Goal: Information Seeking & Learning: Learn about a topic

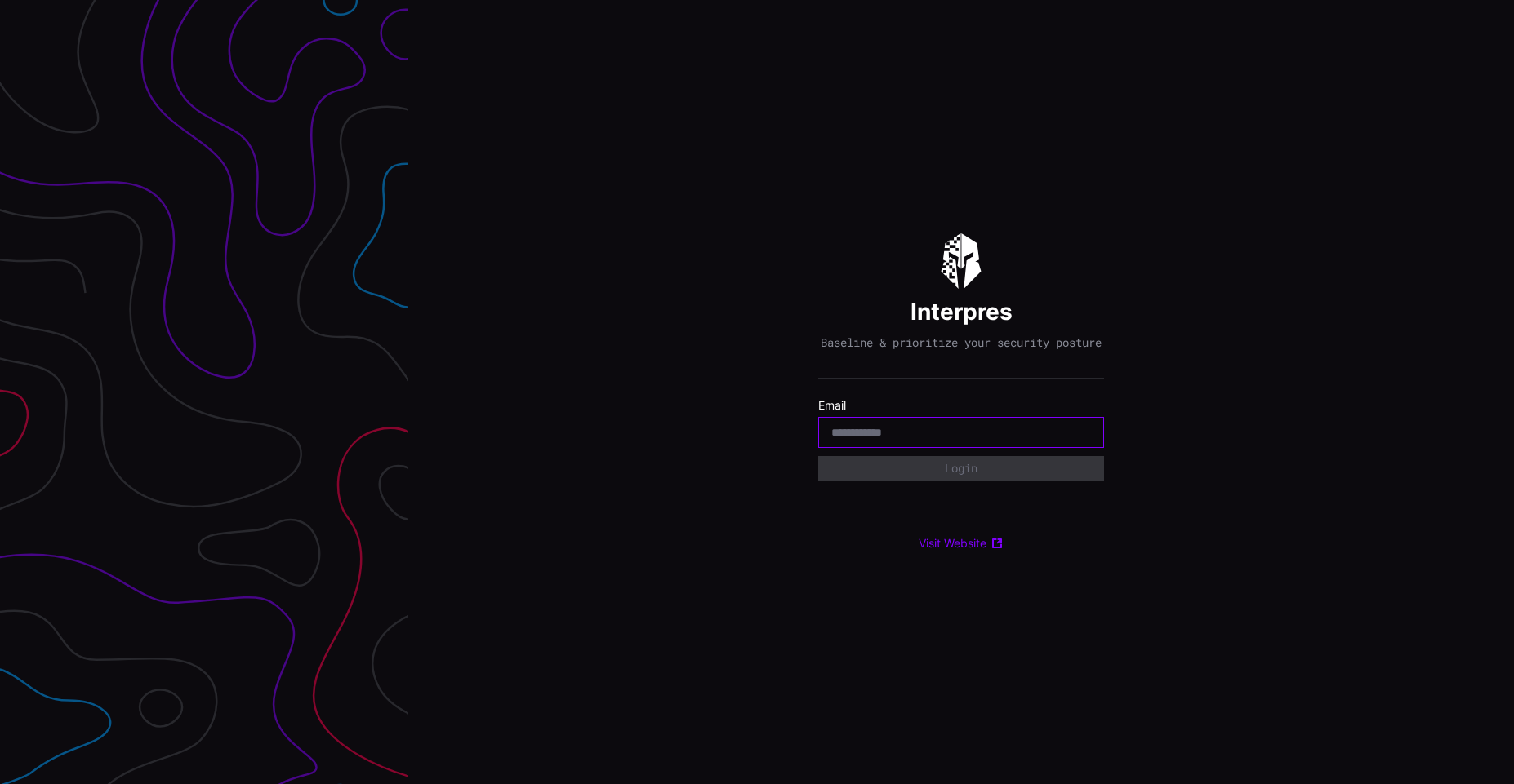
paste input "**********"
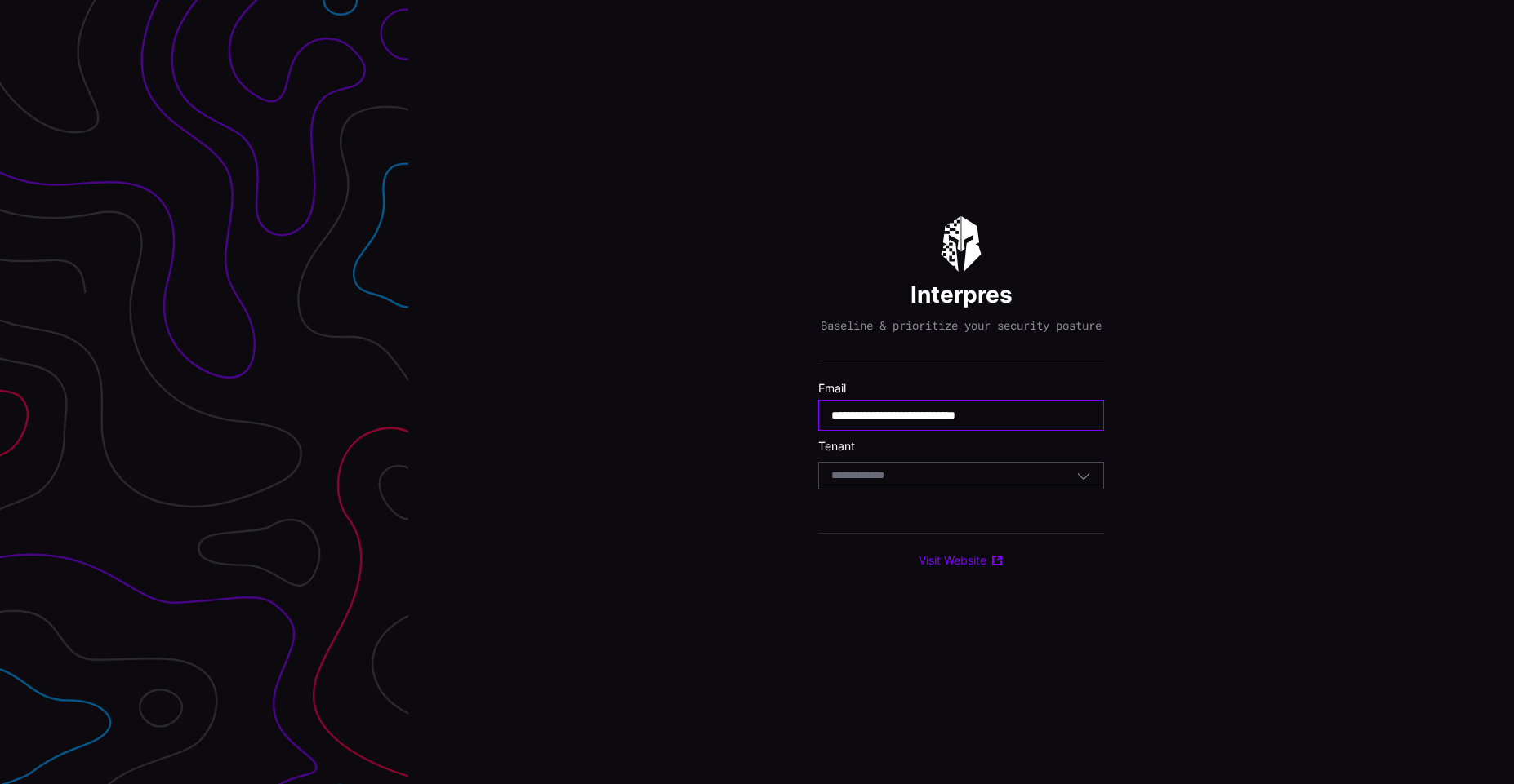
type input "**********"
click at [966, 499] on form "**********" at bounding box center [961, 440] width 286 height 117
click at [960, 477] on div "Select Tenant" at bounding box center [953, 476] width 245 height 15
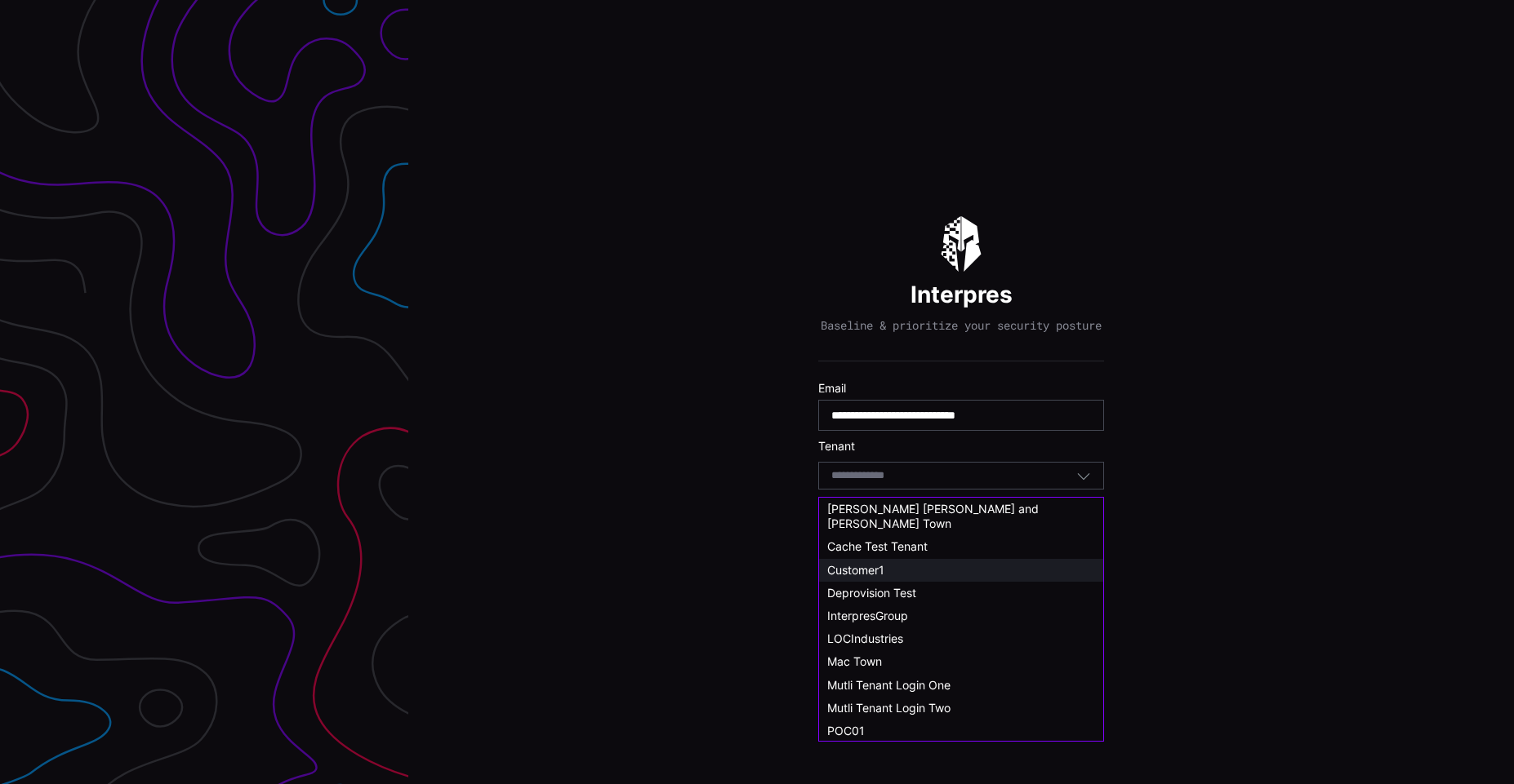
click at [897, 563] on div "Customer1" at bounding box center [961, 570] width 268 height 15
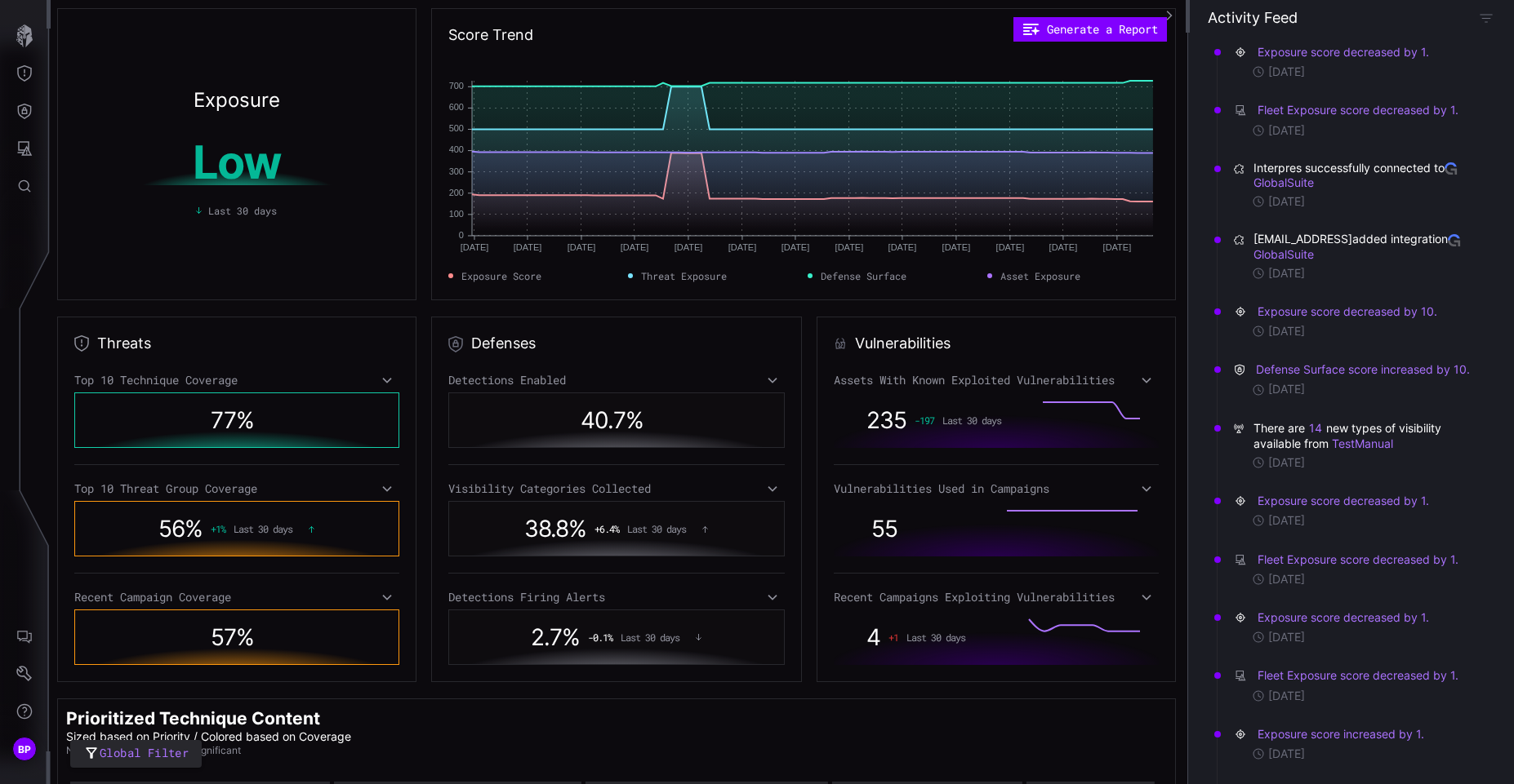
click at [850, 428] on div "235 -197 Last 30 days" at bounding box center [934, 420] width 169 height 44
click at [1141, 382] on icon at bounding box center [1146, 381] width 9 height 5
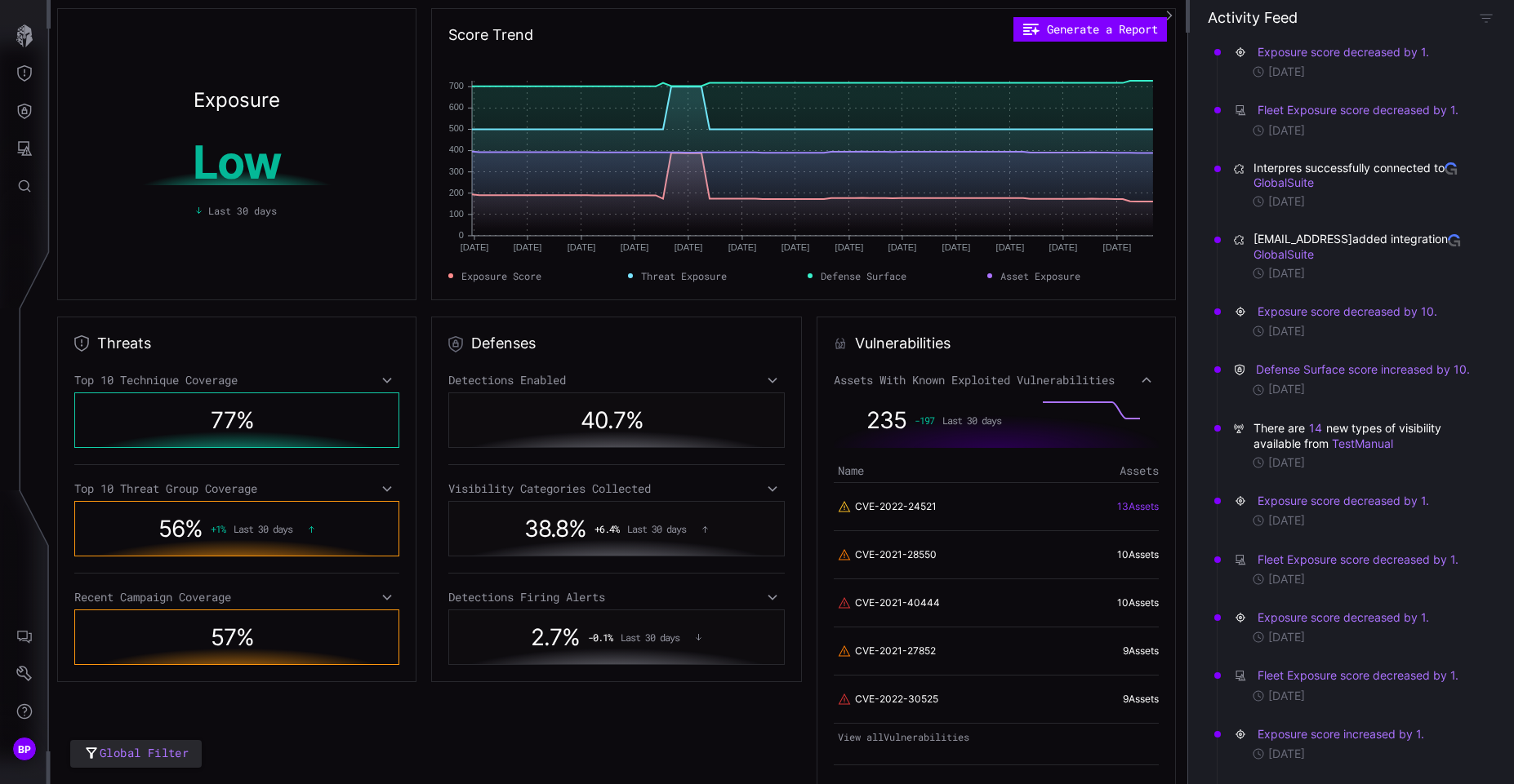
click at [1130, 503] on link "13 Asset s" at bounding box center [1138, 505] width 42 height 12
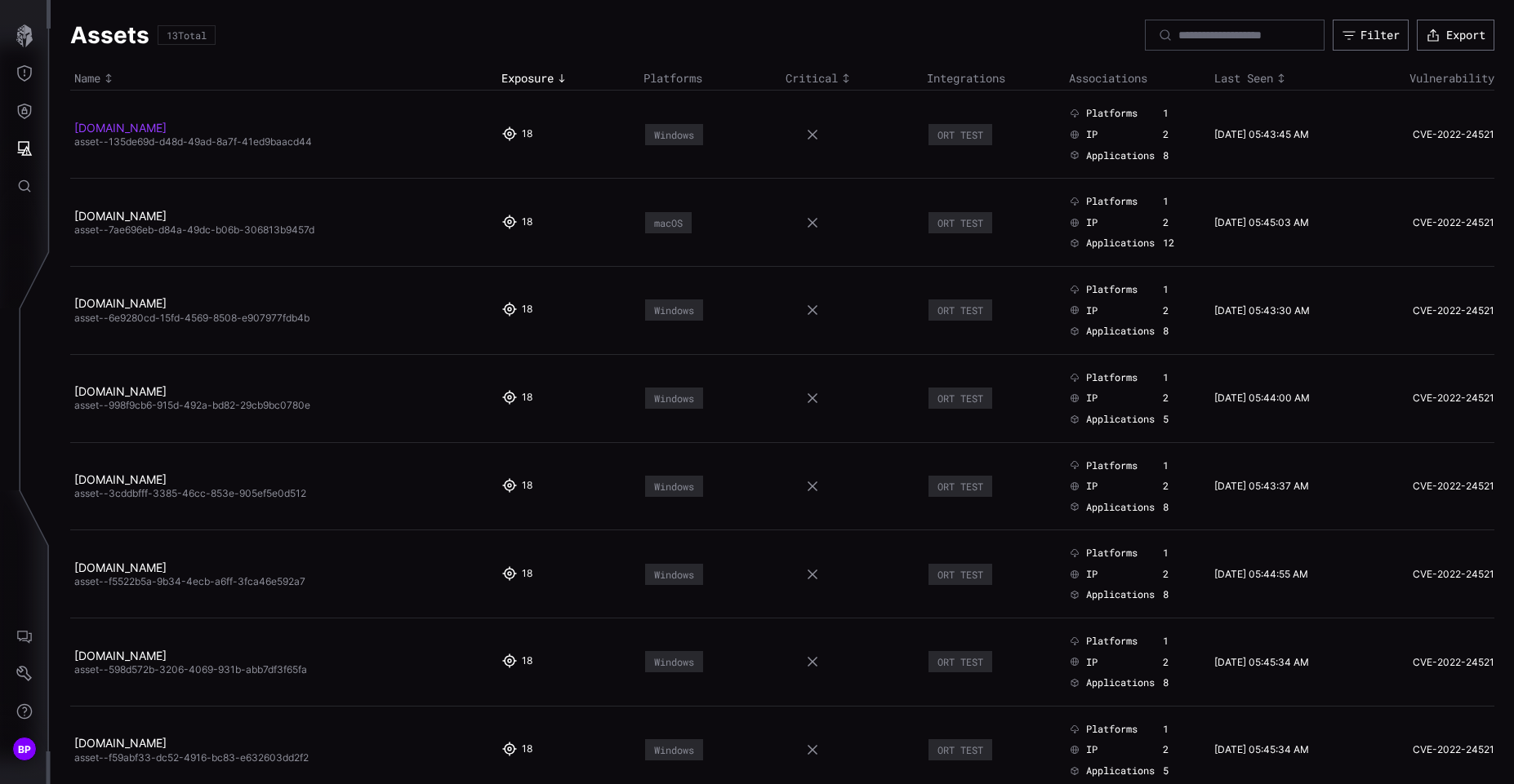
click at [167, 121] on link "host-p2n2dlyml7.test.com" at bounding box center [120, 127] width 92 height 14
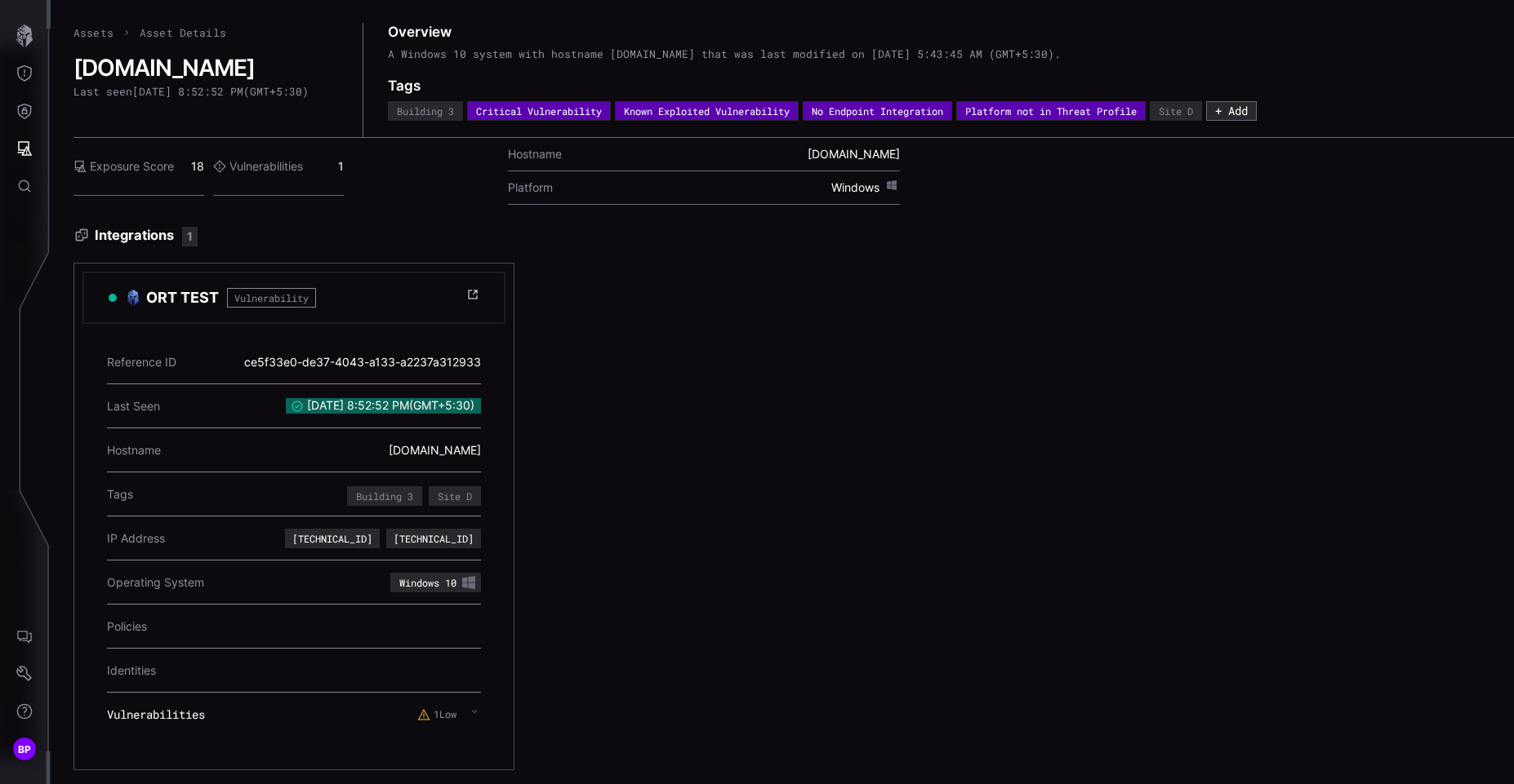
click at [176, 291] on h3 "ORT TEST" at bounding box center [182, 298] width 73 height 20
click at [241, 298] on span "Vulnerability" at bounding box center [271, 298] width 89 height 20
click at [121, 239] on h3 "Integrations 1" at bounding box center [793, 237] width 1440 height 20
click at [453, 713] on label "1 Low" at bounding box center [436, 715] width 39 height 13
click at [468, 295] on icon at bounding box center [473, 294] width 13 height 13
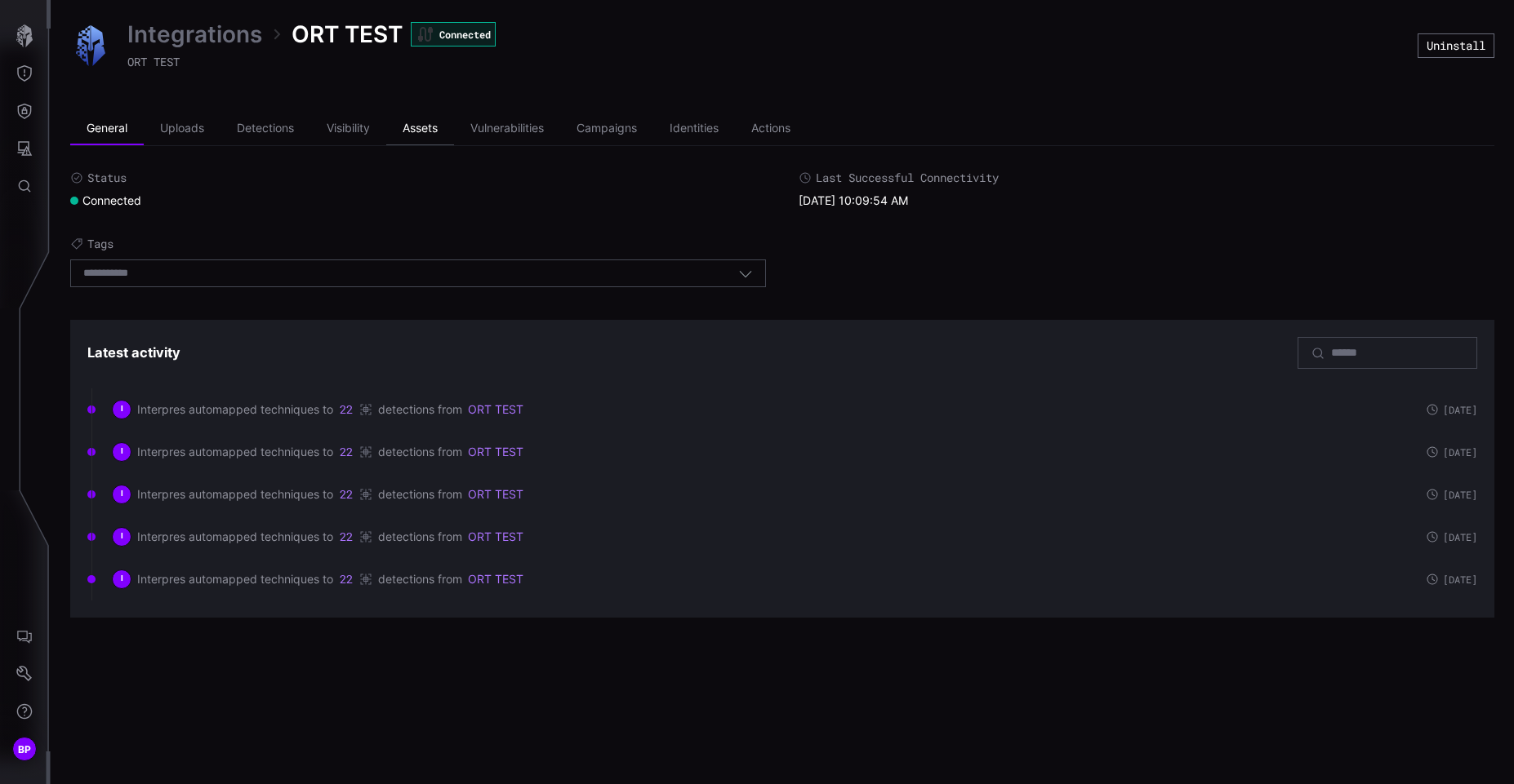
click at [426, 134] on li "Assets" at bounding box center [420, 129] width 67 height 33
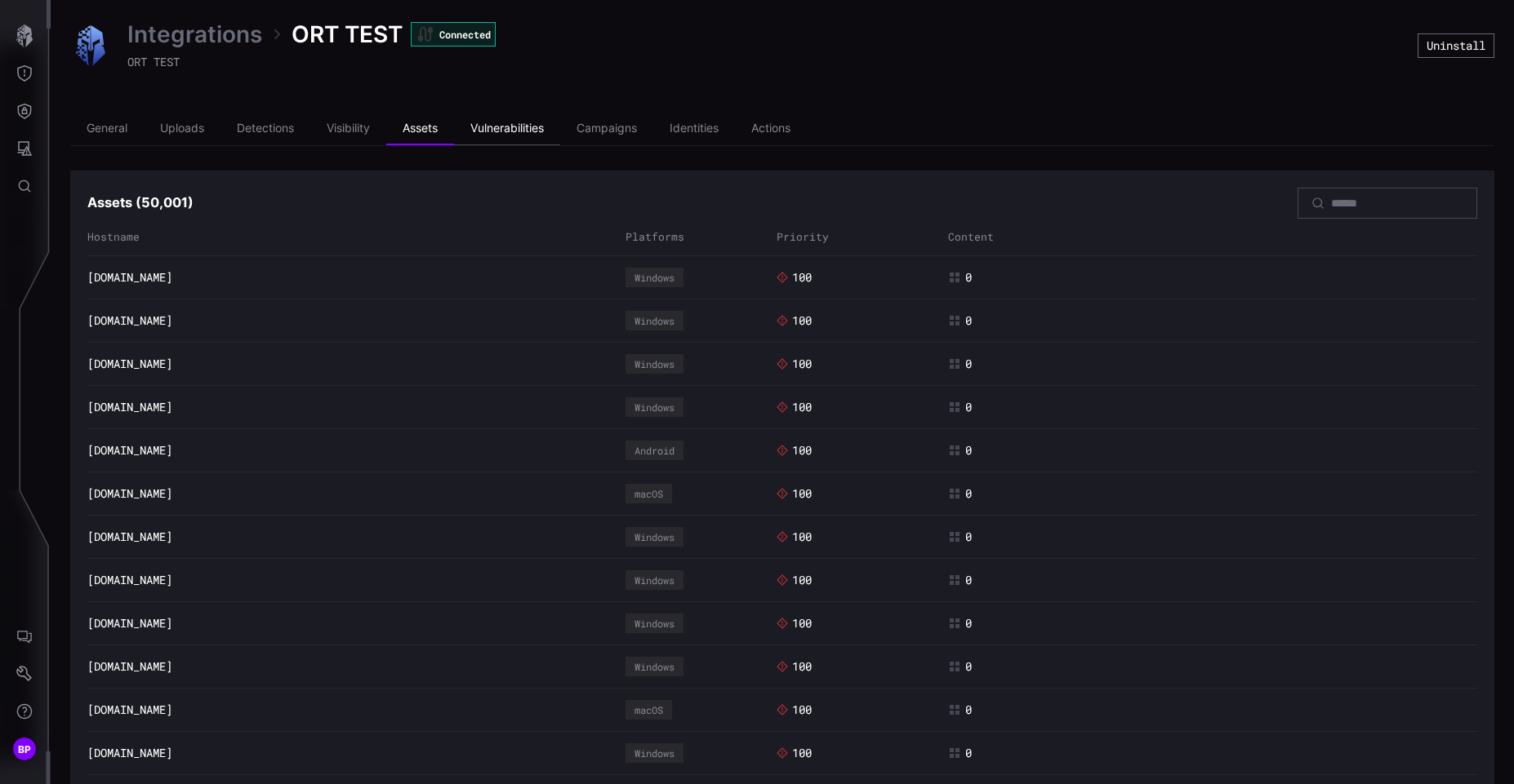
click at [519, 122] on li "Vulnerabilities" at bounding box center [506, 129] width 107 height 33
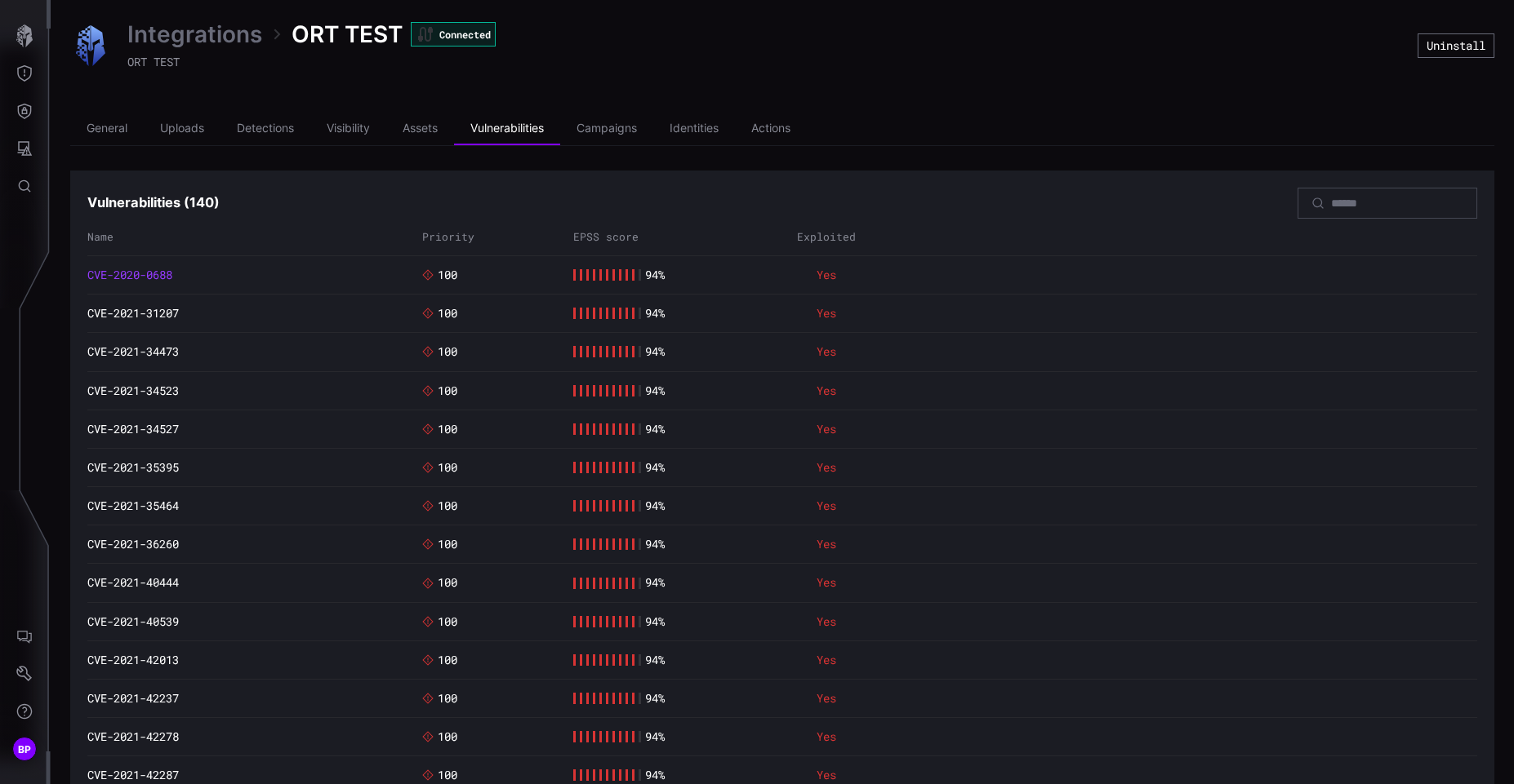
click at [154, 275] on link "CVE-2020-0688" at bounding box center [129, 275] width 85 height 15
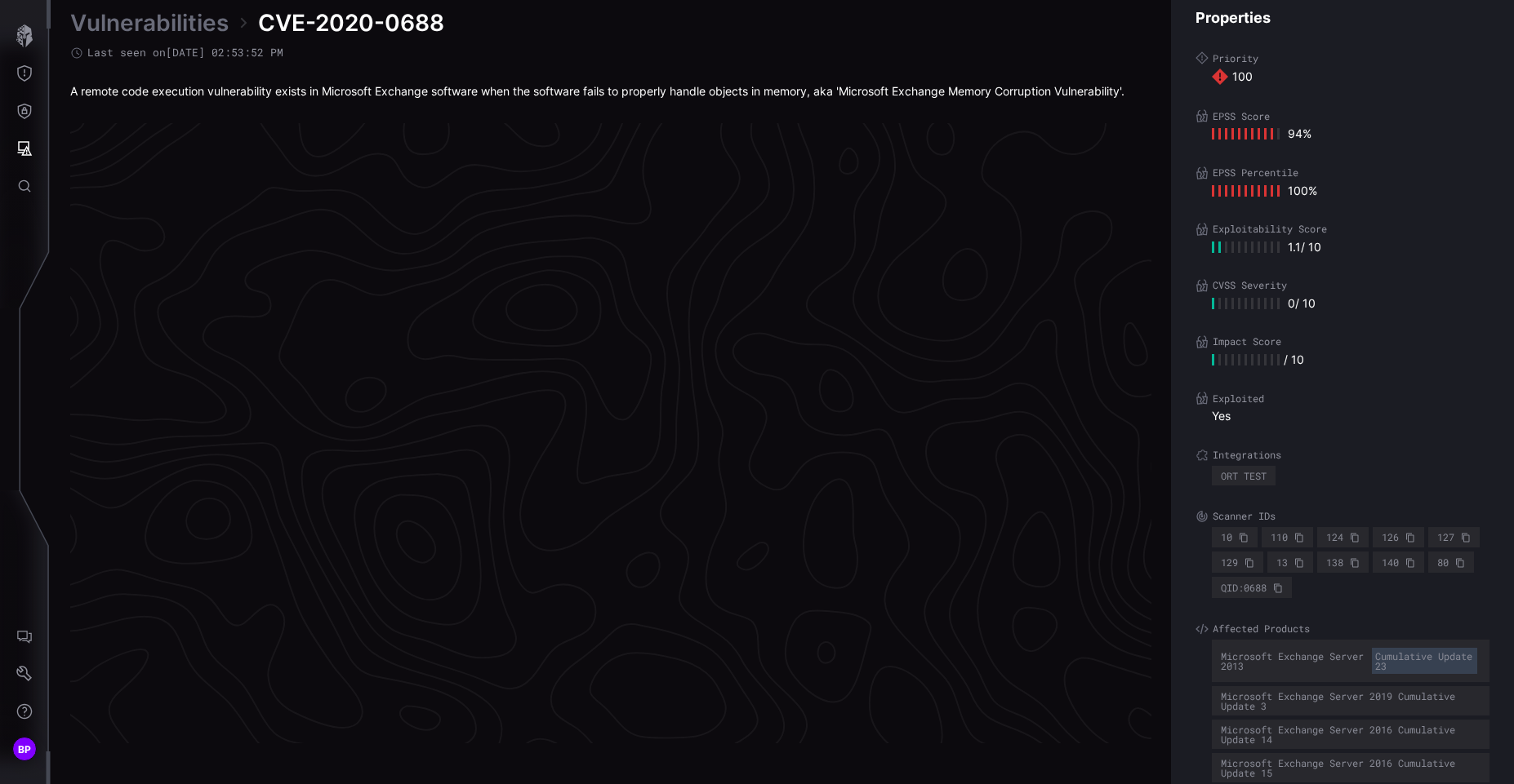
scroll to position [3369, 691]
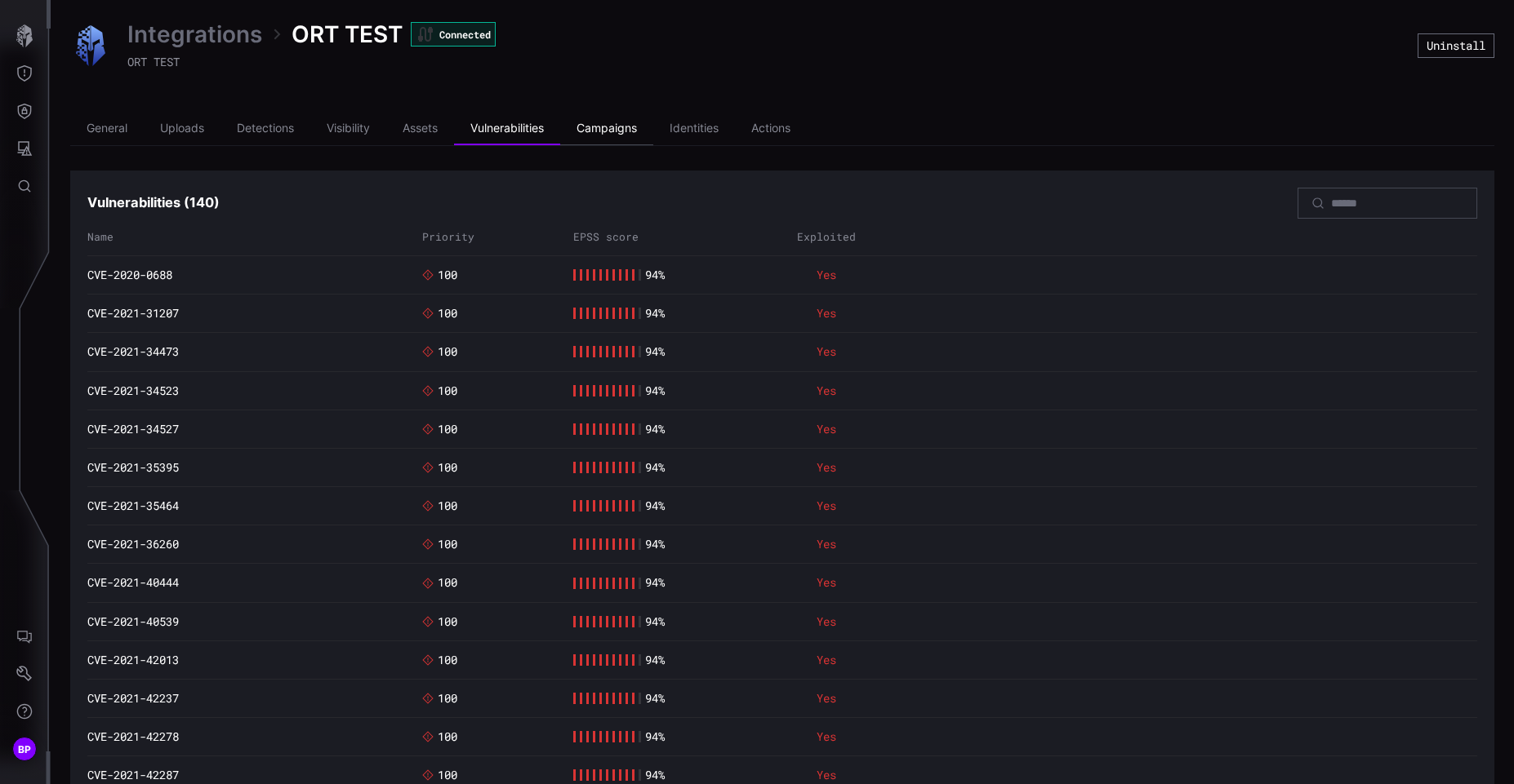
click at [653, 141] on li "Campaigns" at bounding box center [607, 129] width 93 height 33
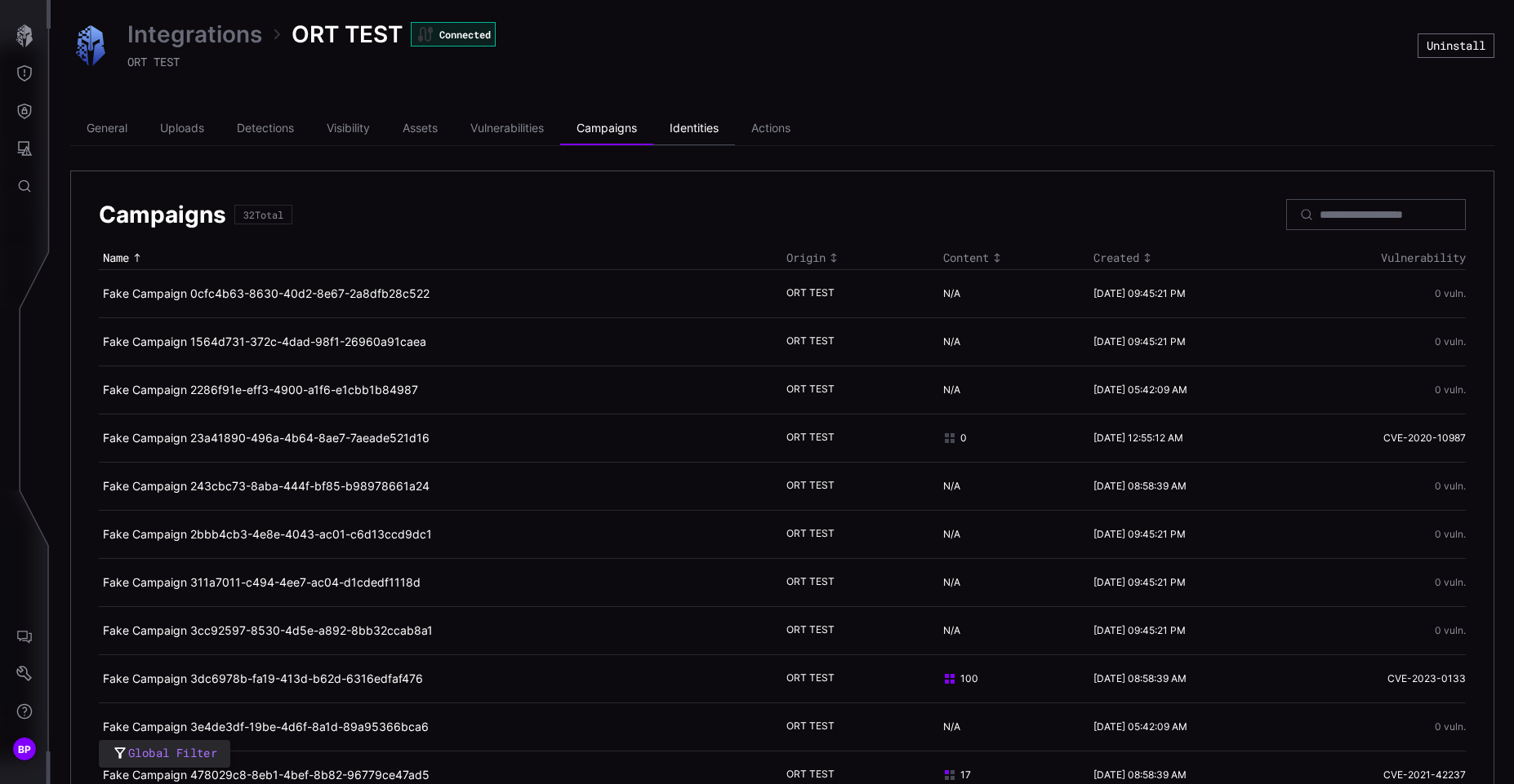
click at [701, 131] on li "Identities" at bounding box center [694, 129] width 82 height 33
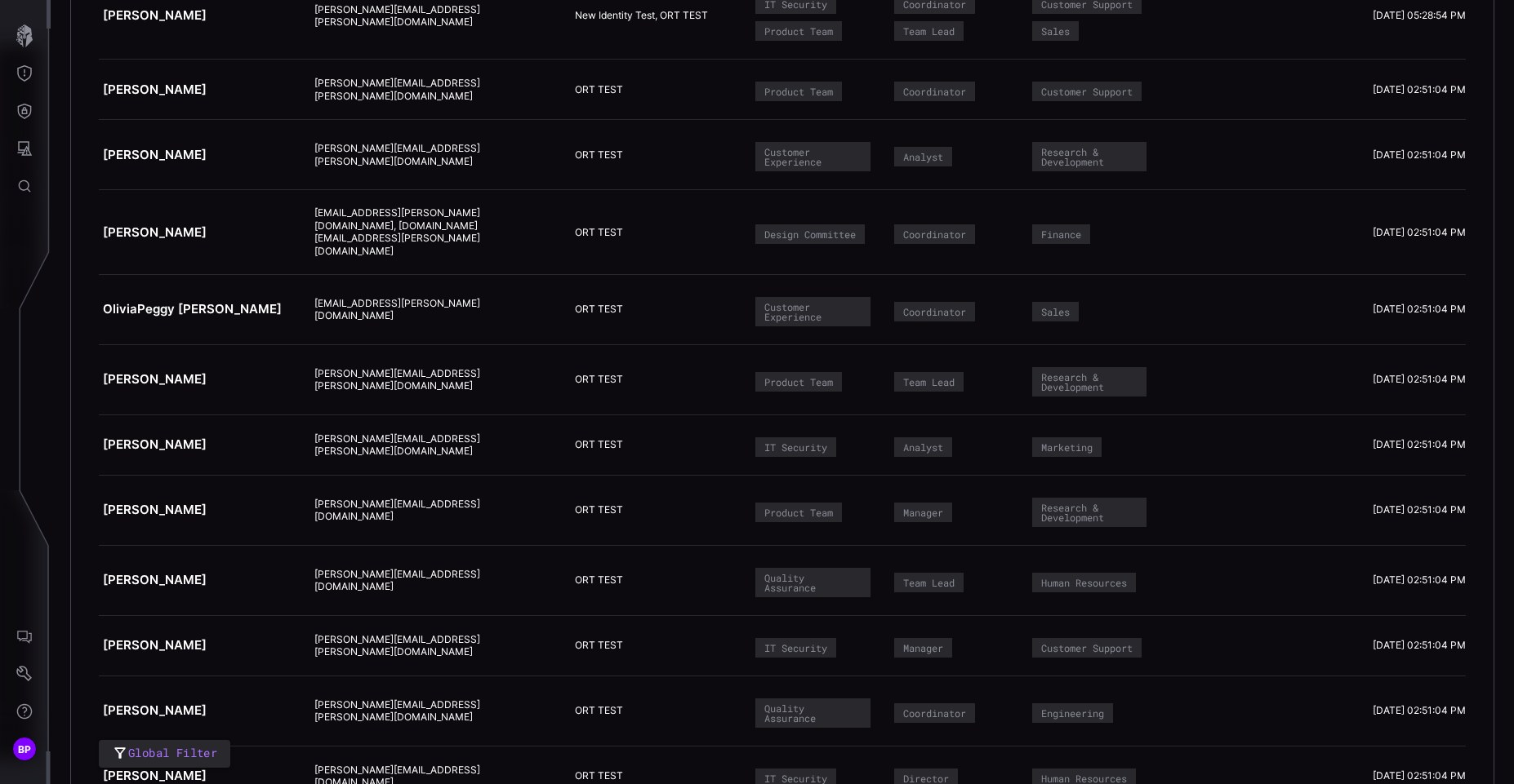
scroll to position [718, 0]
click at [596, 342] on td "ORT TEST" at bounding box center [660, 377] width 179 height 70
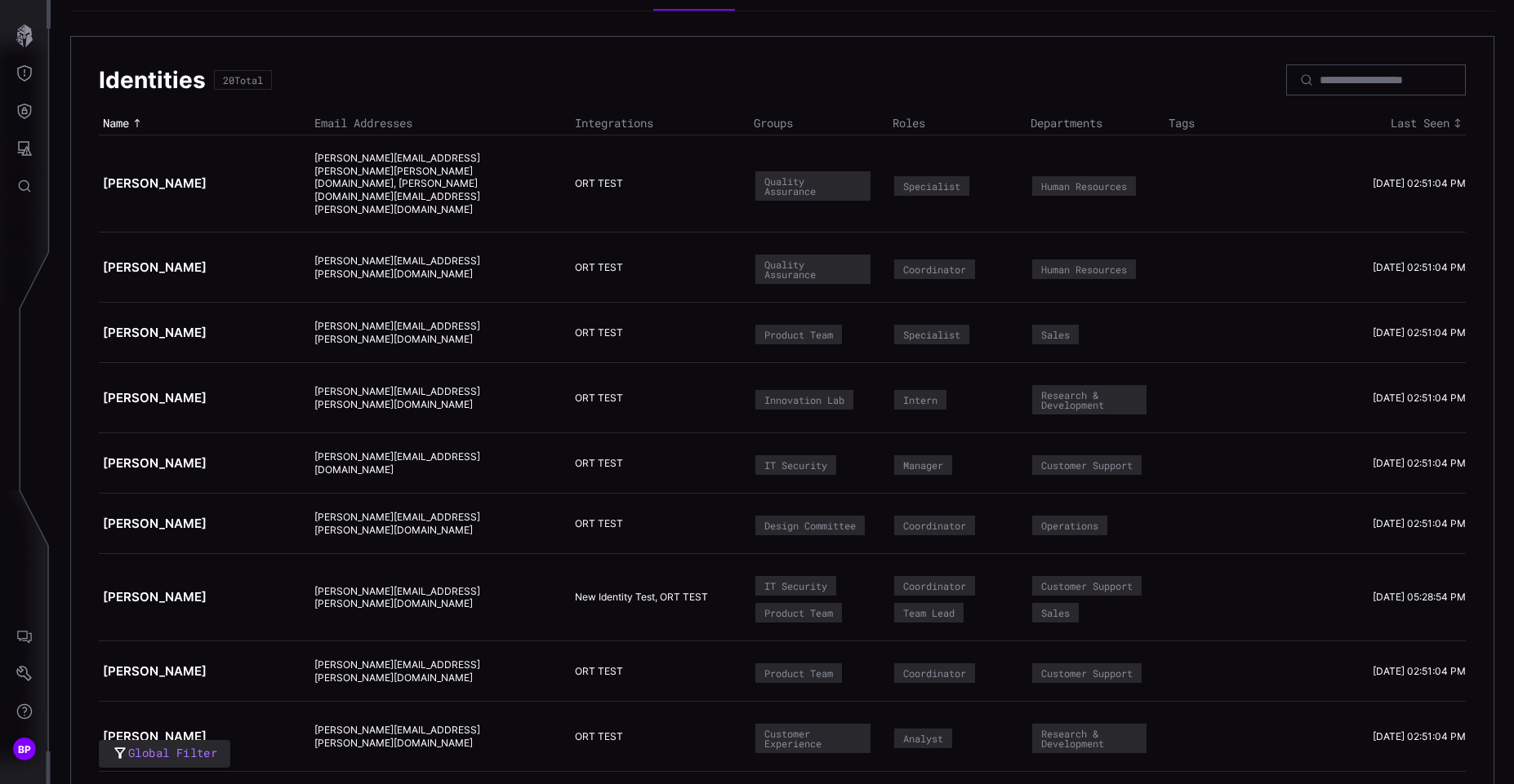
scroll to position [0, 0]
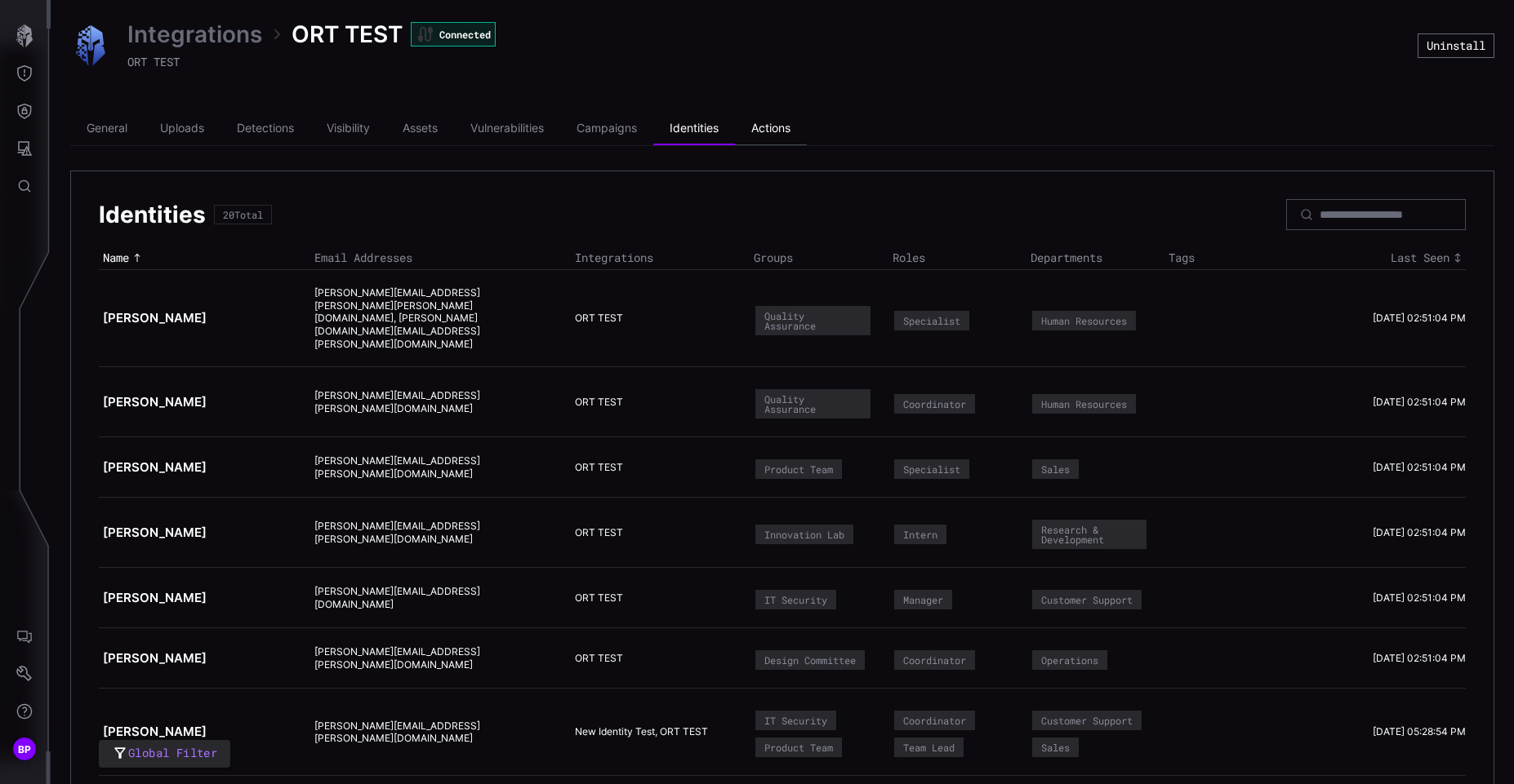
click at [783, 137] on li "Actions" at bounding box center [771, 129] width 72 height 33
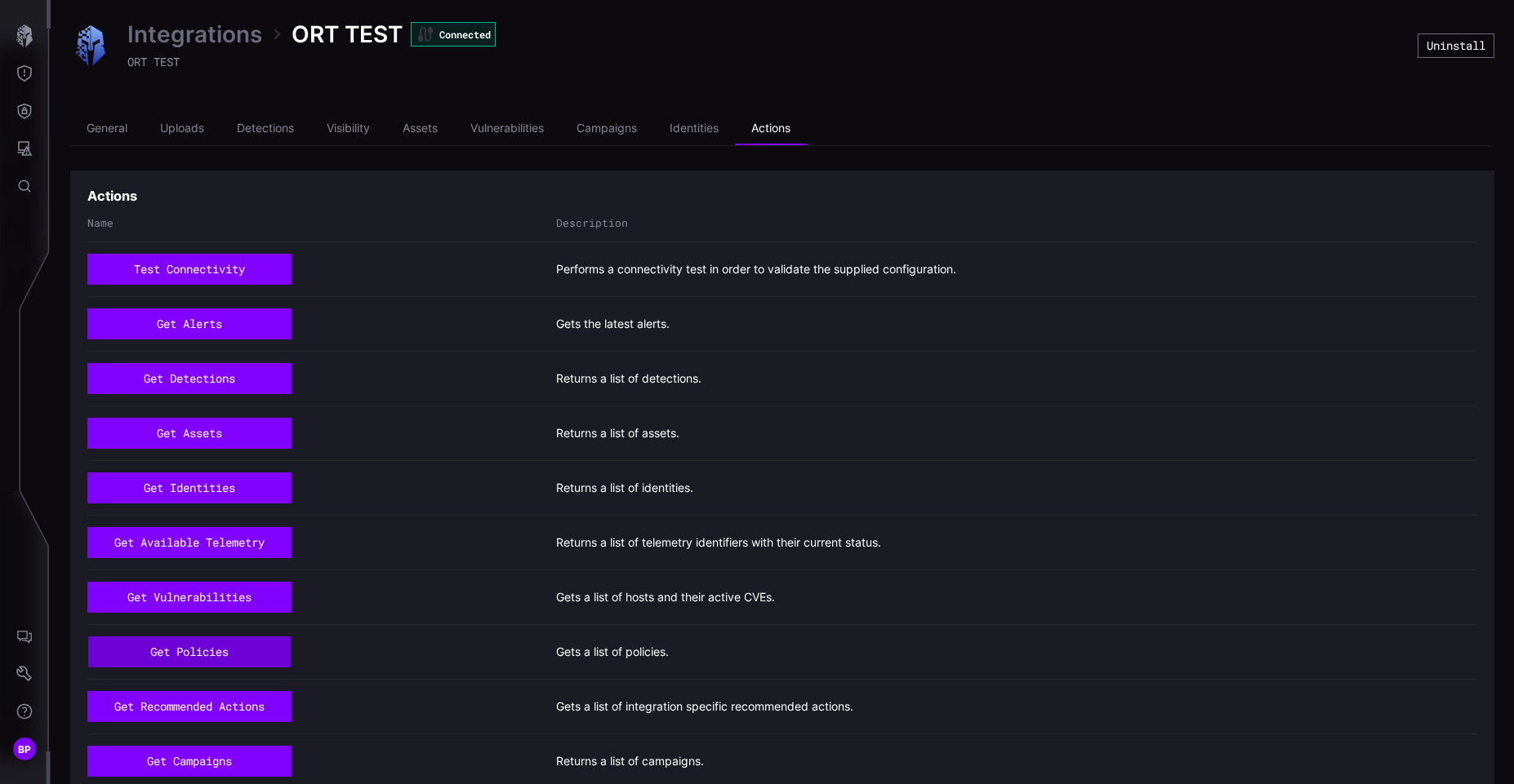
click at [237, 649] on button "get policies" at bounding box center [189, 652] width 203 height 31
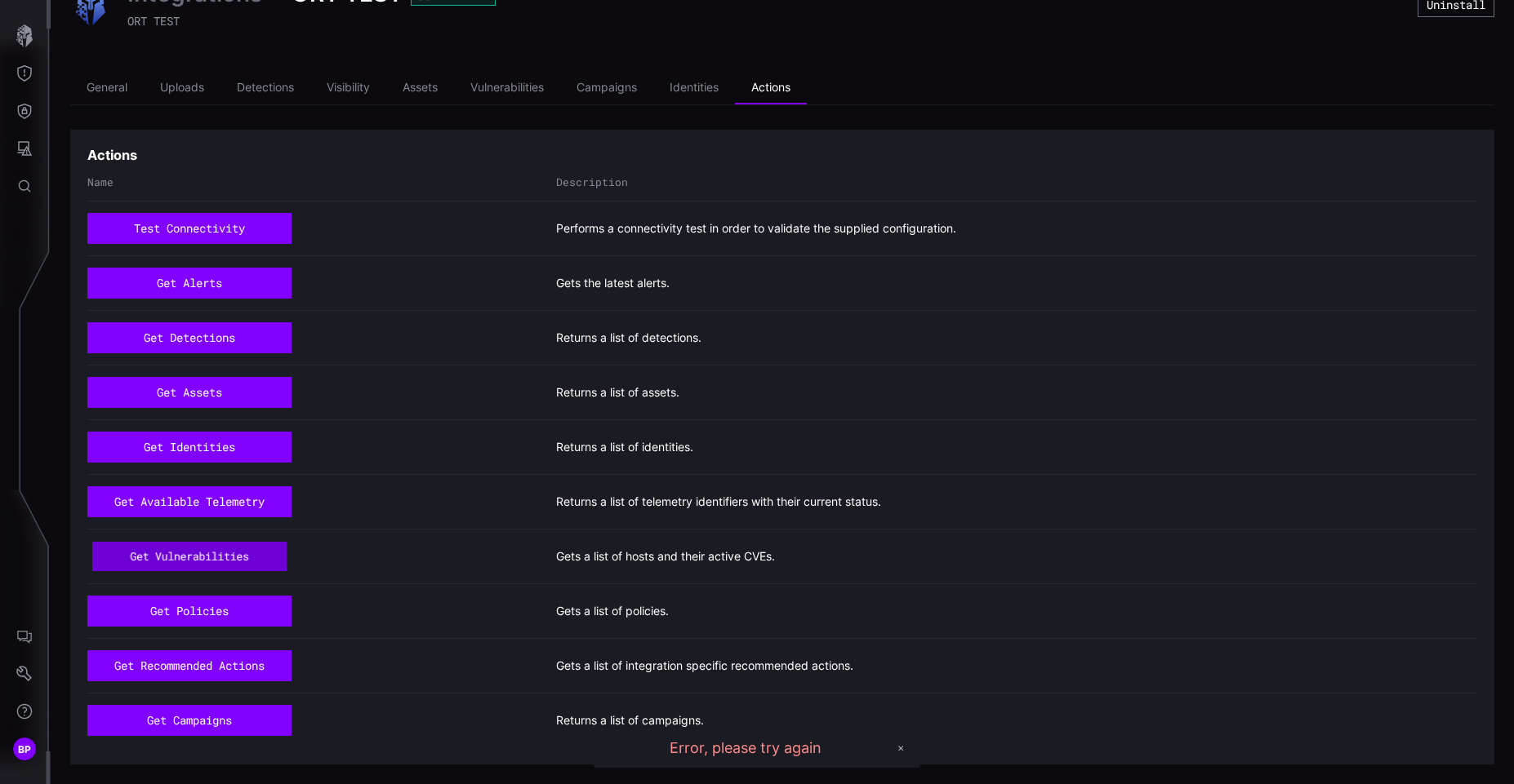
click at [224, 549] on button "get vulnerabilities" at bounding box center [189, 556] width 195 height 29
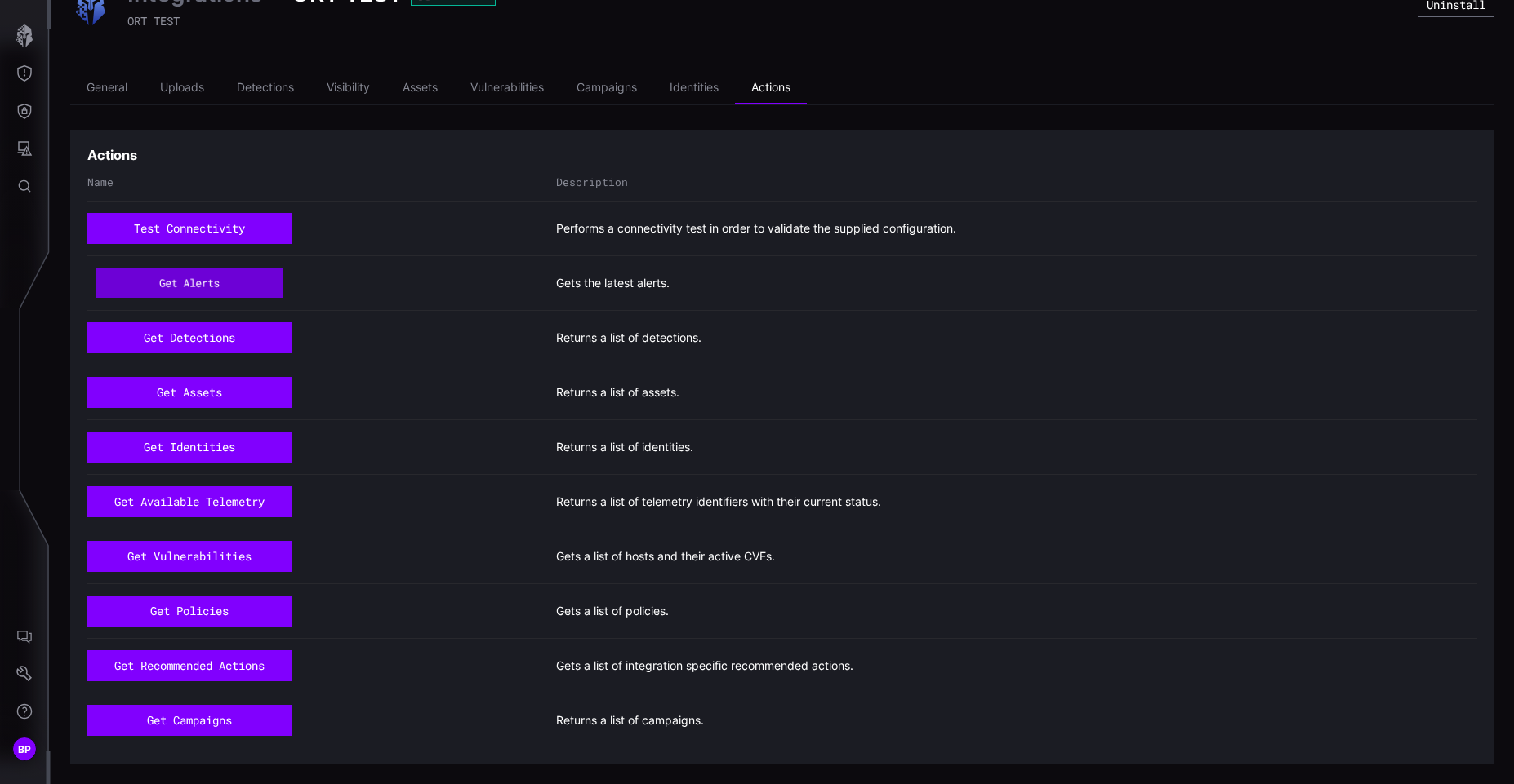
click at [232, 273] on button "get alerts" at bounding box center [189, 283] width 189 height 28
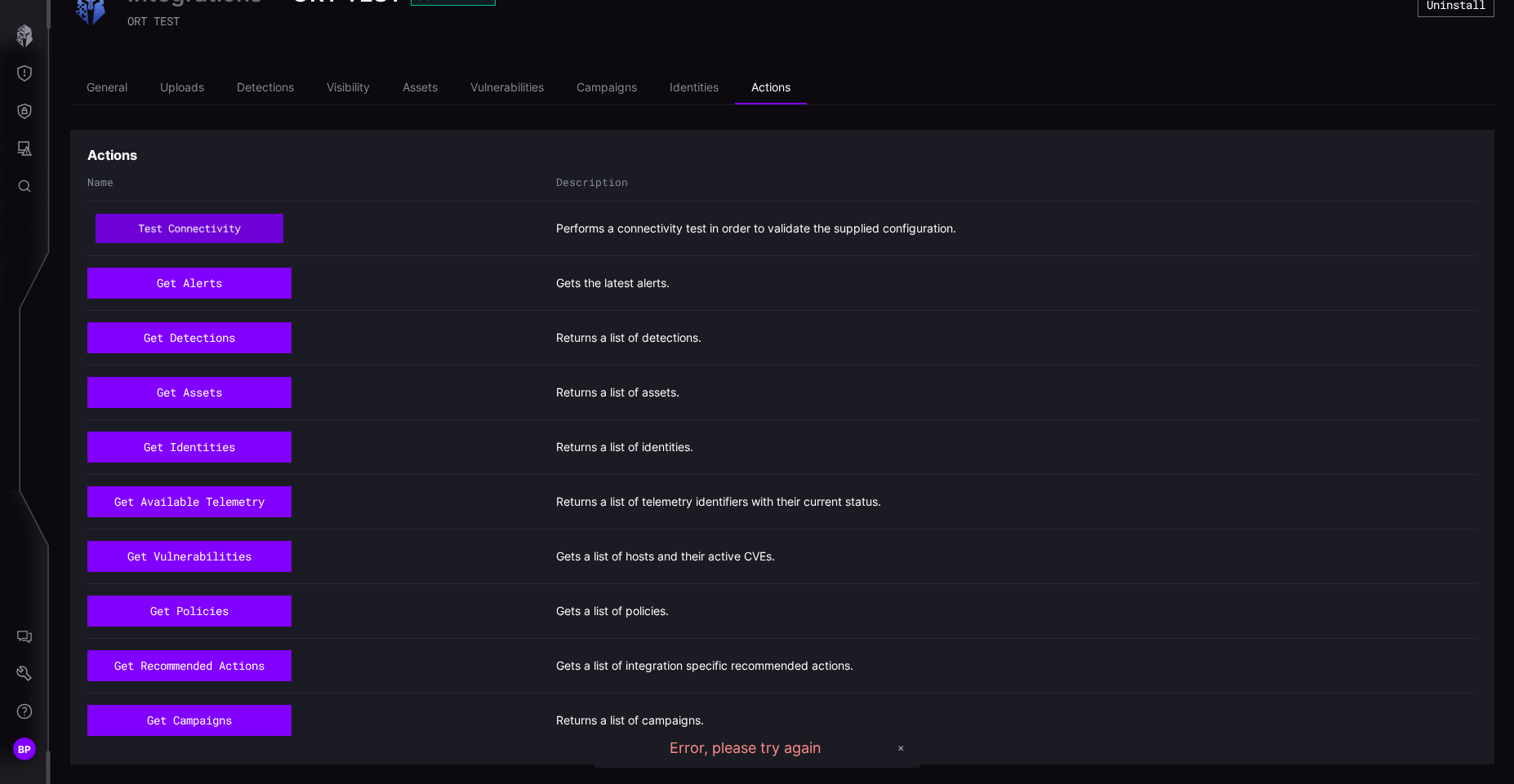
click at [242, 222] on button "test connectivity" at bounding box center [189, 229] width 188 height 28
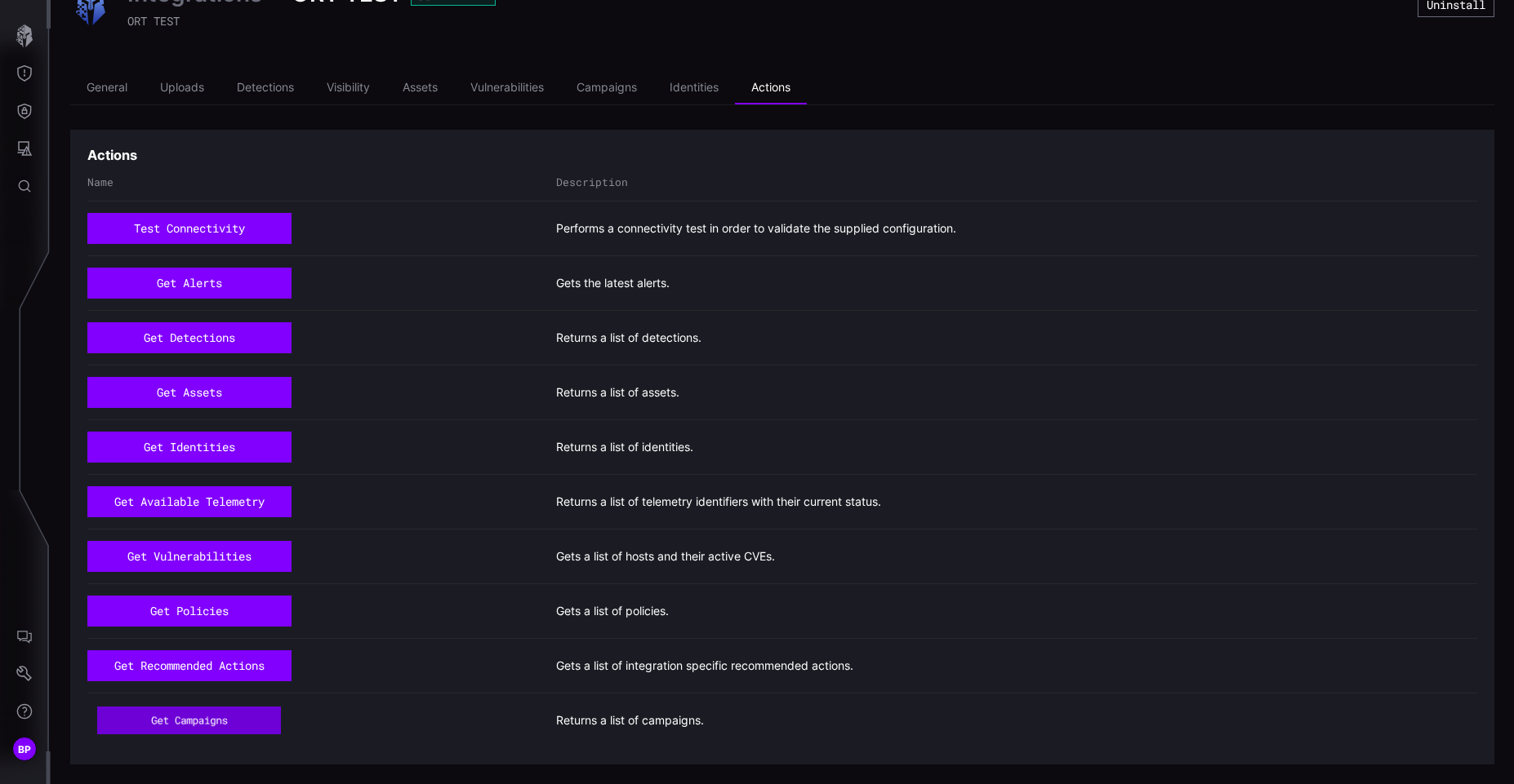
click at [209, 720] on button "get campaigns" at bounding box center [190, 720] width 184 height 27
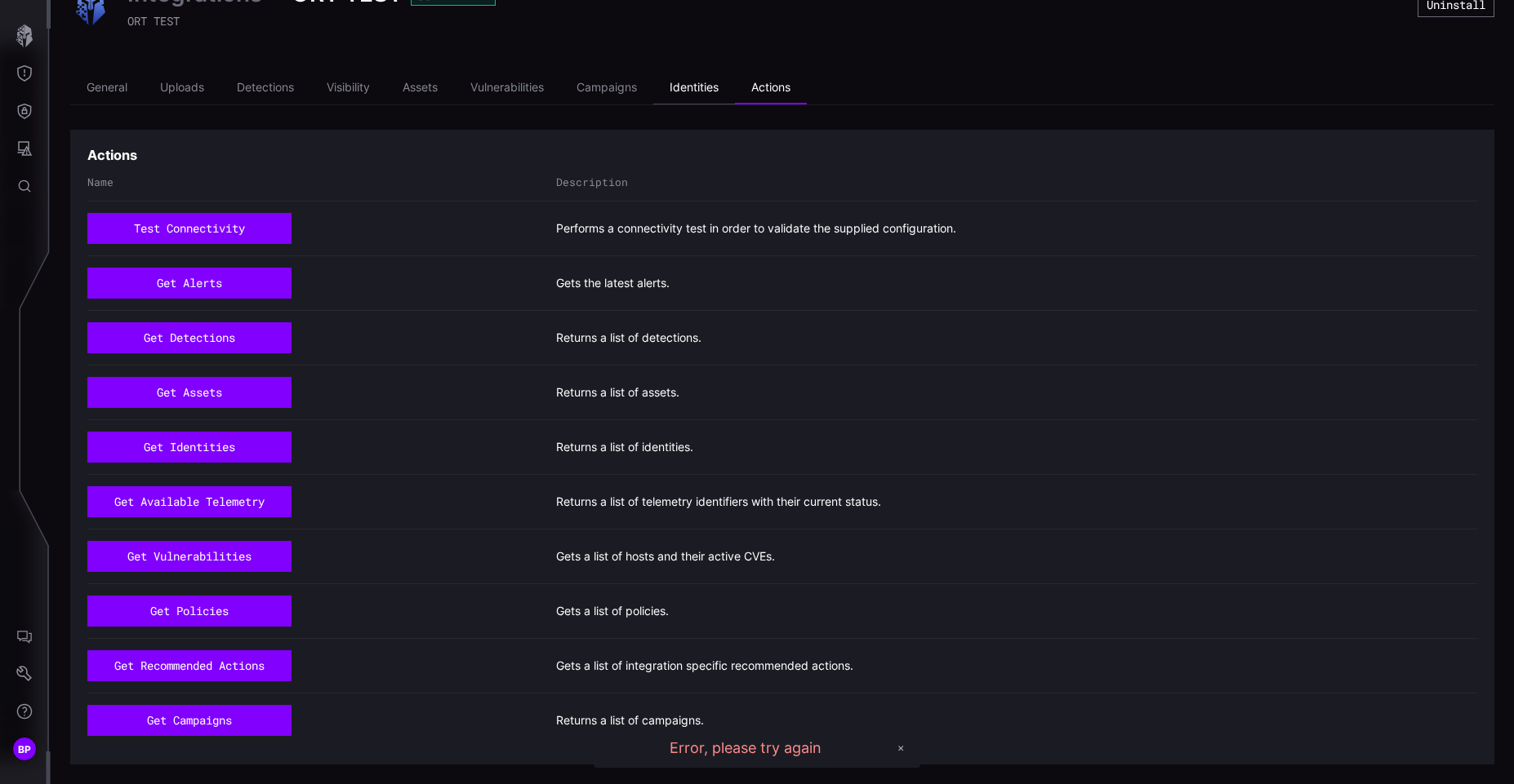
click at [700, 86] on li "Identities" at bounding box center [694, 88] width 82 height 33
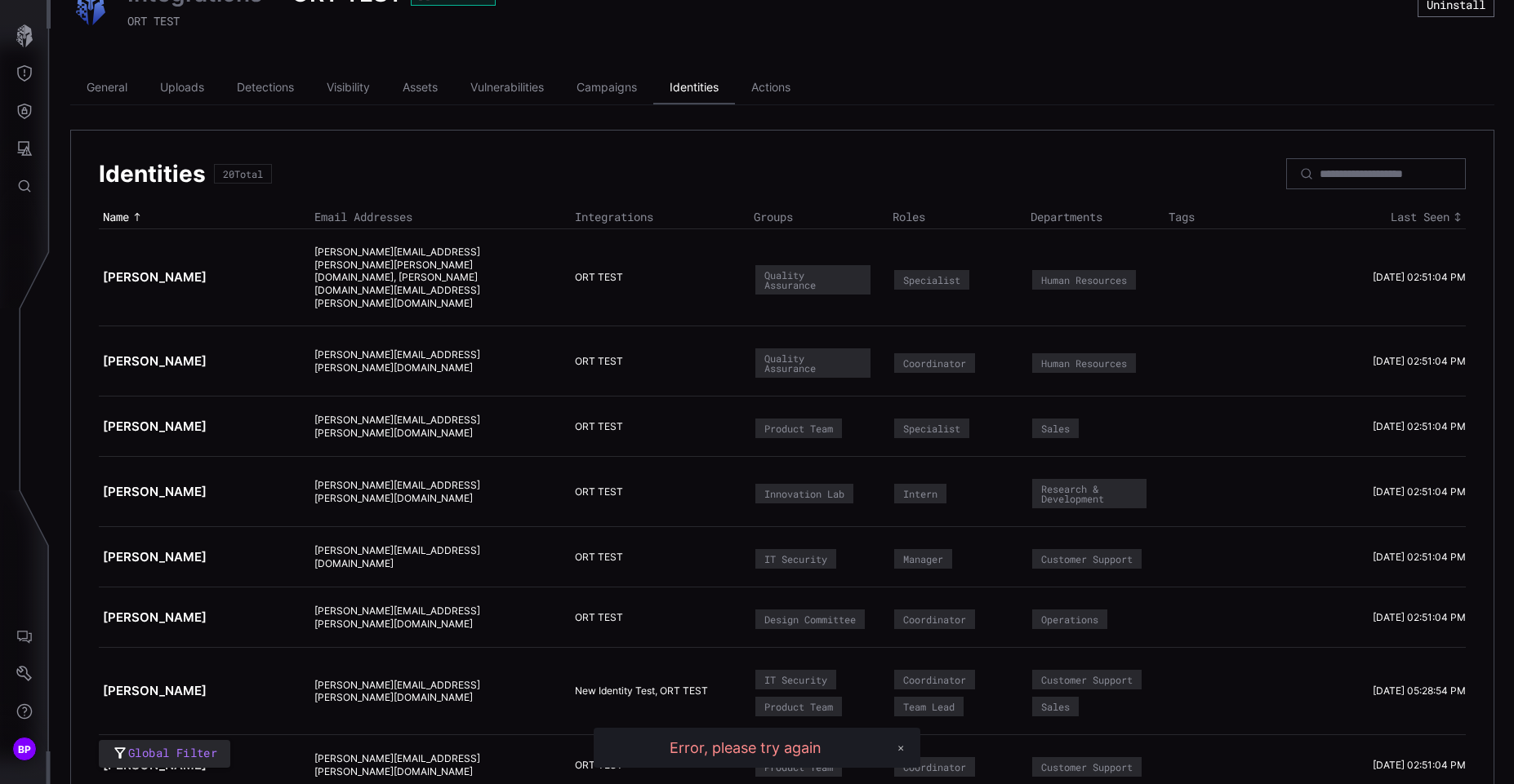
scroll to position [179, 0]
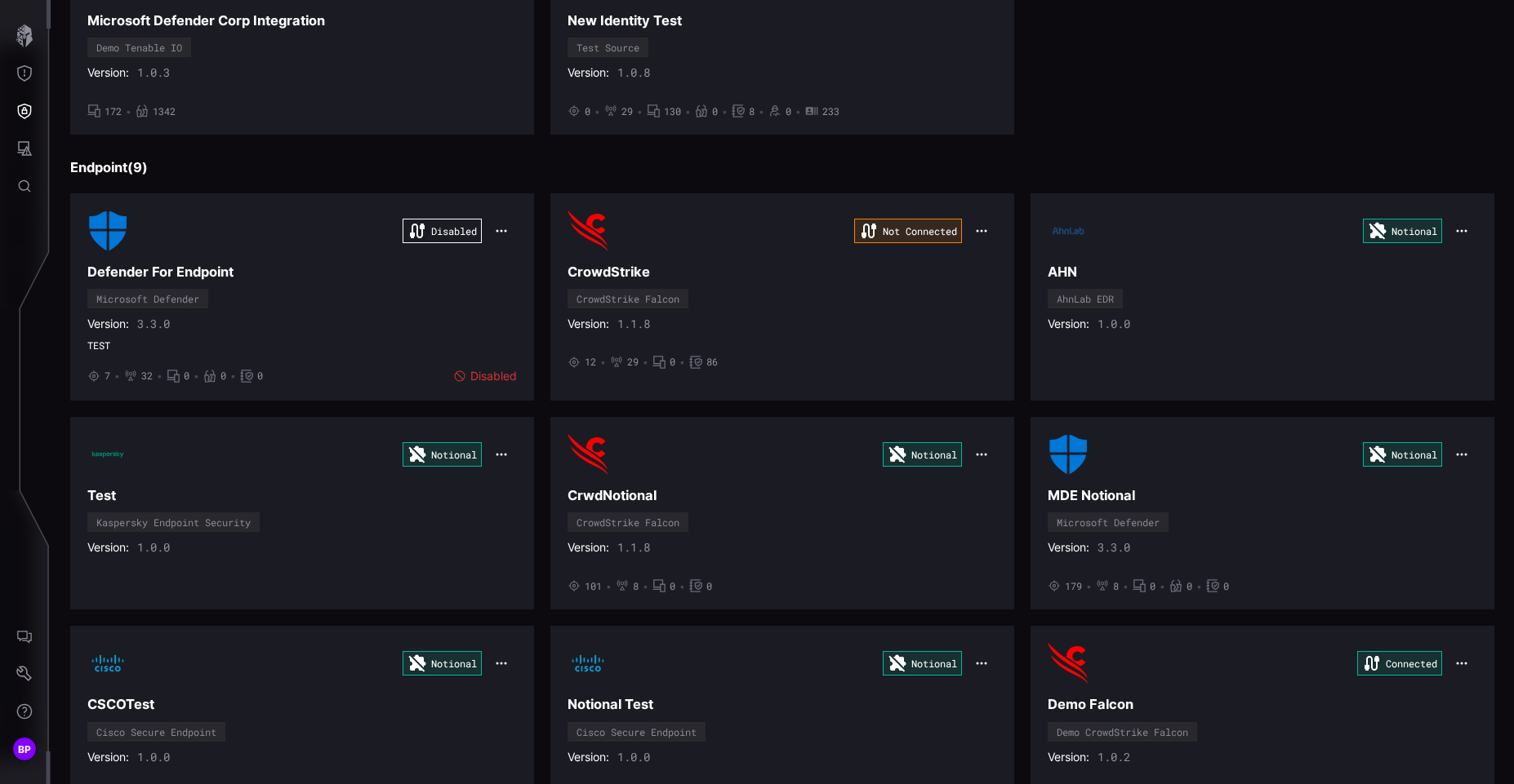
scroll to position [9, 0]
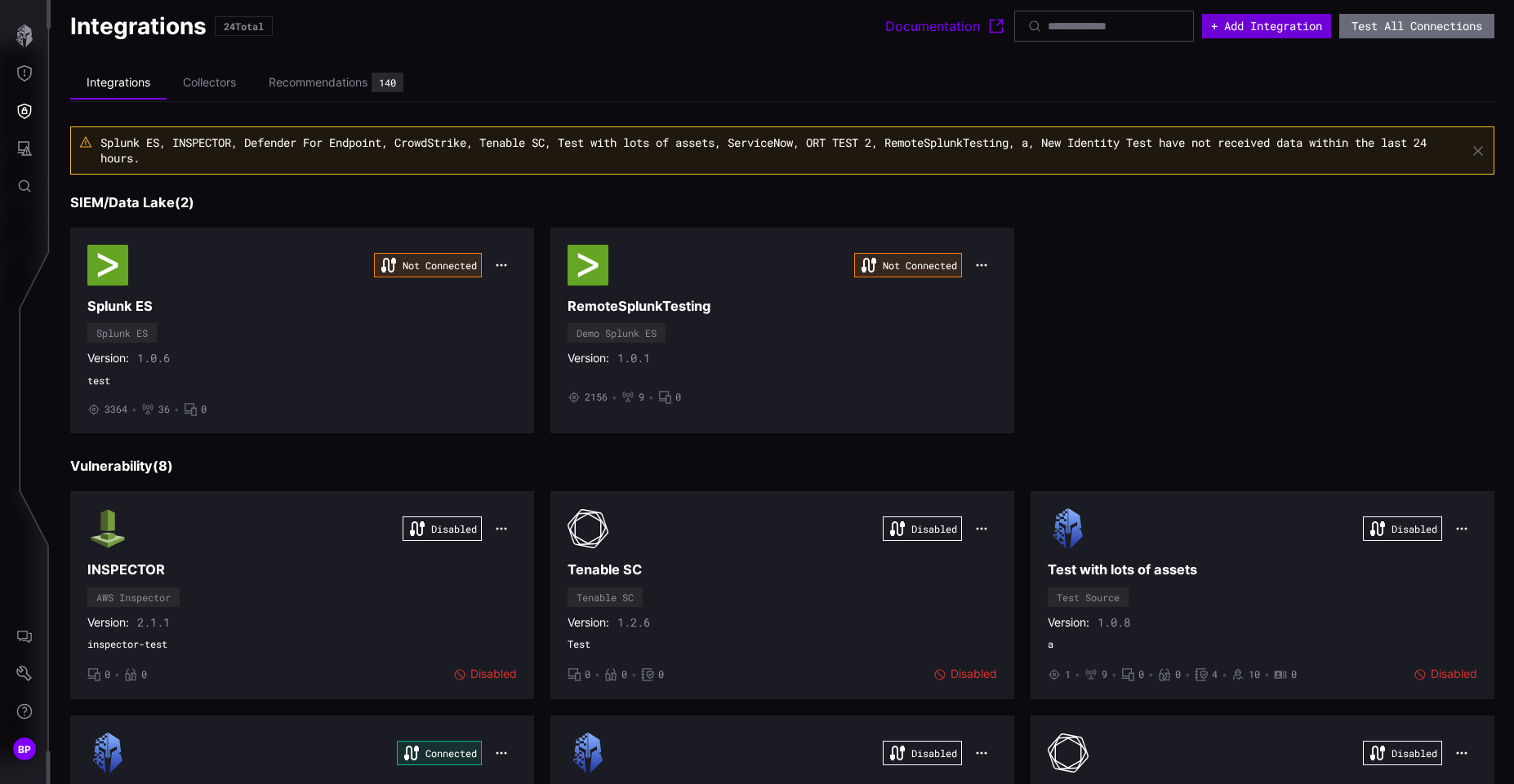
click at [1221, 21] on button "+ Add Integration" at bounding box center [1266, 25] width 129 height 25
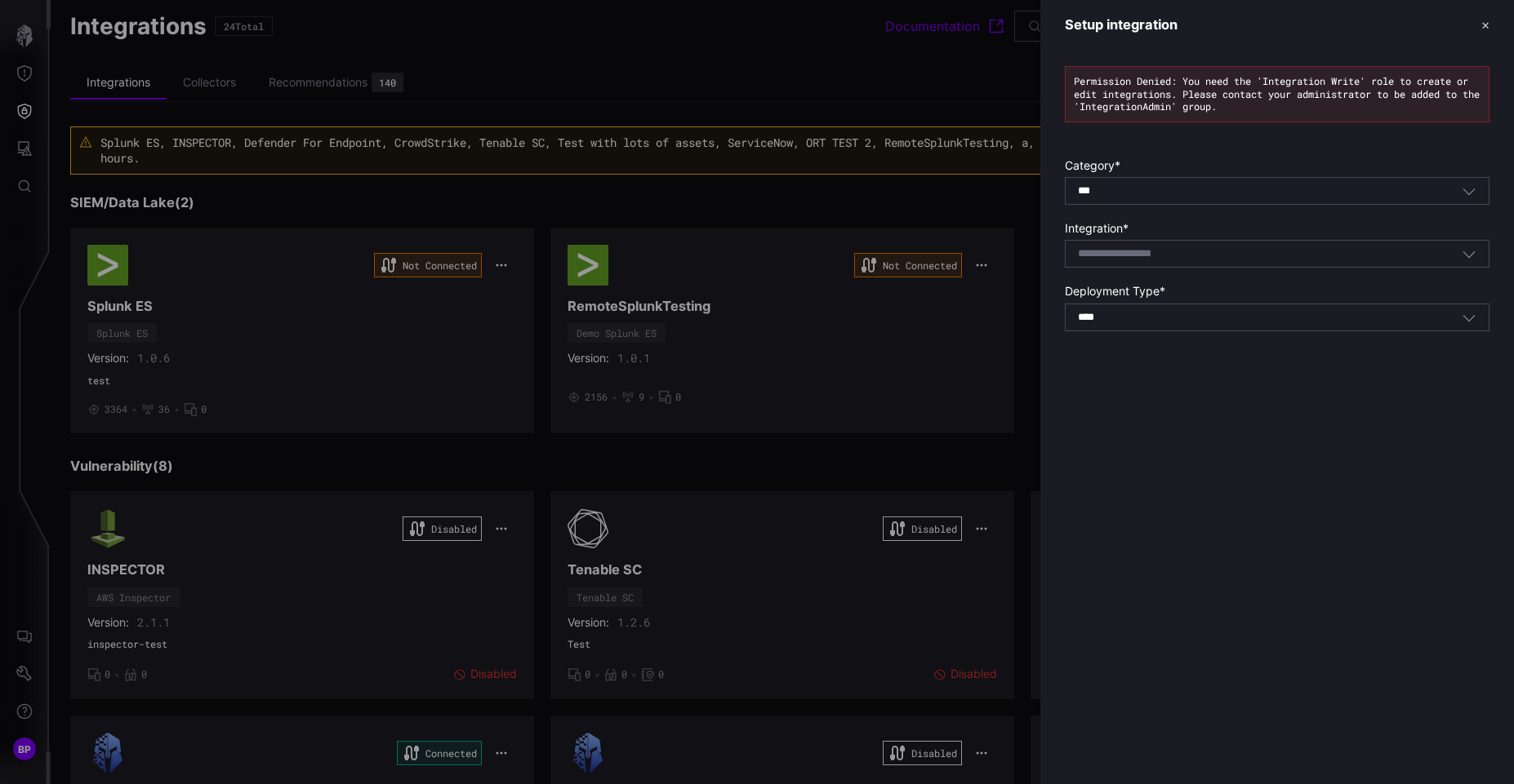
click at [1138, 183] on div "*** All" at bounding box center [1277, 191] width 425 height 27
click at [890, 90] on div at bounding box center [757, 392] width 1514 height 784
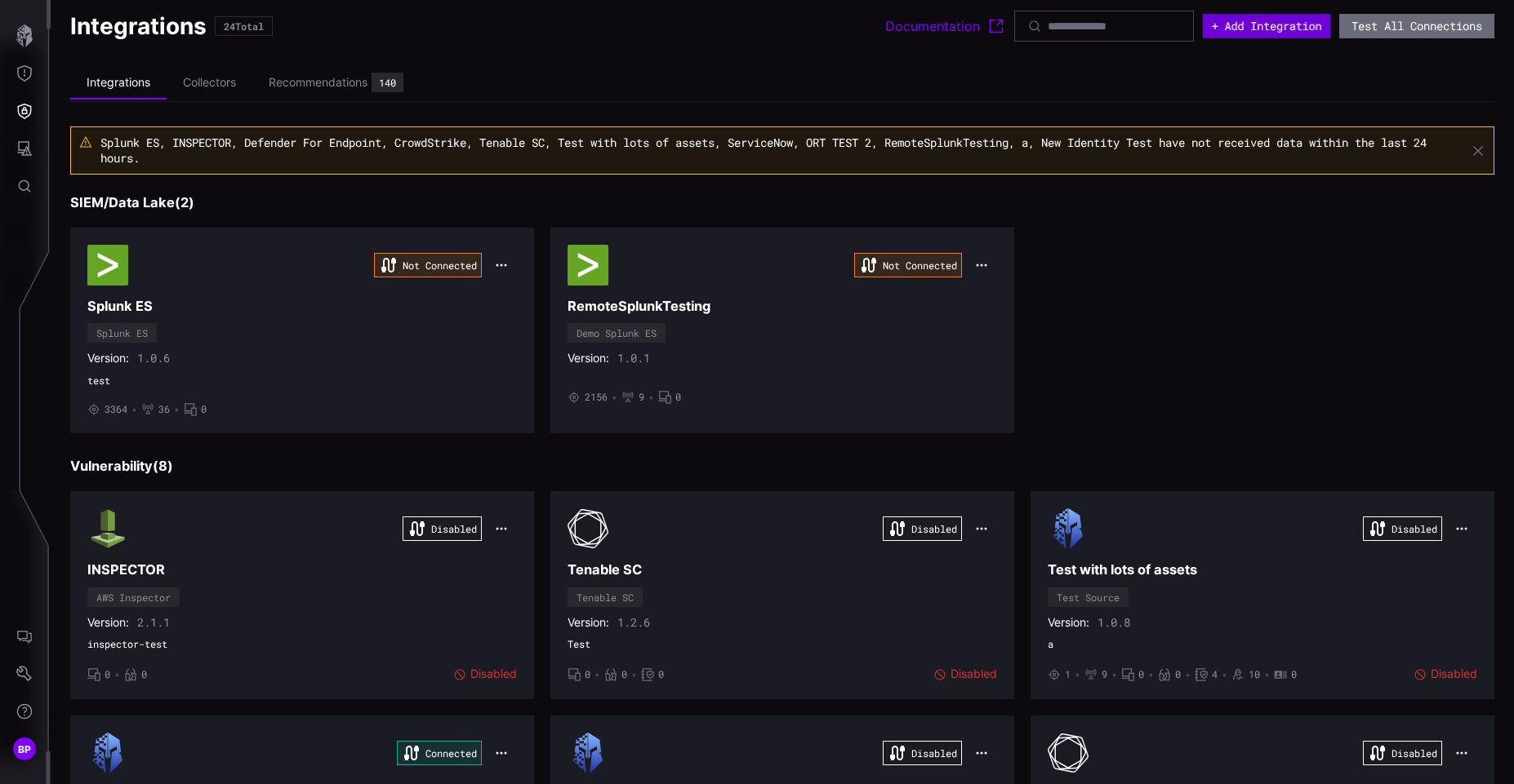
click at [1228, 32] on button "+ Add Integration" at bounding box center [1266, 25] width 128 height 25
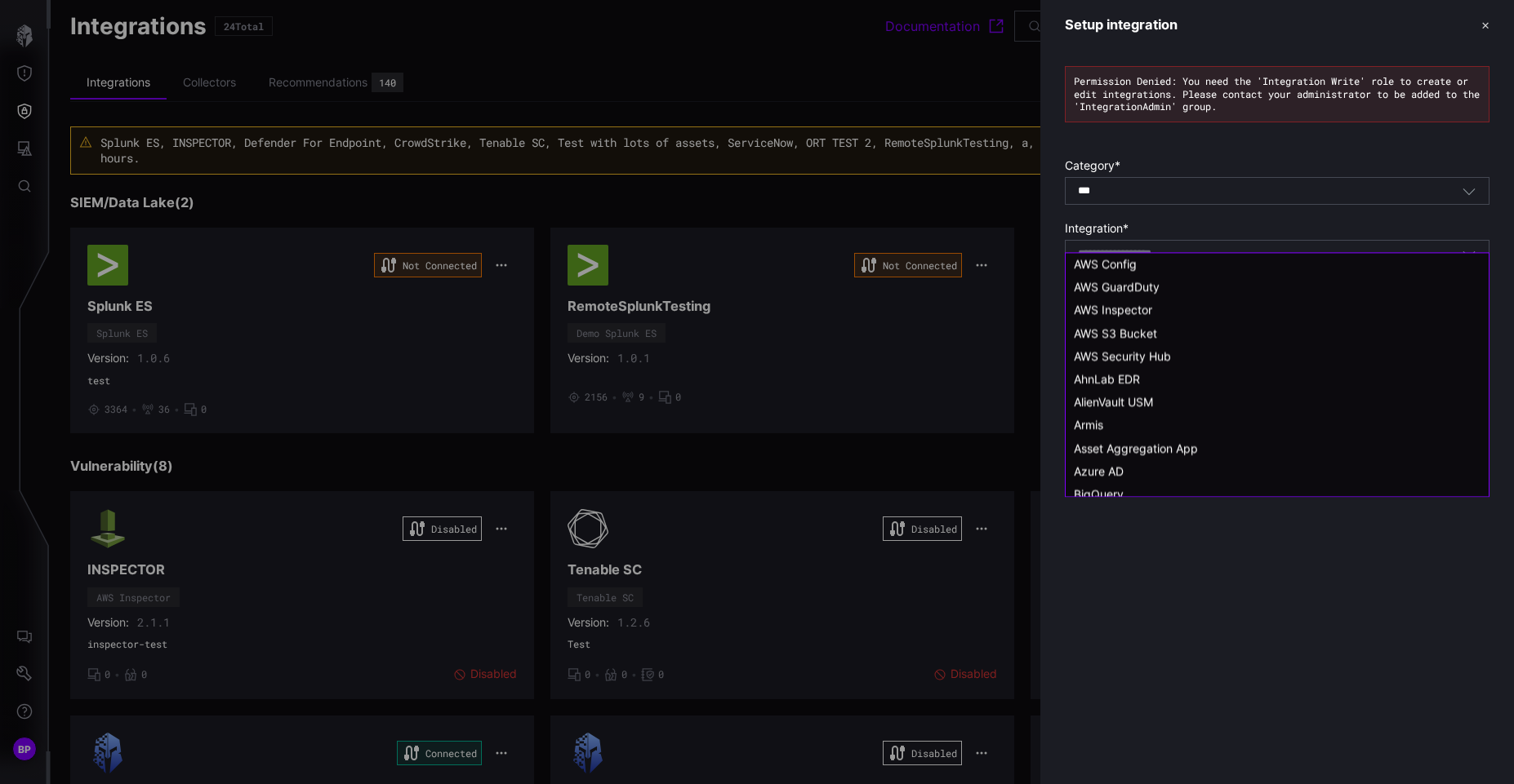
click at [1143, 252] on input at bounding box center [1135, 254] width 116 height 14
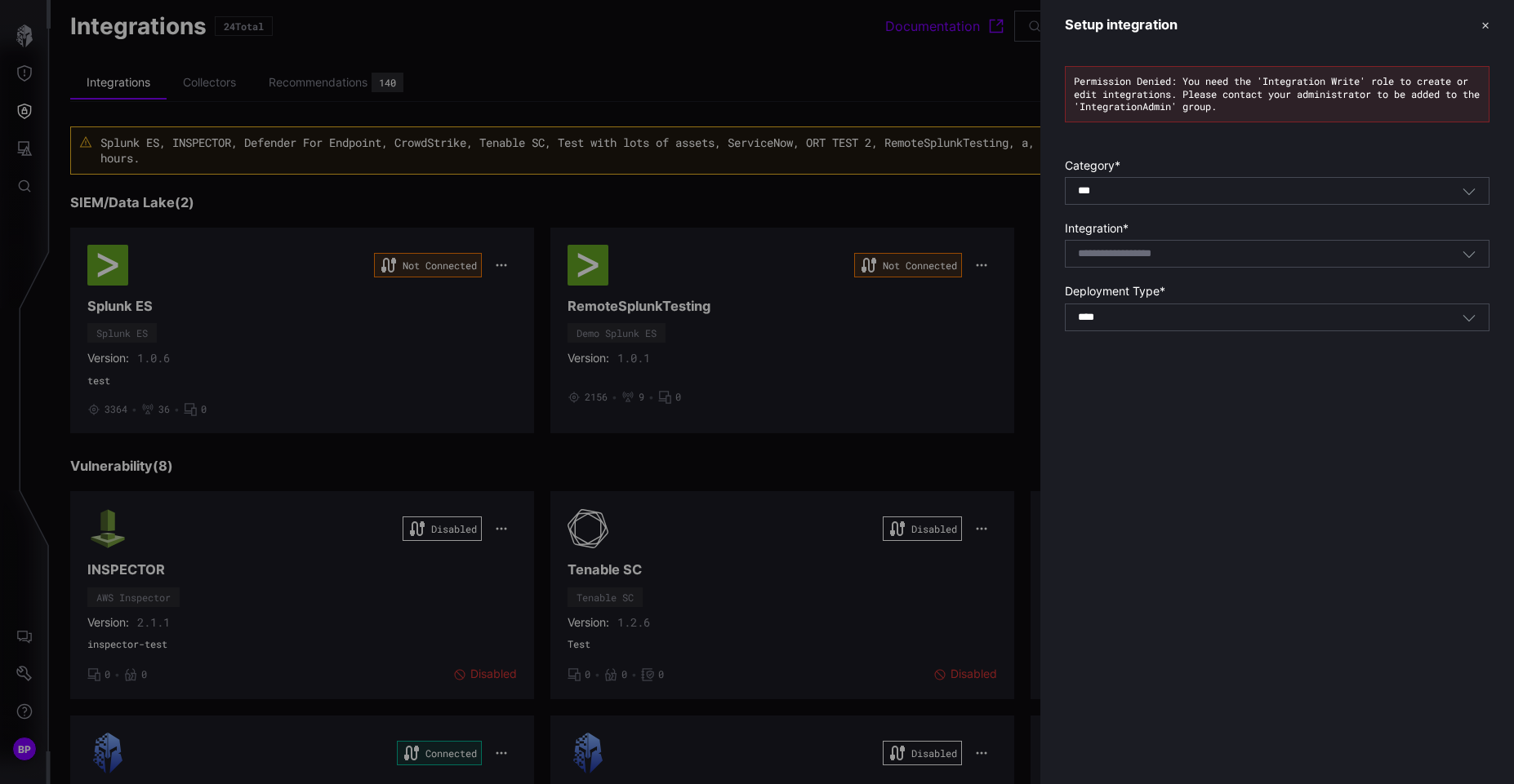
click at [1171, 189] on div "*** All" at bounding box center [1269, 191] width 384 height 15
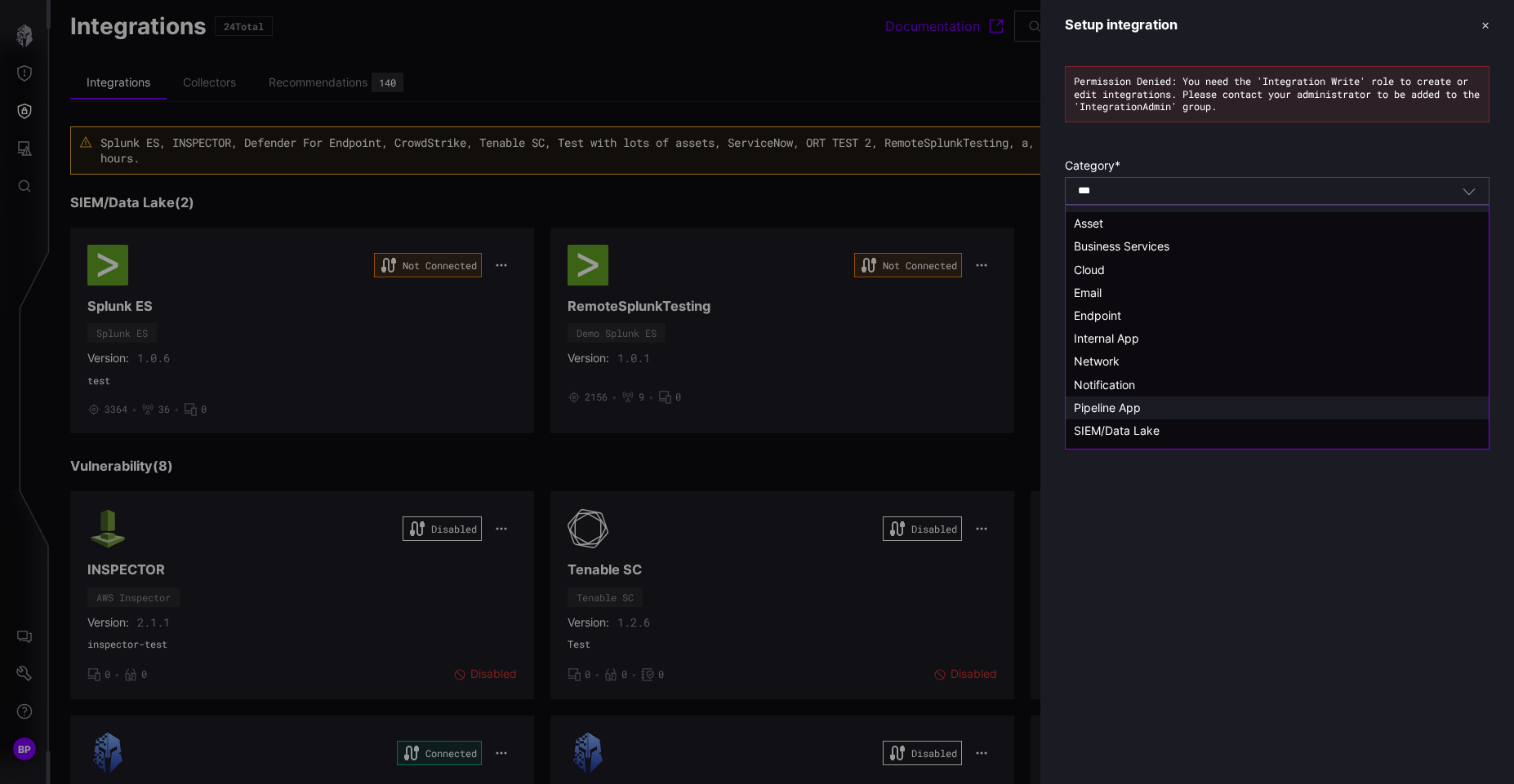
scroll to position [33, 0]
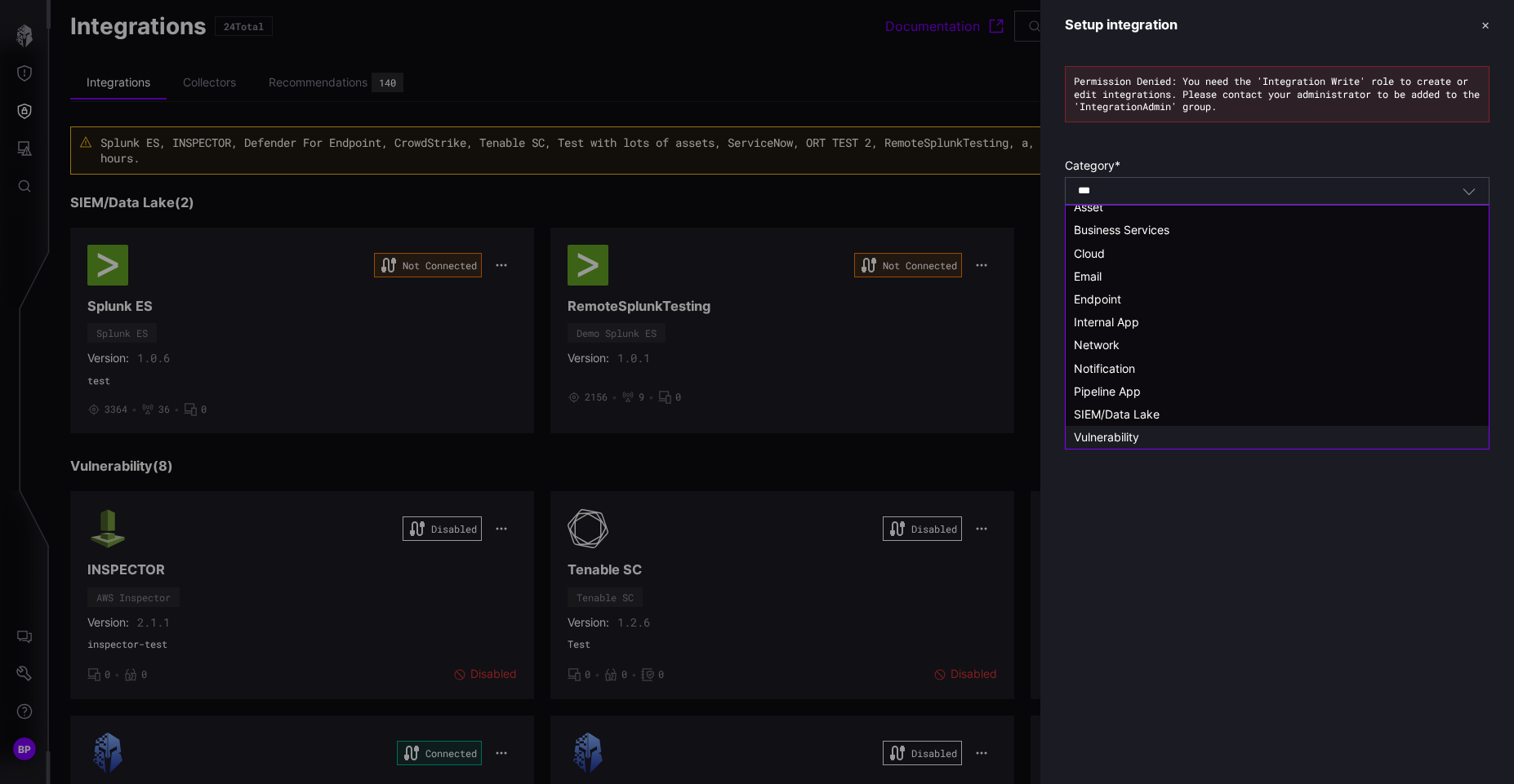
click at [1130, 442] on span "Vulnerability" at bounding box center [1107, 436] width 66 height 14
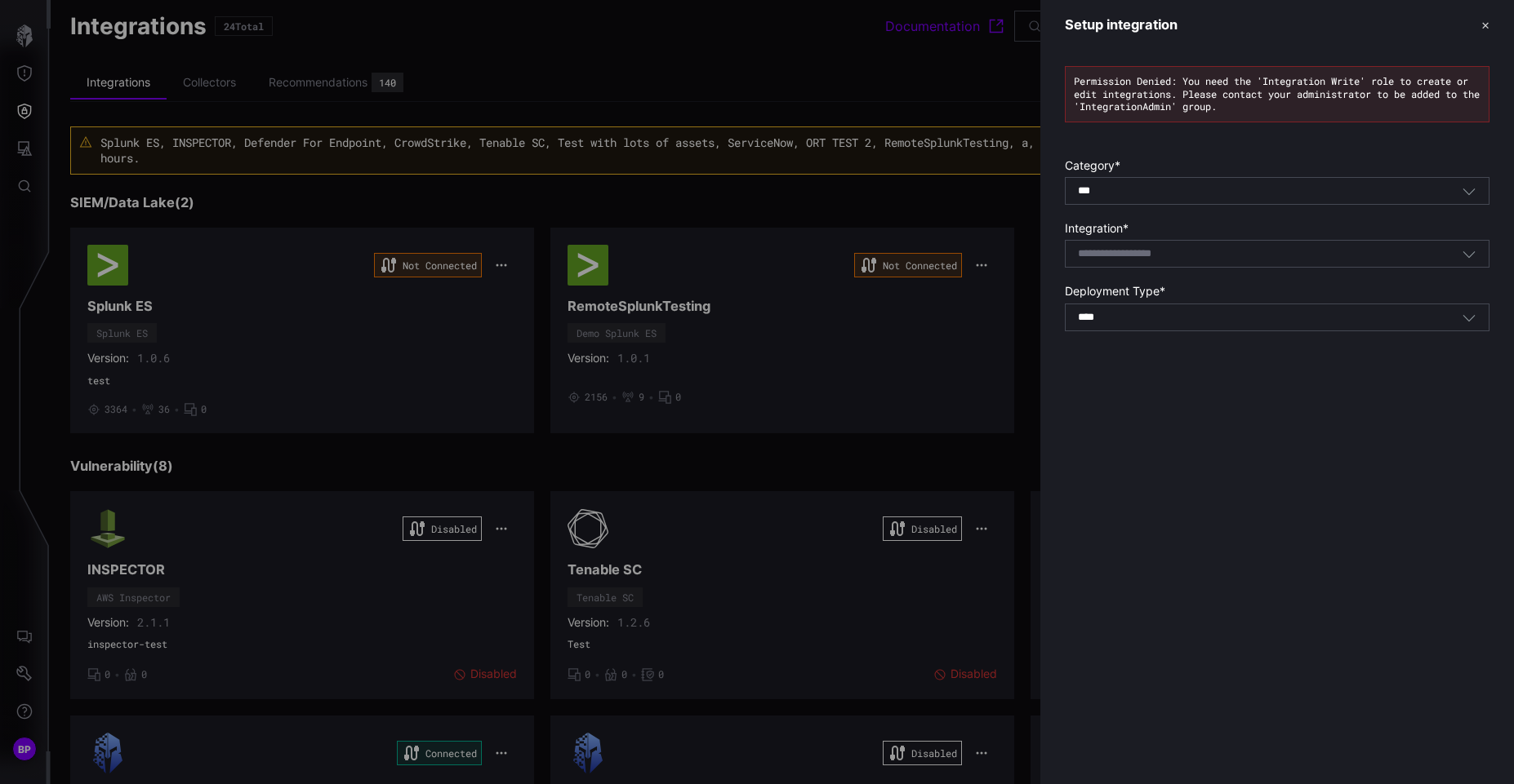
type input "**********"
click at [1224, 185] on div "**********" at bounding box center [1269, 191] width 384 height 15
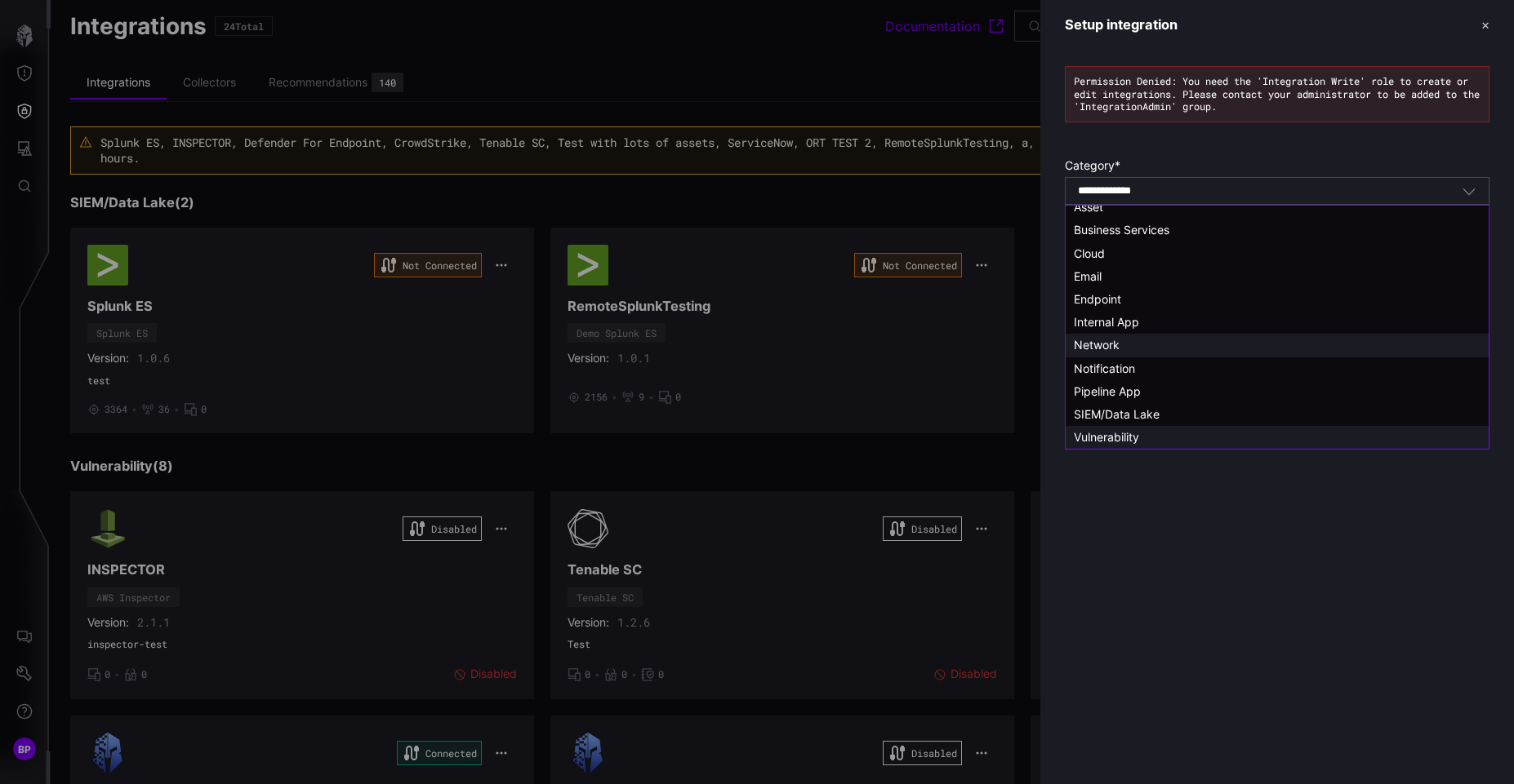
scroll to position [0, 0]
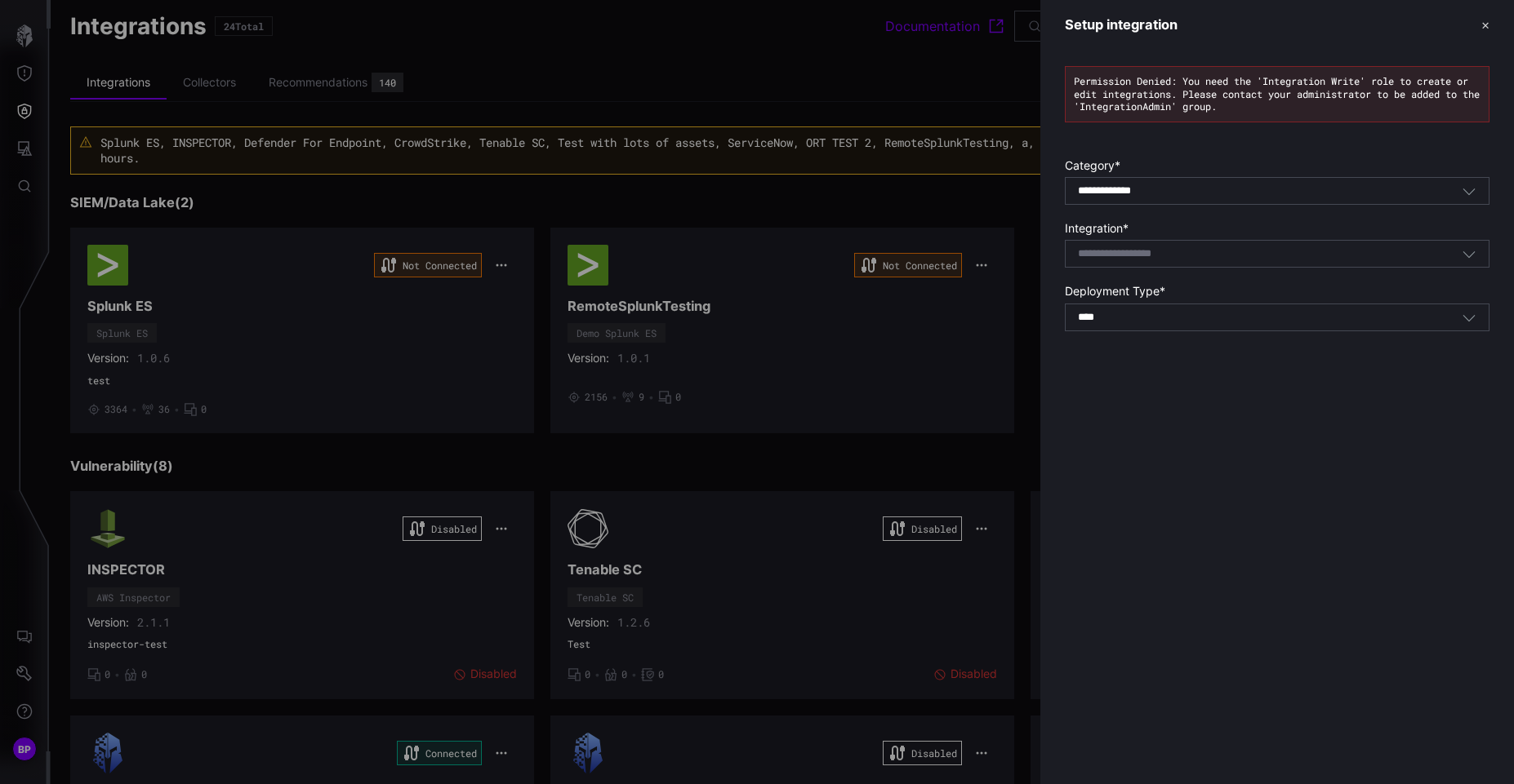
click at [797, 84] on div at bounding box center [757, 392] width 1514 height 784
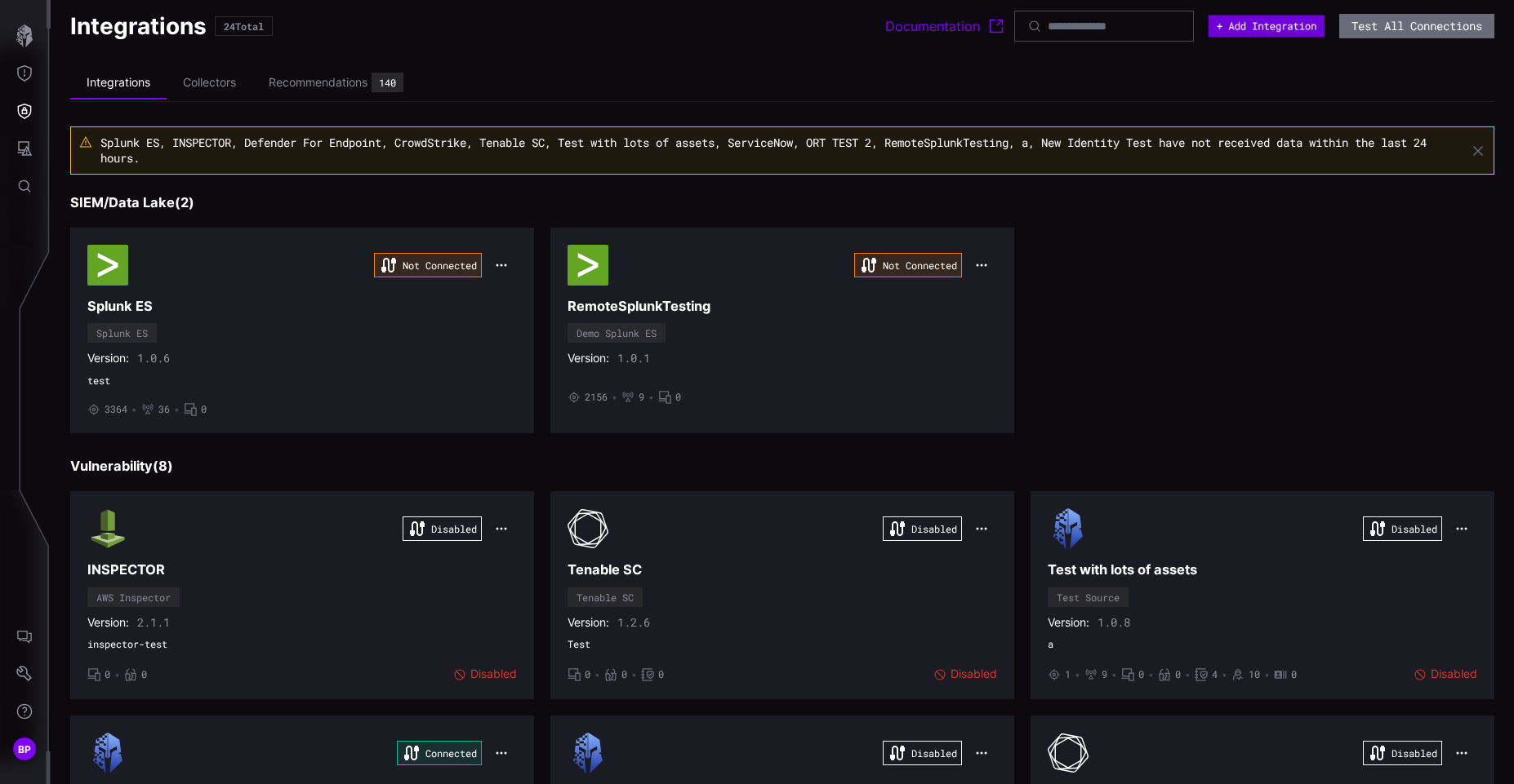
click at [1240, 23] on button "+ Add Integration" at bounding box center [1266, 26] width 116 height 22
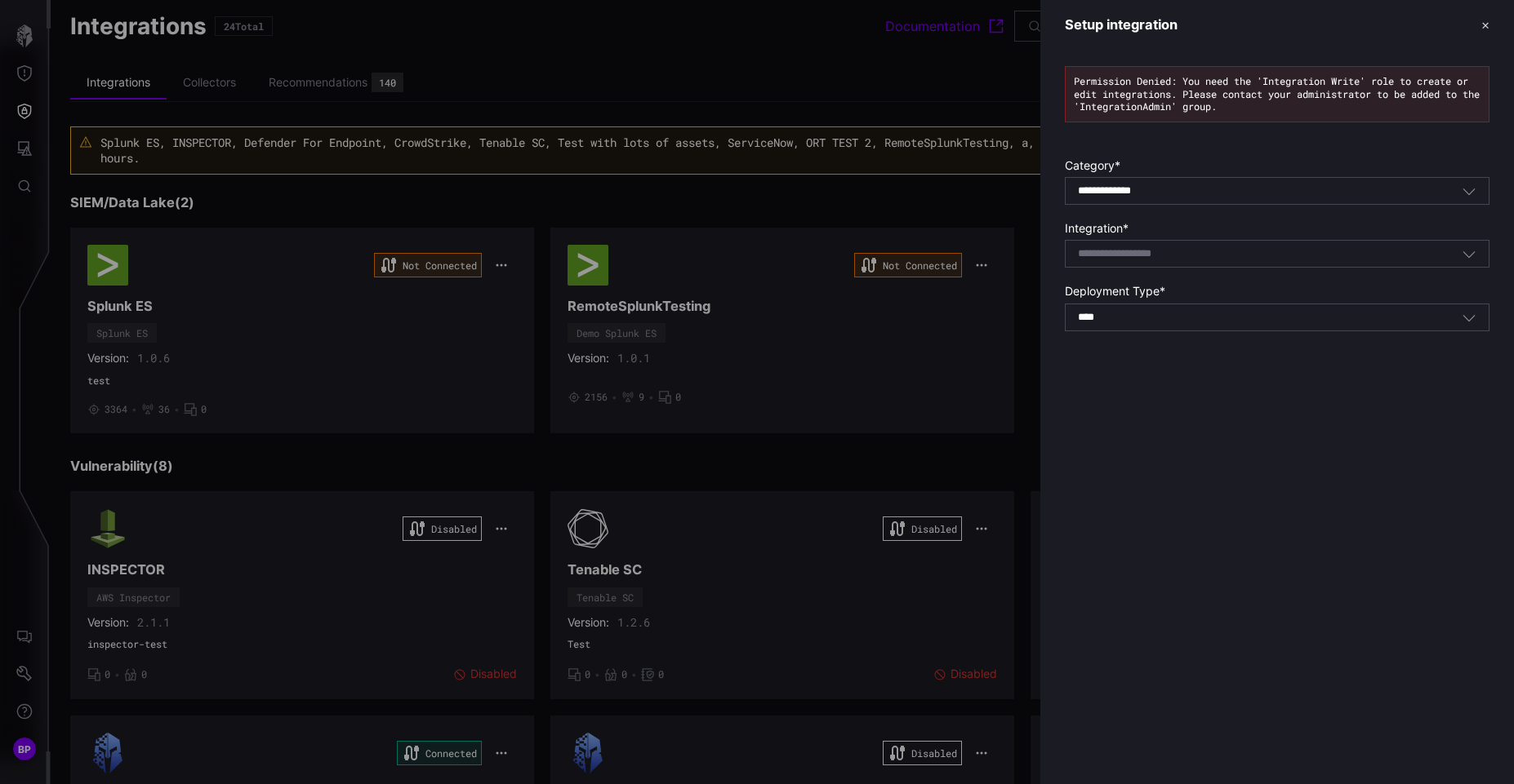
click at [1156, 262] on div "Select integration" at bounding box center [1277, 254] width 425 height 27
click at [1202, 198] on div "**********" at bounding box center [1269, 191] width 384 height 15
click at [1241, 145] on div "**********" at bounding box center [1277, 202] width 474 height 305
click at [1188, 262] on div "Select integration" at bounding box center [1277, 254] width 425 height 27
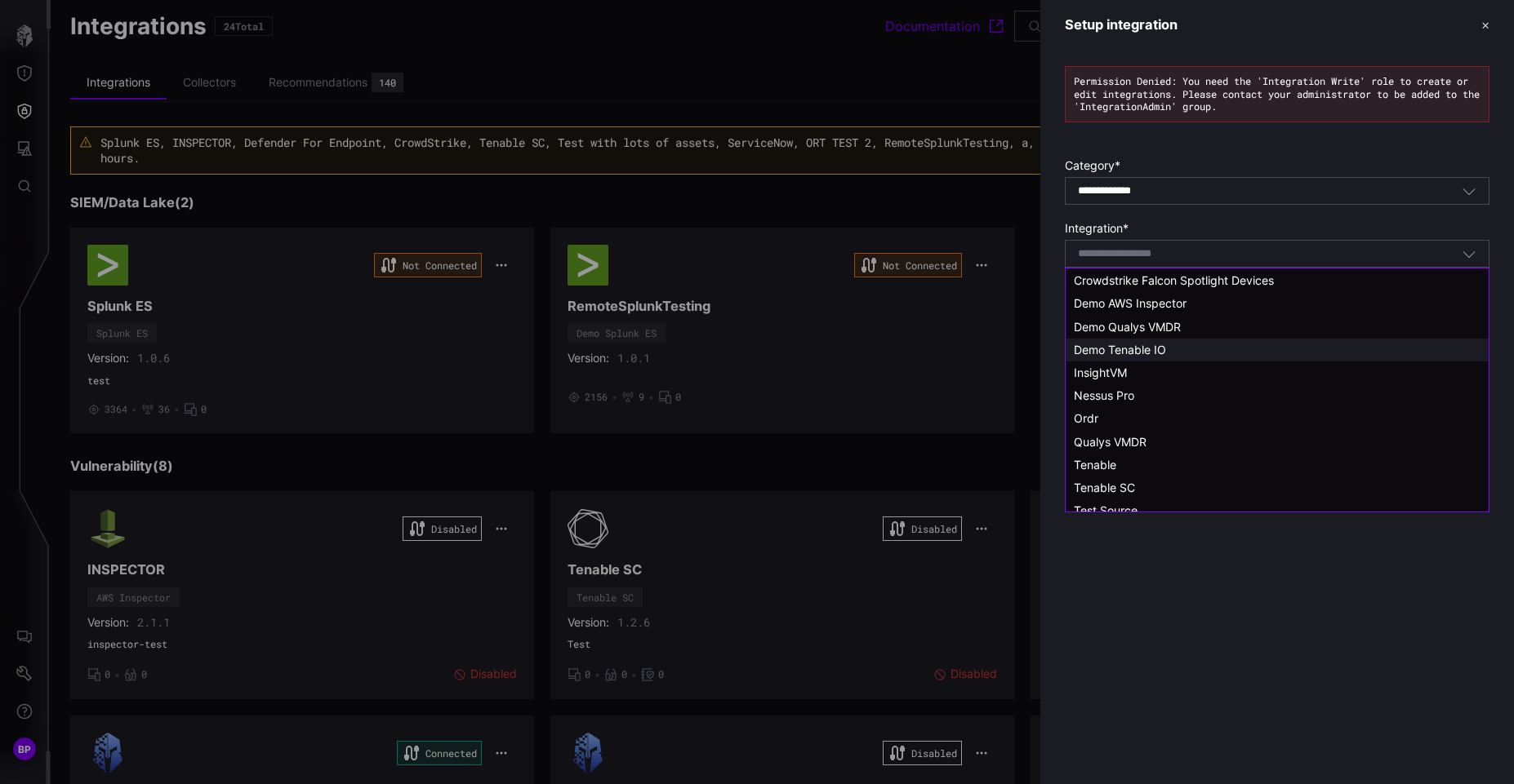
scroll to position [33, 0]
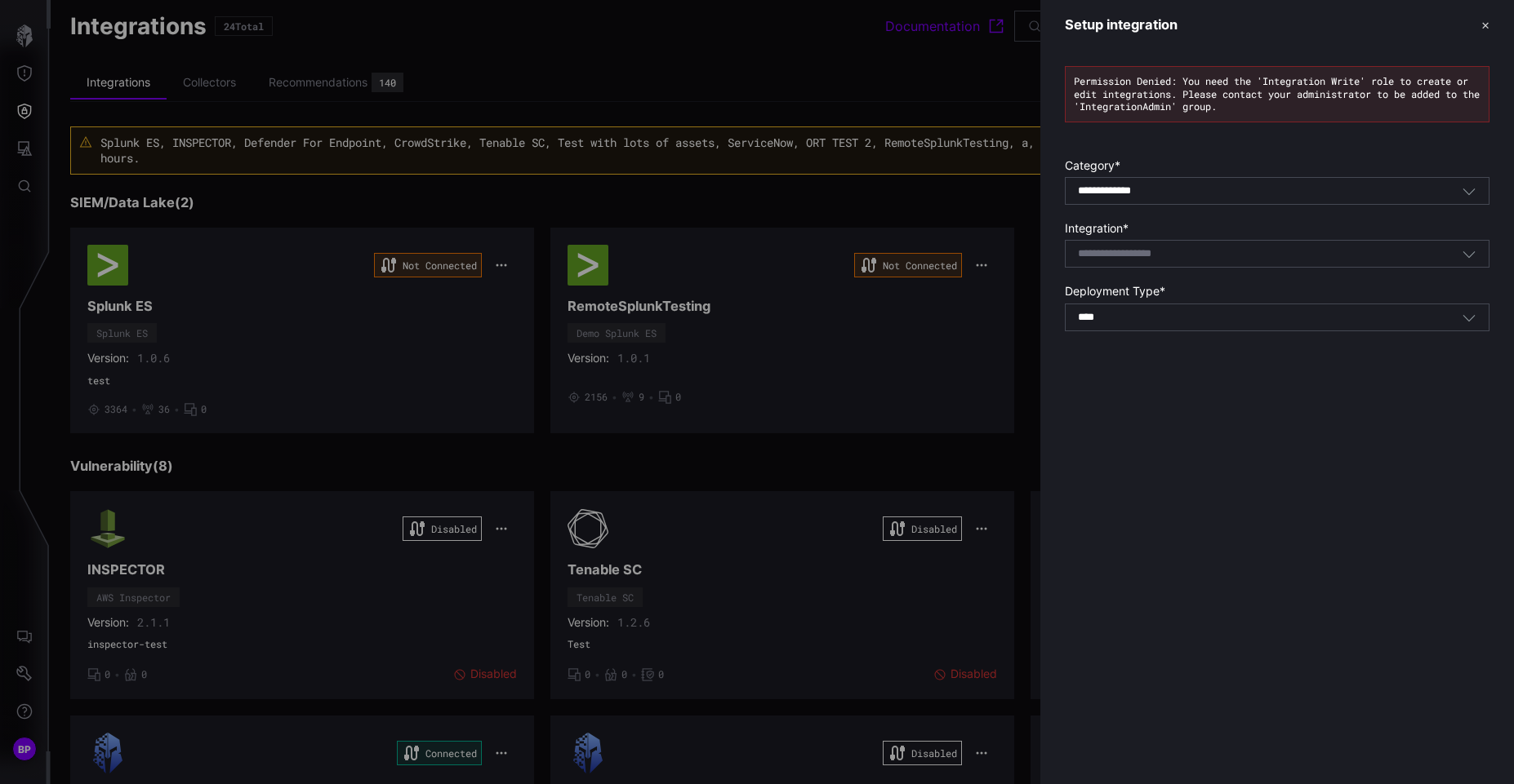
click at [1115, 563] on div "**********" at bounding box center [1277, 392] width 474 height 784
click at [1236, 333] on div "**********" at bounding box center [1277, 202] width 474 height 305
click at [1232, 314] on div "**** SaaS" at bounding box center [1269, 318] width 384 height 15
click at [839, 66] on div at bounding box center [757, 392] width 1514 height 784
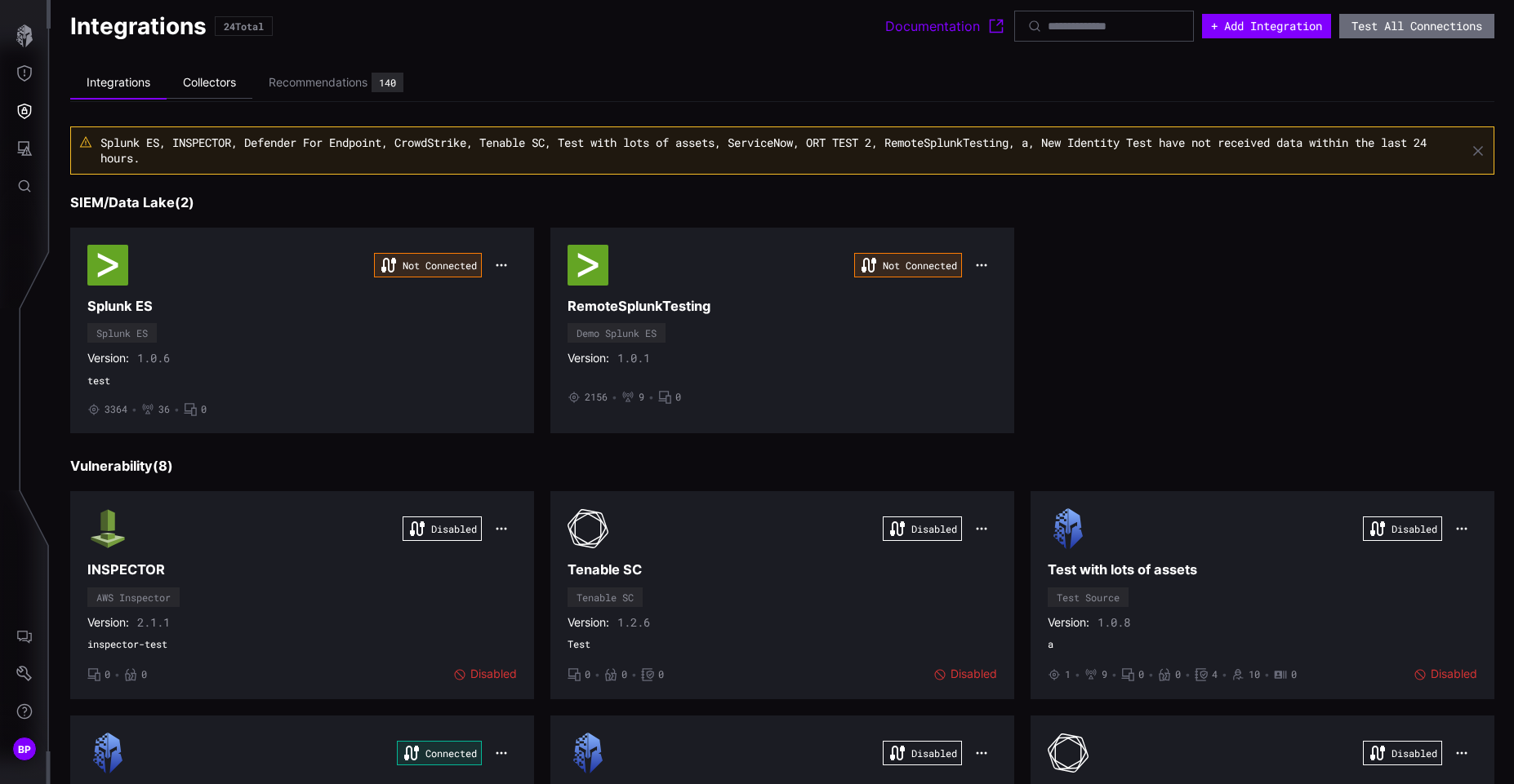
click at [217, 81] on li "Collectors" at bounding box center [210, 83] width 86 height 32
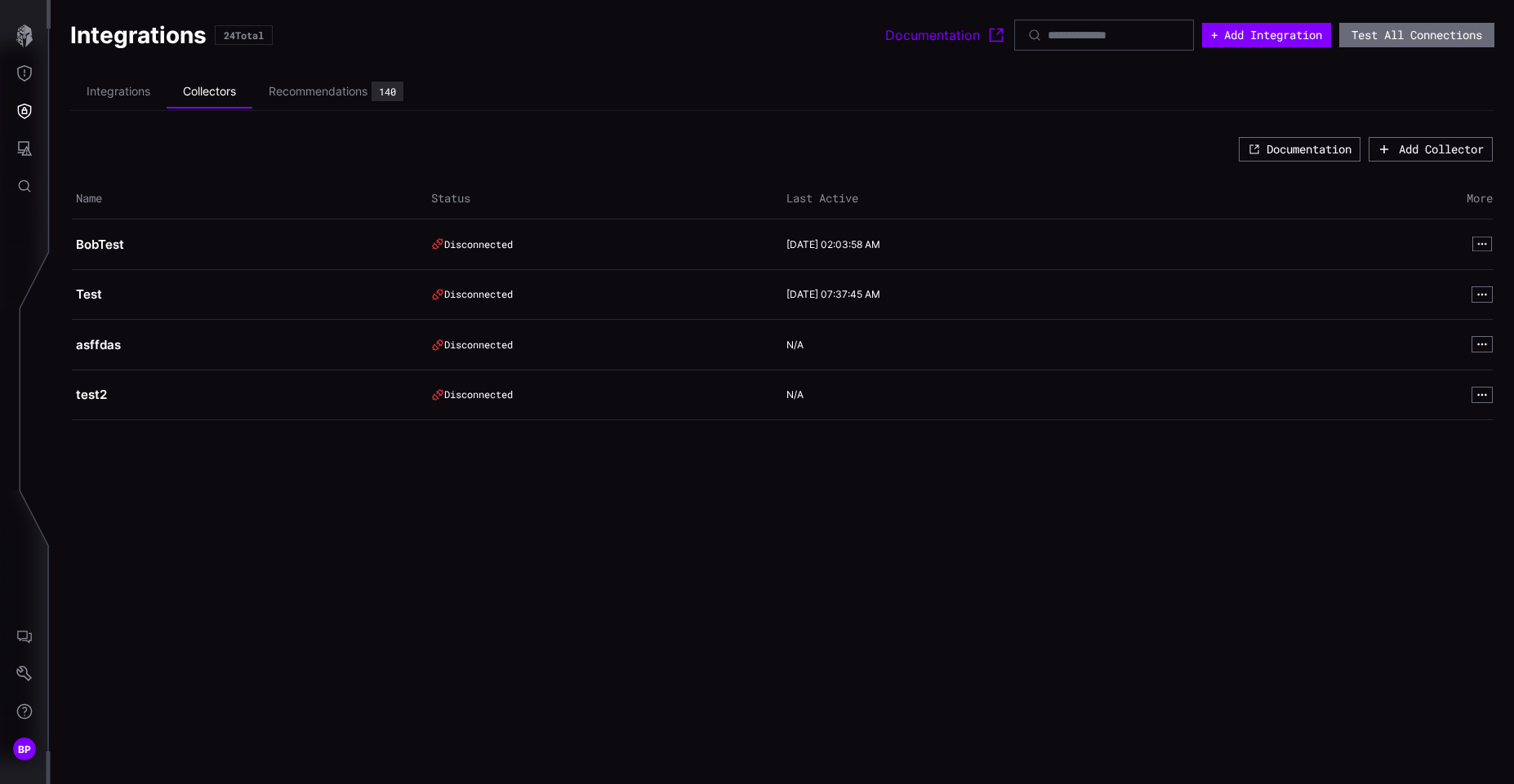
click at [1486, 246] on icon "button" at bounding box center [1482, 245] width 11 height 11
drag, startPoint x: 1280, startPoint y: 475, endPoint x: 1478, endPoint y: 244, distance: 304.2
click at [1478, 244] on div "Integrations 24 Total Documentation + Add Integration Test All Connections Inte…" at bounding box center [783, 241] width 1463 height 483
click at [1478, 244] on icon "button" at bounding box center [1482, 244] width 9 height 2
click at [1442, 258] on button "View" at bounding box center [1446, 264] width 85 height 22
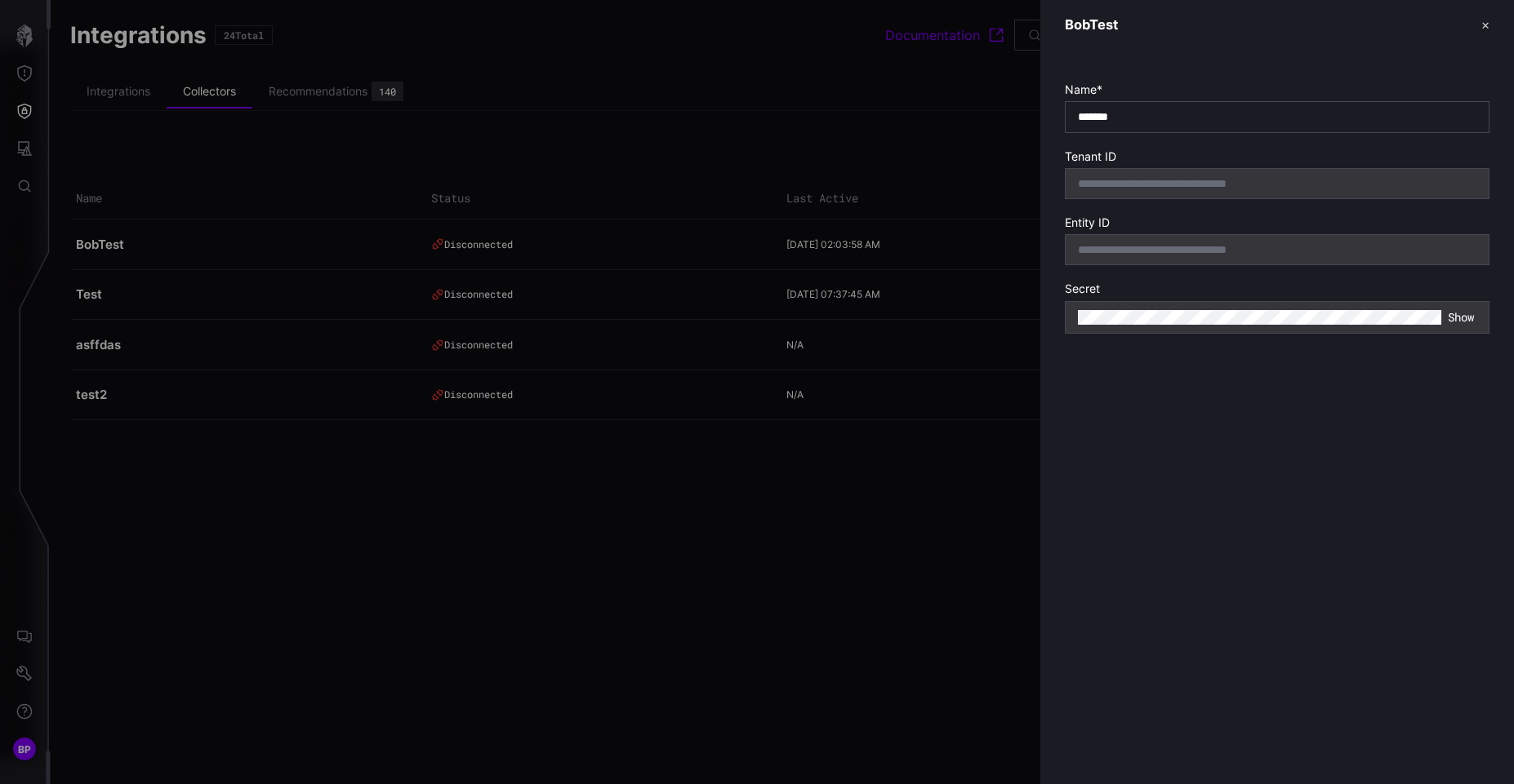
click at [881, 563] on div at bounding box center [757, 392] width 1514 height 784
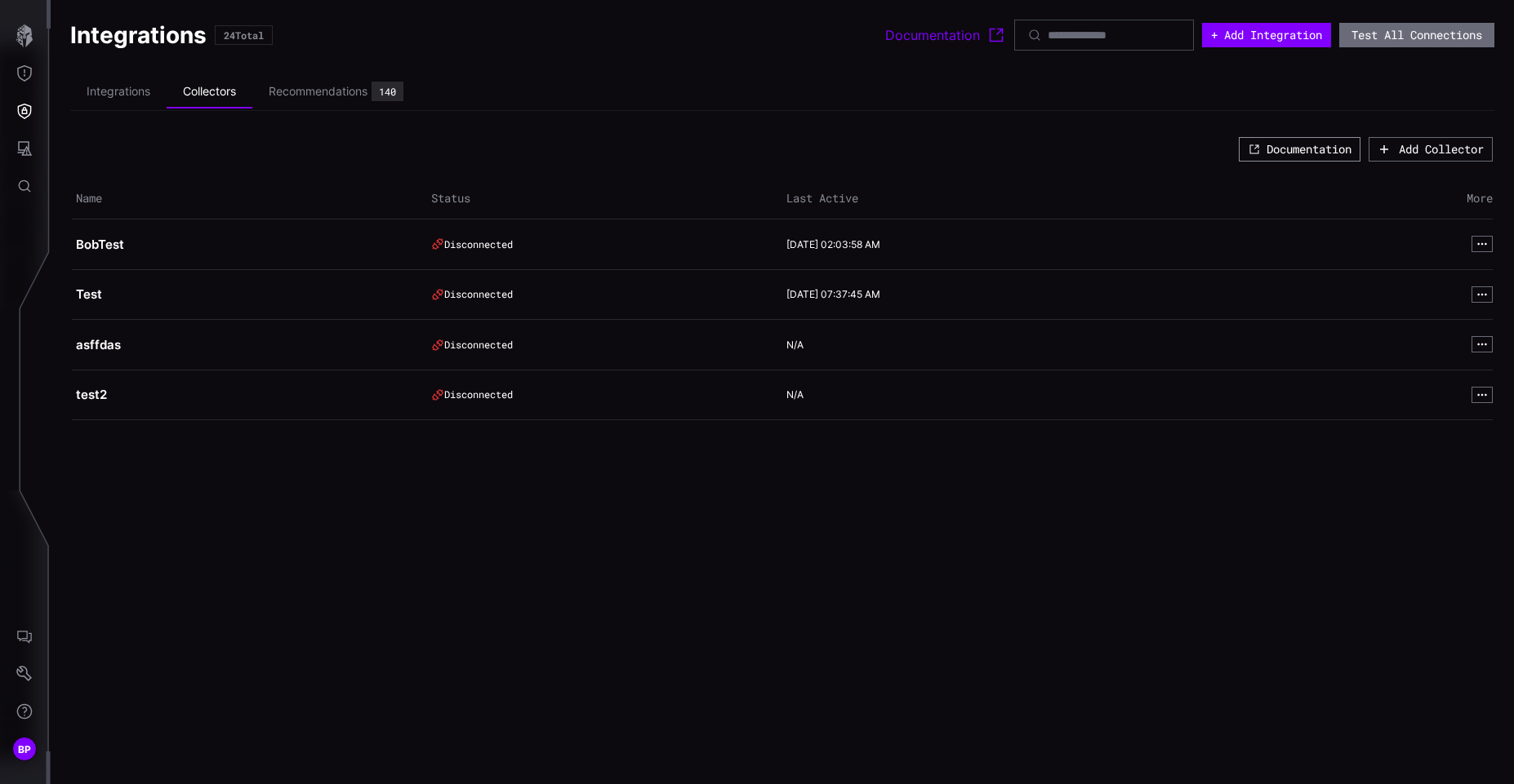
click at [1295, 150] on button "Documentation" at bounding box center [1300, 149] width 122 height 25
click at [1451, 154] on div "Add Collector" at bounding box center [1440, 149] width 78 height 14
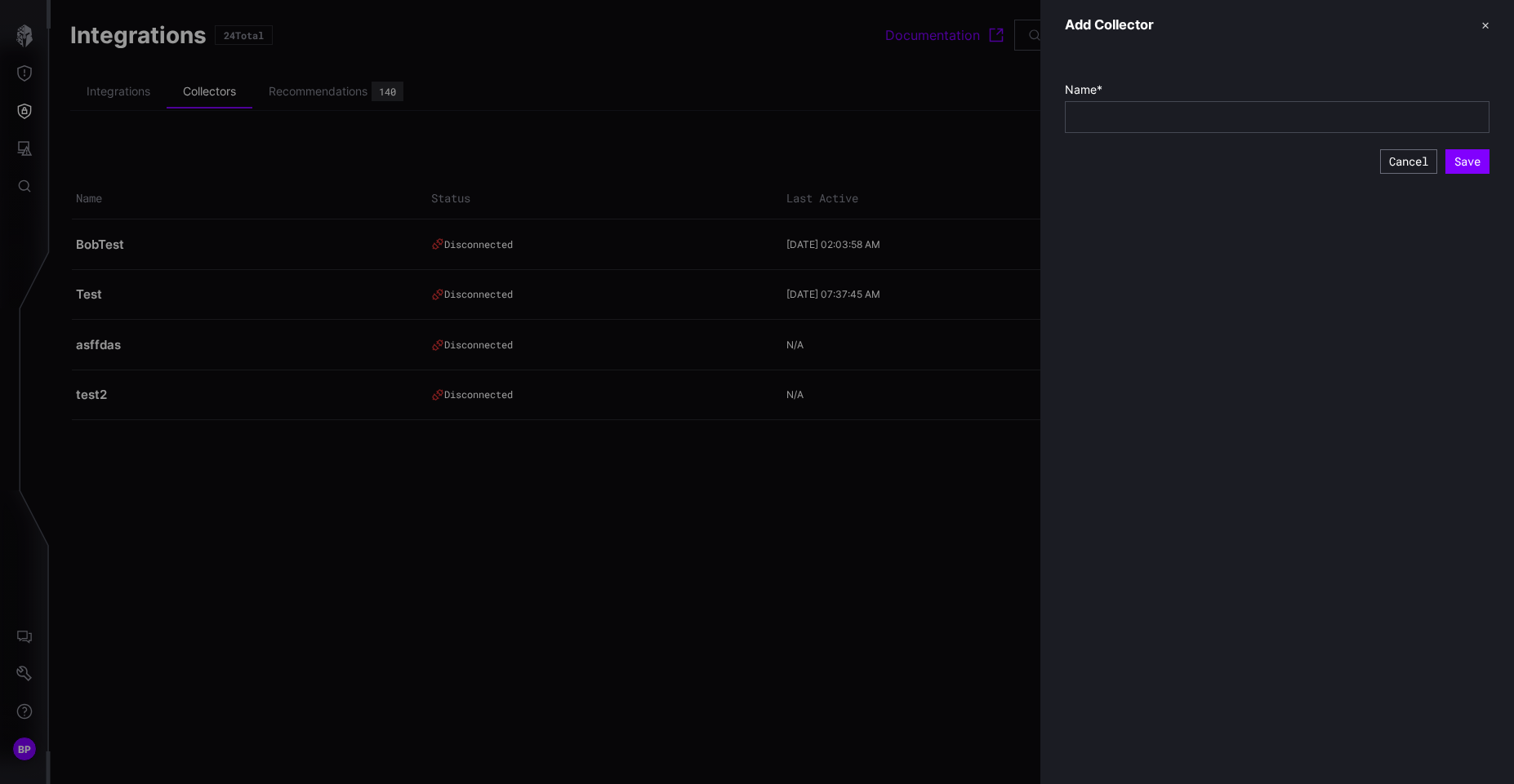
click at [1487, 21] on button "✕" at bounding box center [1485, 25] width 8 height 17
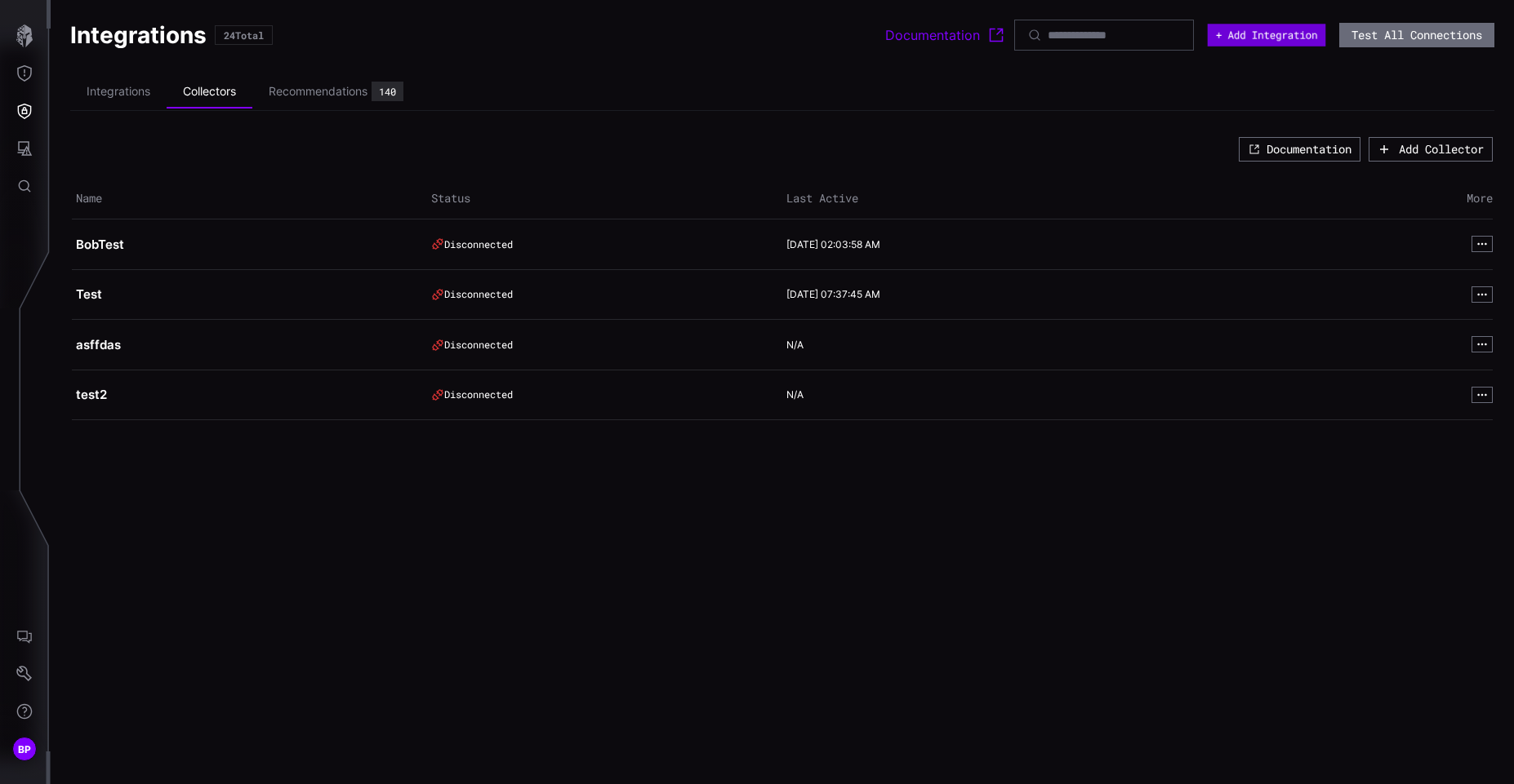
click at [1285, 36] on button "+ Add Integration" at bounding box center [1267, 35] width 118 height 23
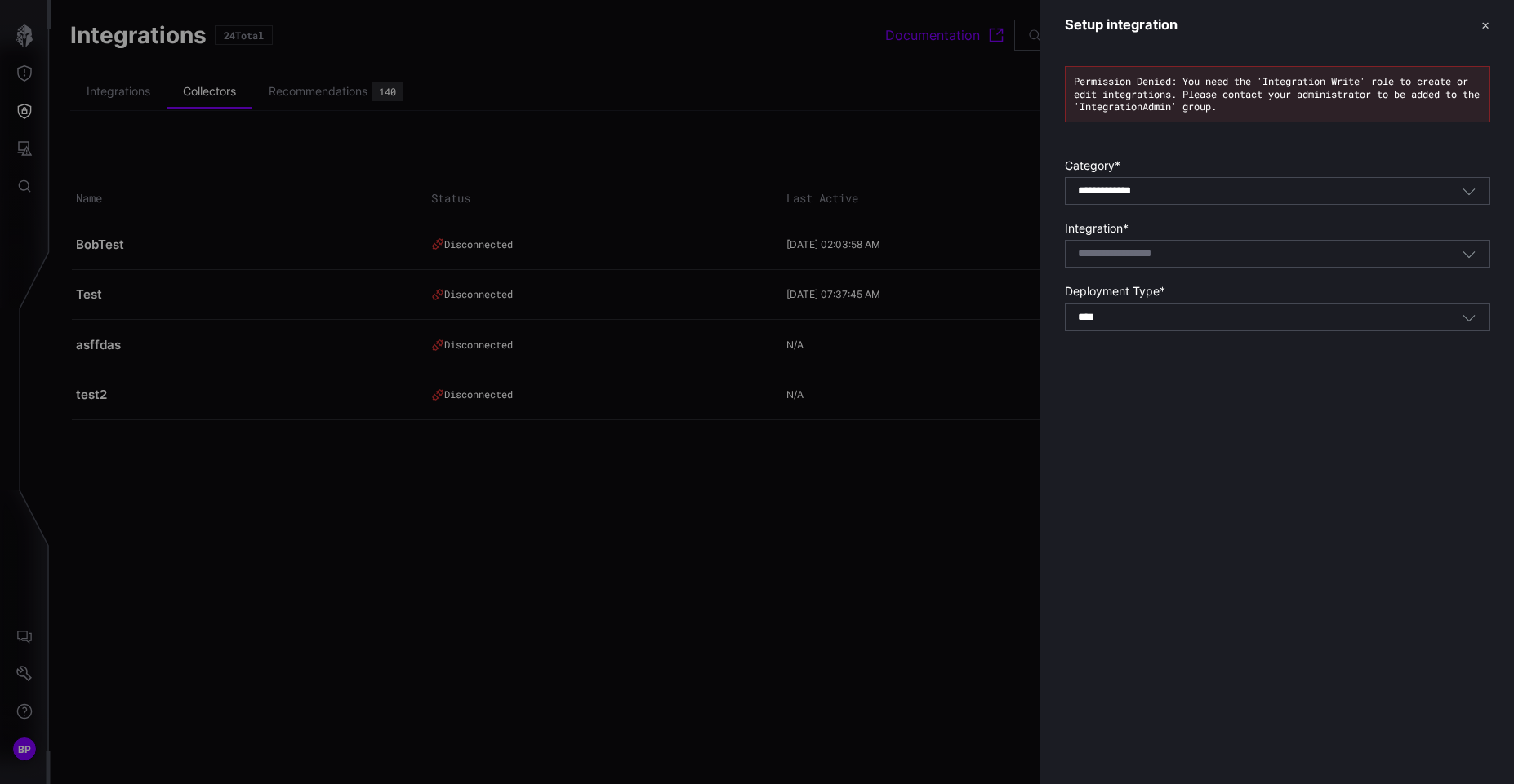
click at [1202, 314] on div "**** SaaS" at bounding box center [1269, 318] width 384 height 15
click at [1172, 365] on div "SaaS" at bounding box center [1277, 366] width 406 height 15
click at [1212, 259] on div "Select integration" at bounding box center [1269, 254] width 384 height 15
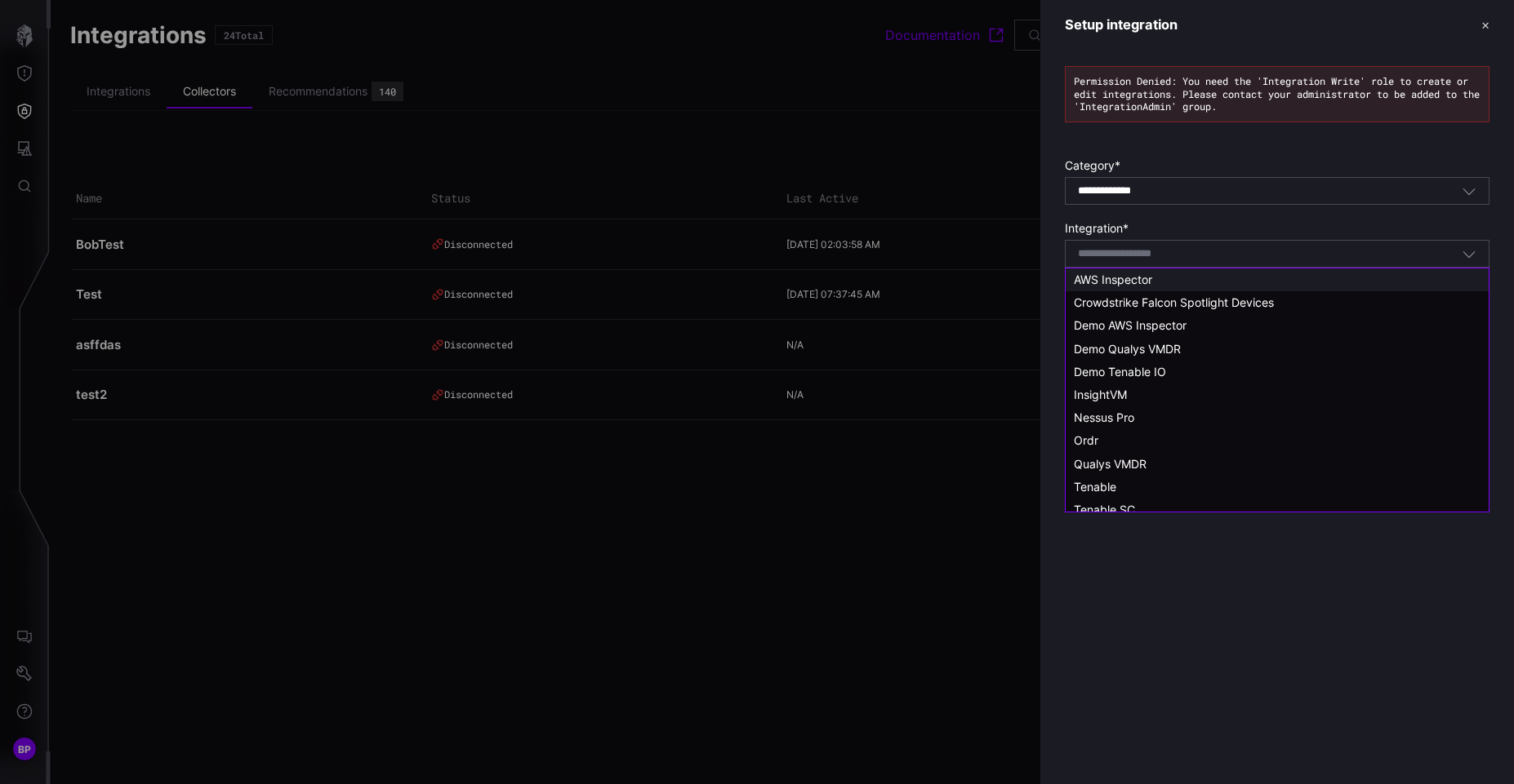
click at [1163, 286] on div "AWS Inspector" at bounding box center [1277, 280] width 406 height 15
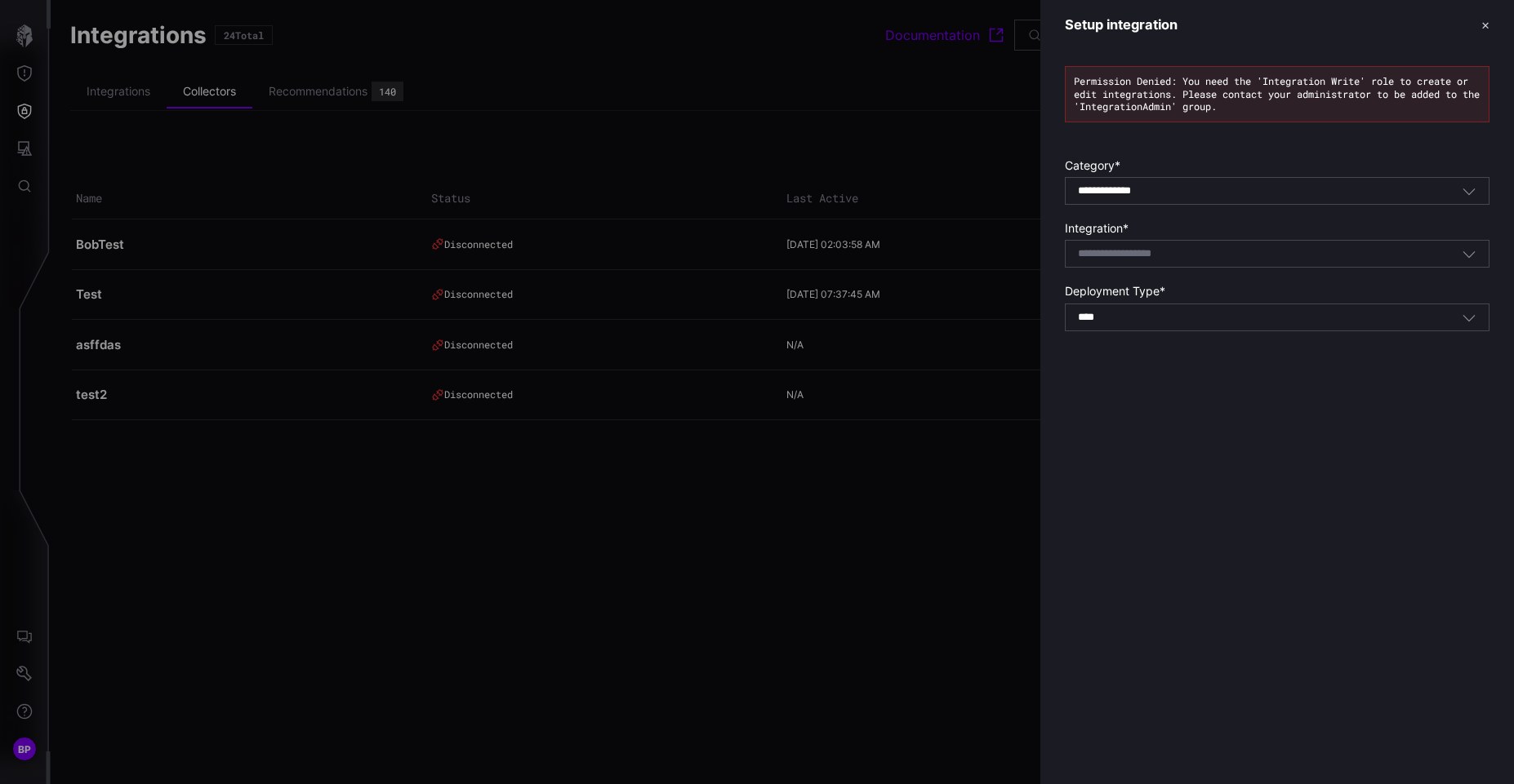
type input "**********"
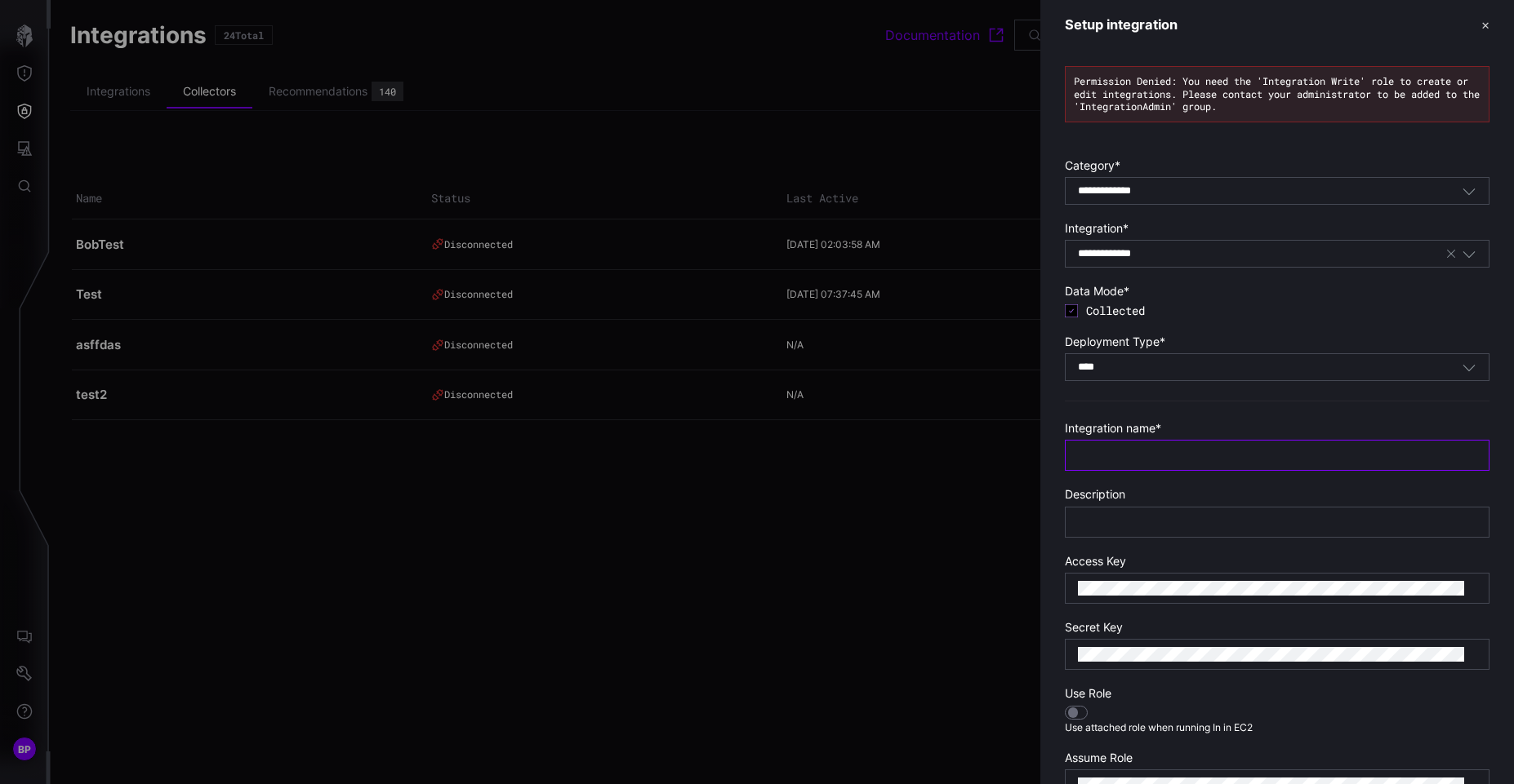
click at [1248, 458] on input "text" at bounding box center [1276, 455] width 398 height 15
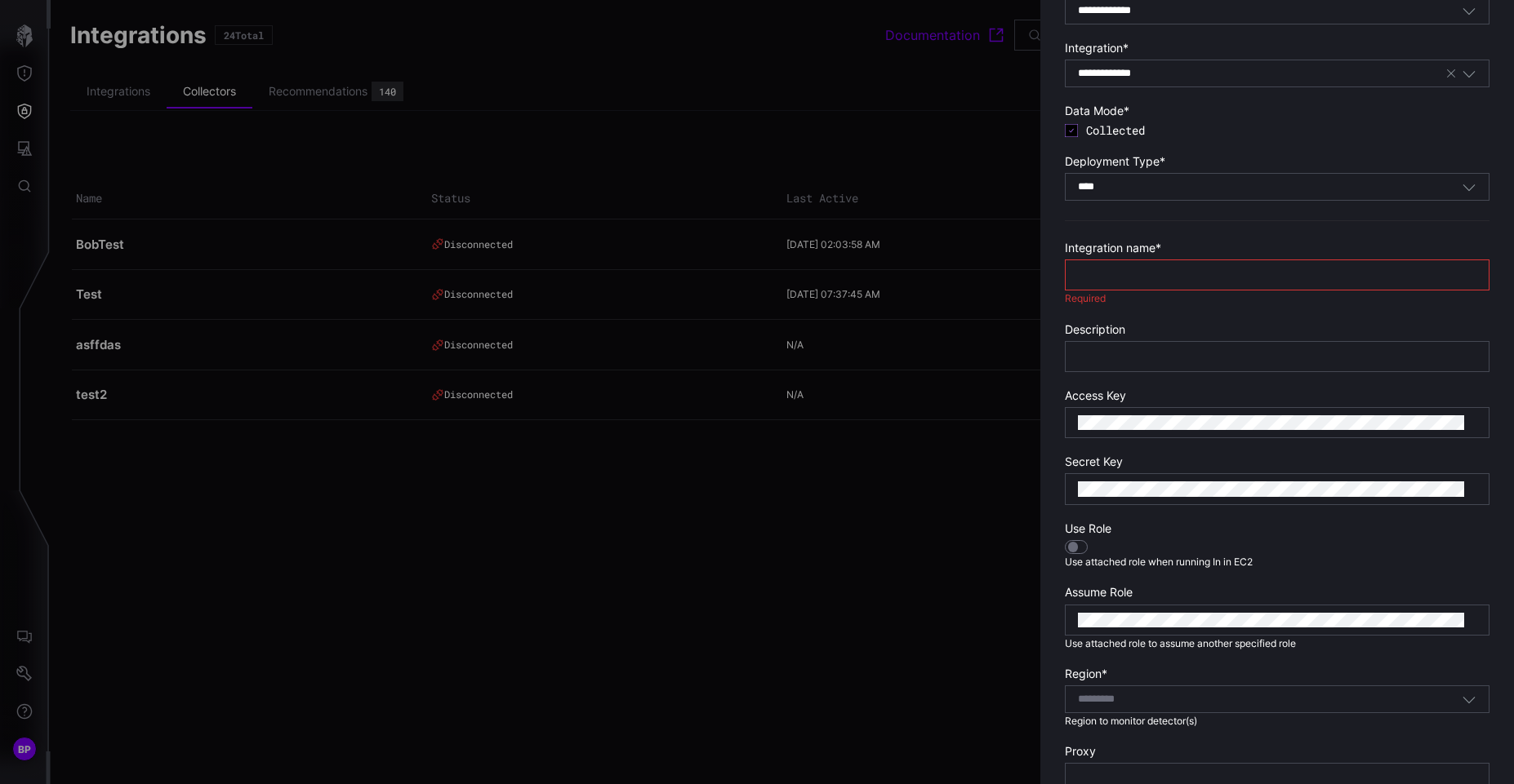
scroll to position [278, 0]
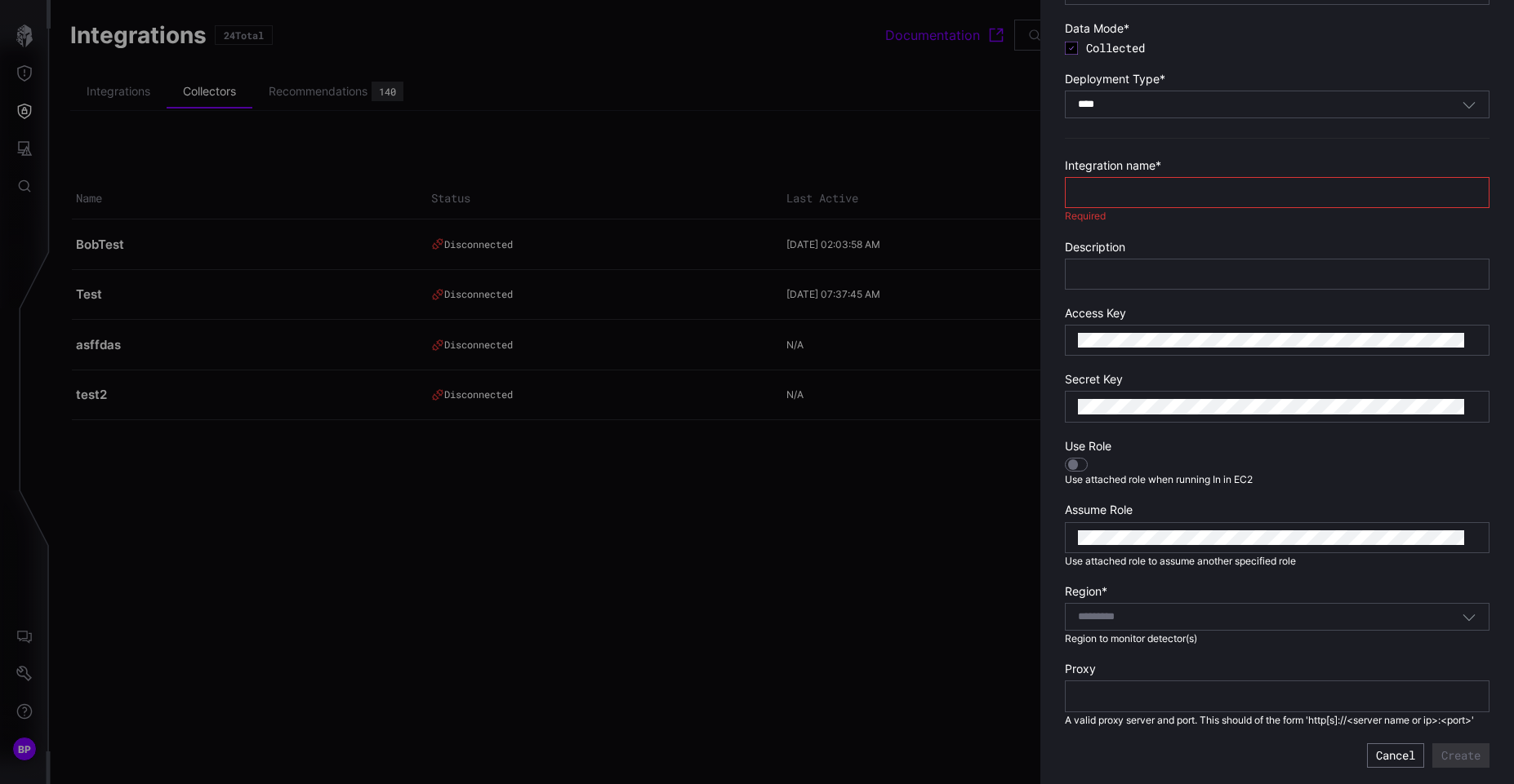
drag, startPoint x: 589, startPoint y: 120, endPoint x: 1317, endPoint y: 31, distance: 733.4
click at [1513, 31] on div "**********" at bounding box center [1514, 392] width 0 height 784
click at [1371, 749] on button "Cancel" at bounding box center [1395, 756] width 57 height 25
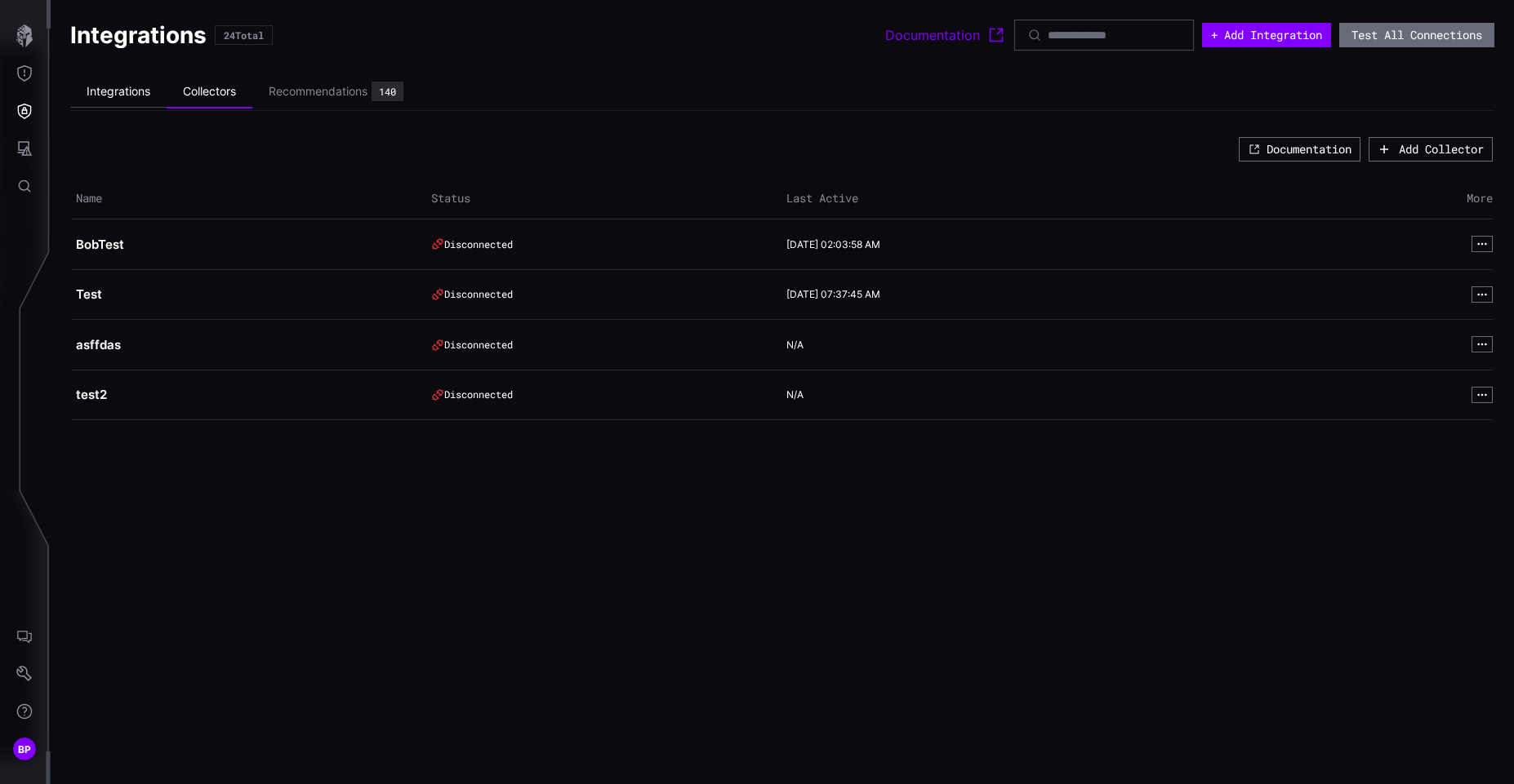
click at [138, 105] on li "Integrations" at bounding box center [118, 91] width 97 height 32
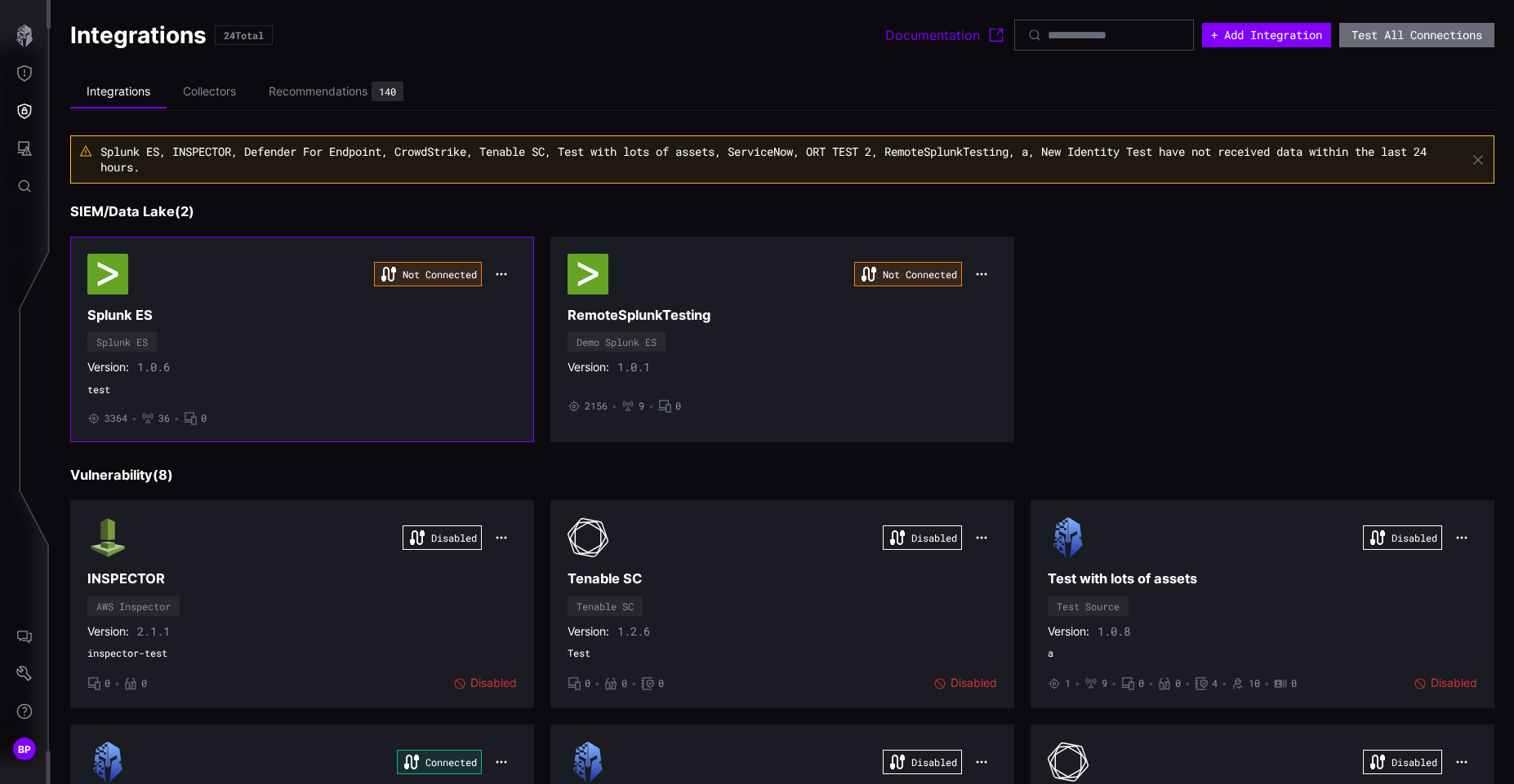
click at [500, 277] on icon "button" at bounding box center [501, 274] width 13 height 13
click at [531, 316] on div "Edit" at bounding box center [528, 310] width 56 height 14
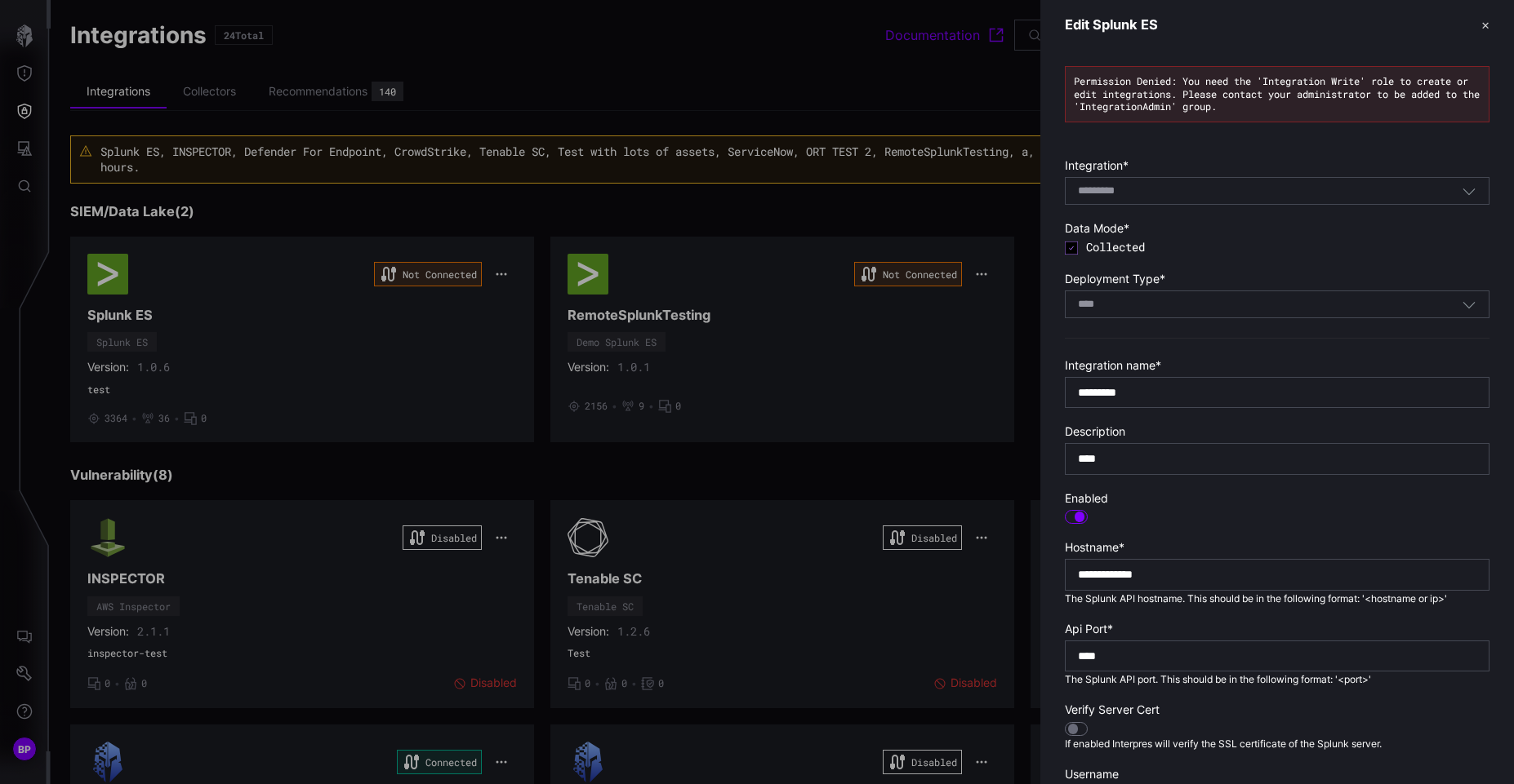
click at [358, 98] on div at bounding box center [757, 392] width 1514 height 784
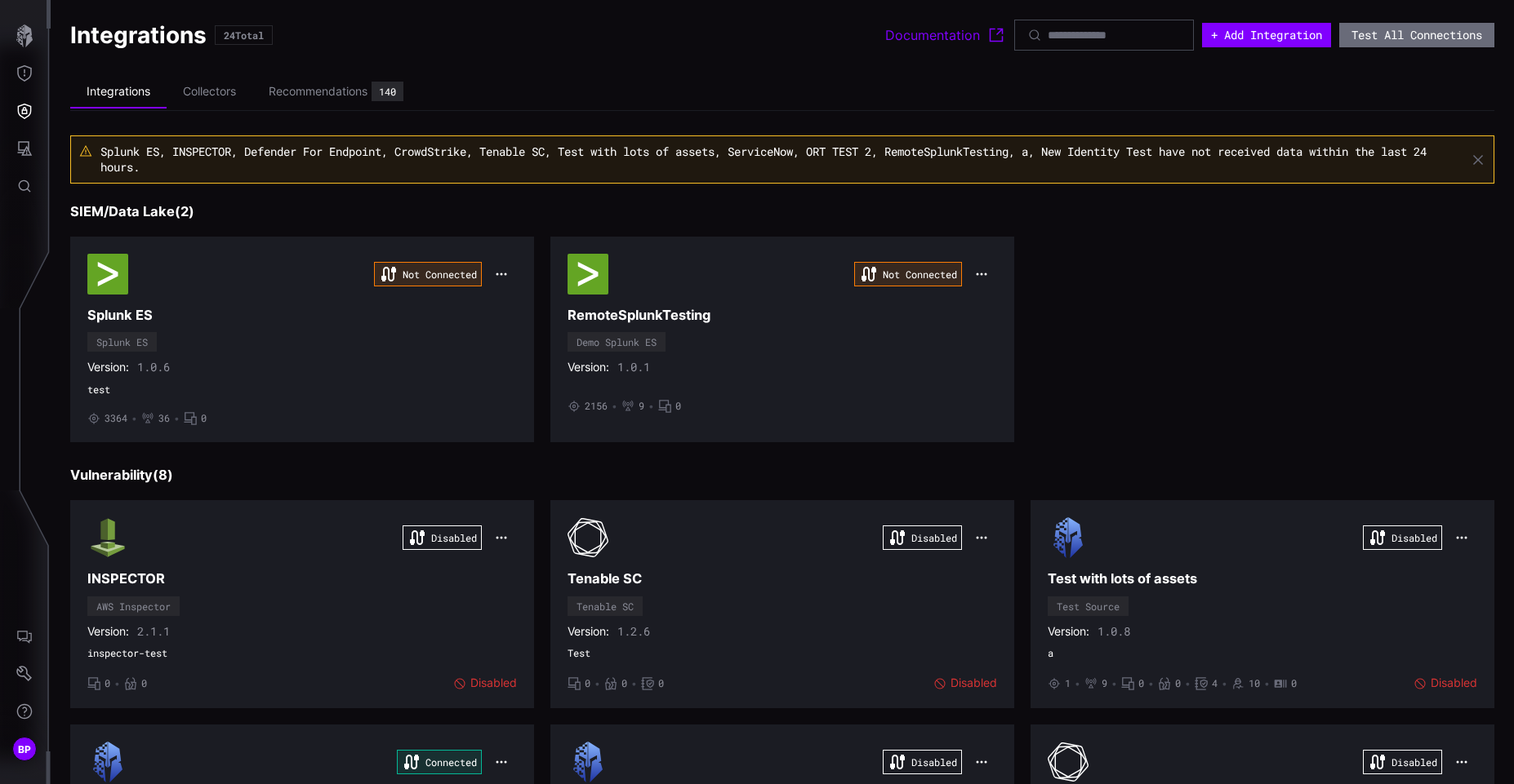
click at [353, 90] on div "Recommendations" at bounding box center [318, 91] width 98 height 15
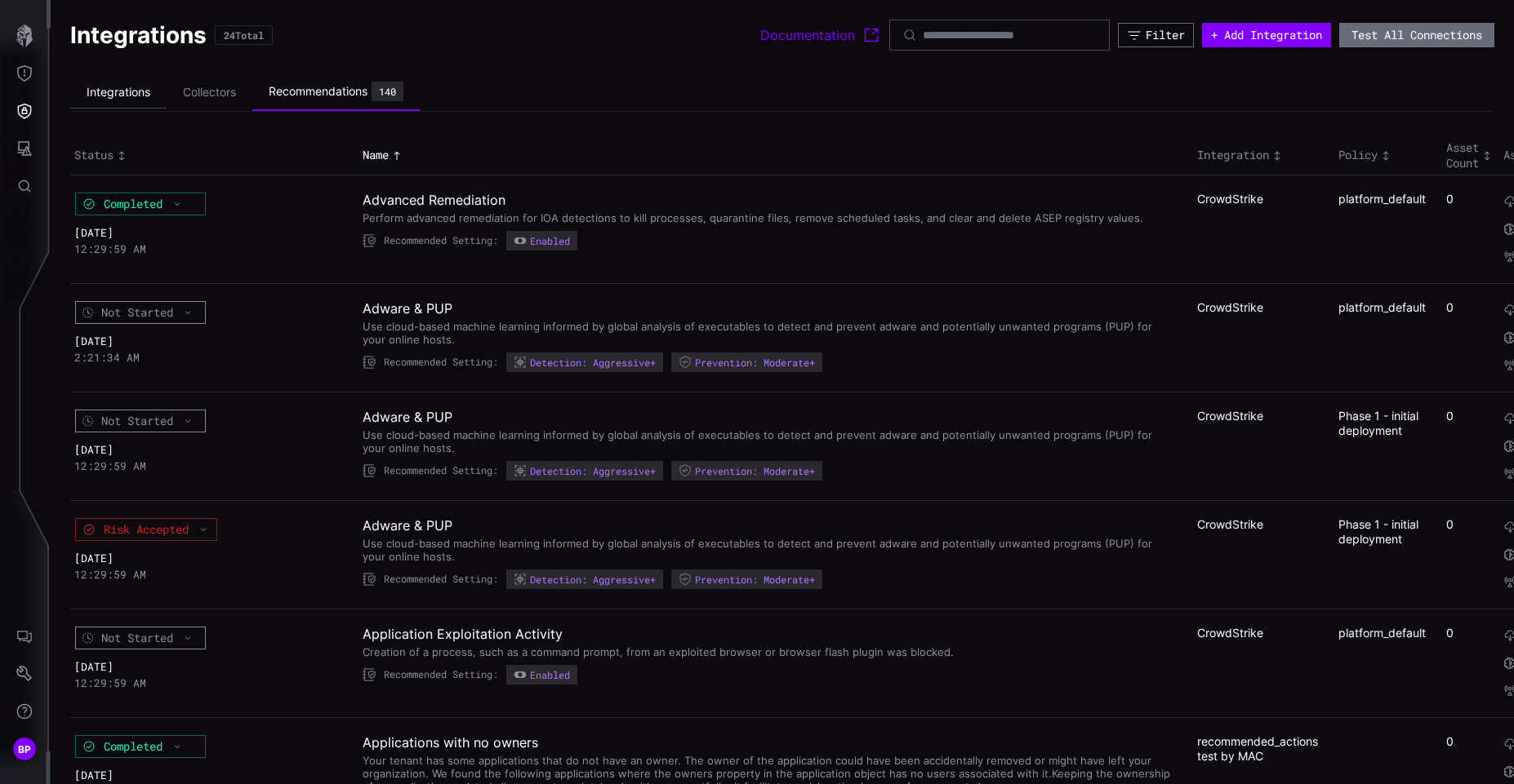
click at [138, 101] on li "Integrations" at bounding box center [118, 92] width 97 height 32
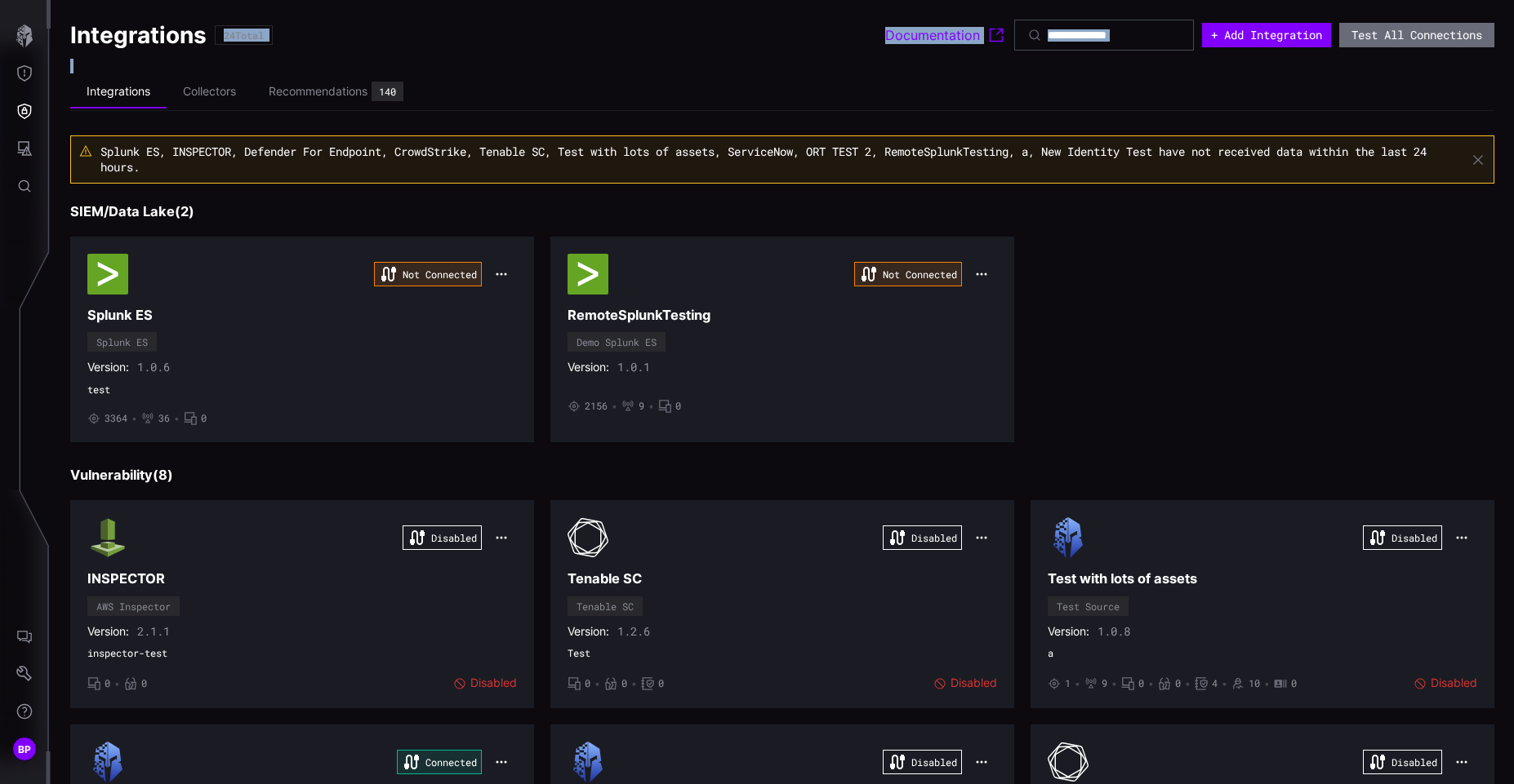
drag, startPoint x: 474, startPoint y: 99, endPoint x: 765, endPoint y: -63, distance: 333.1
click at [765, 0] on html "BP Integrations 24 Total Documentation + Add Integration Test All Connections I…" at bounding box center [757, 392] width 1514 height 784
click at [225, 97] on li "Collectors" at bounding box center [210, 91] width 86 height 32
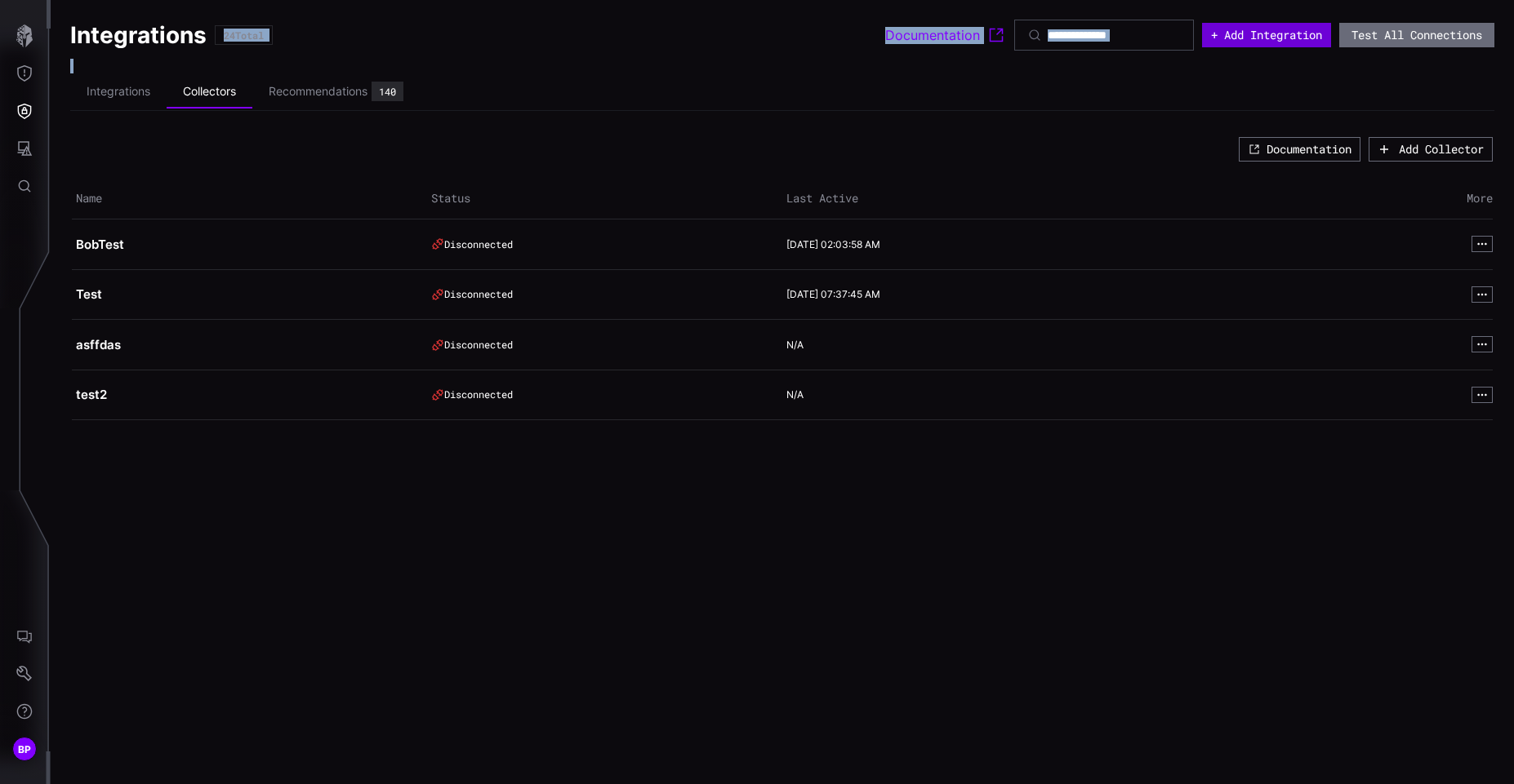
click at [1254, 39] on button "+ Add Integration" at bounding box center [1266, 35] width 129 height 25
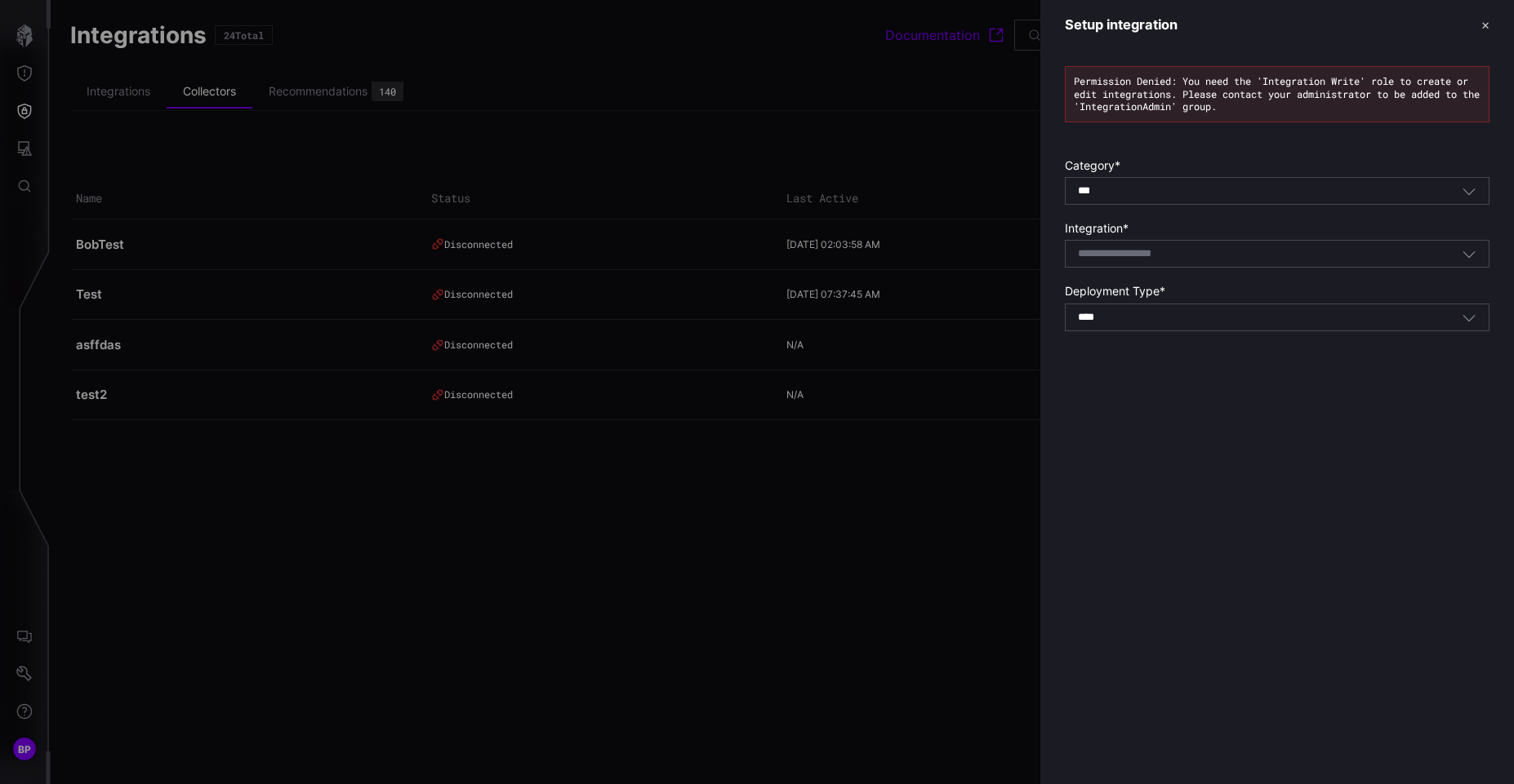
click at [1147, 264] on div "Select integration" at bounding box center [1277, 254] width 425 height 27
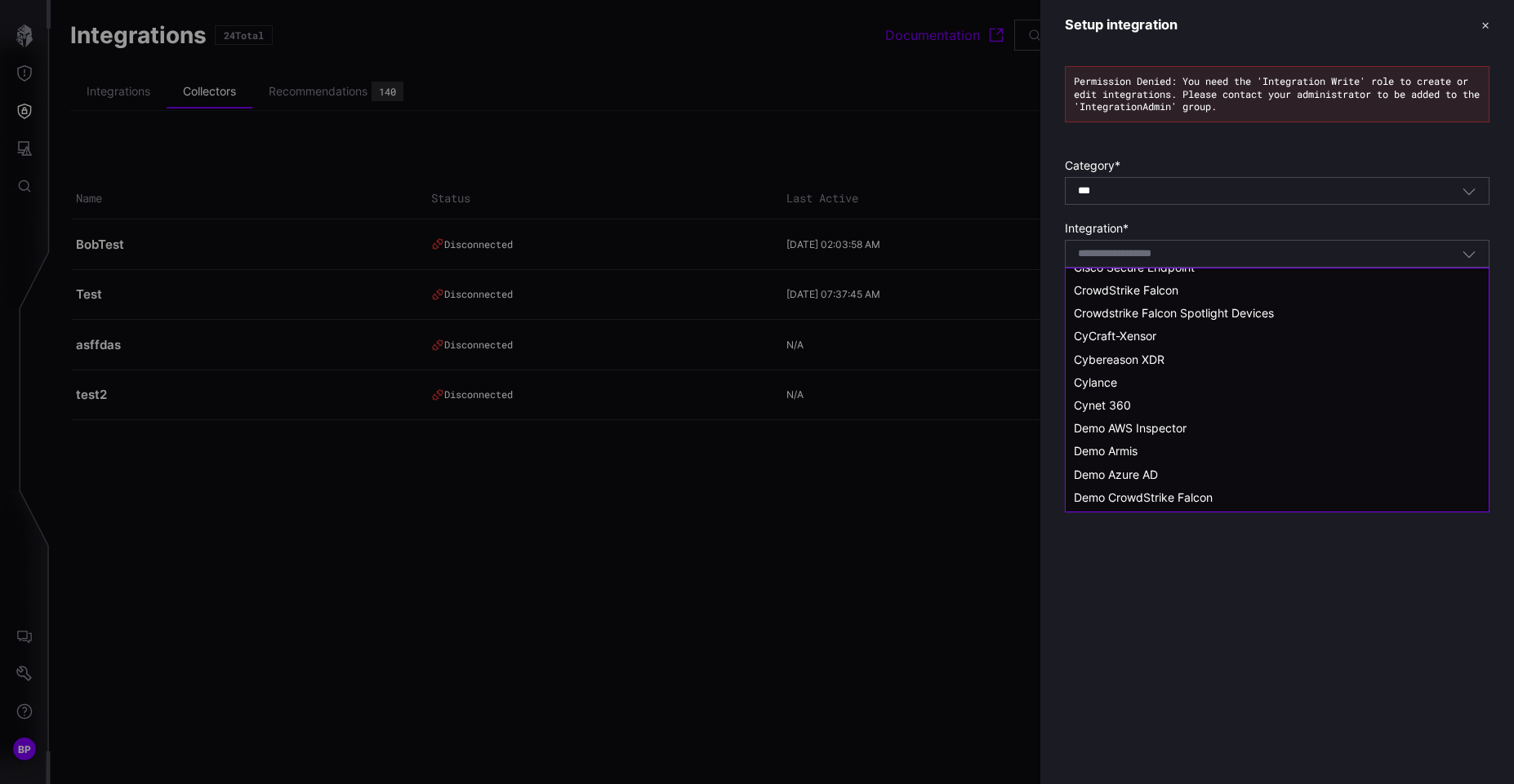
scroll to position [206, 0]
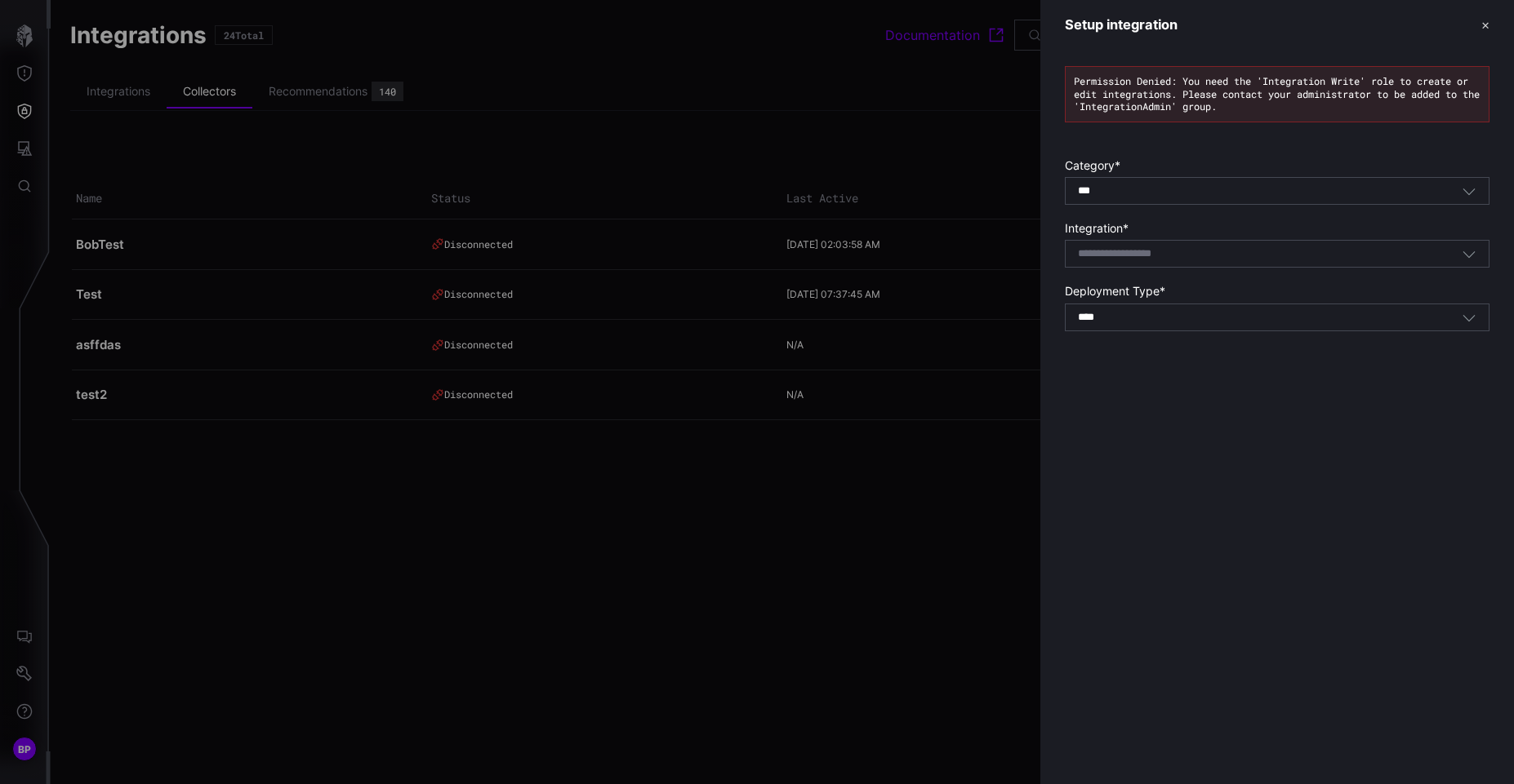
click at [1139, 574] on div "Setup integration ✕ Permission Denied: You need the 'Integration Write' role to…" at bounding box center [1277, 392] width 474 height 784
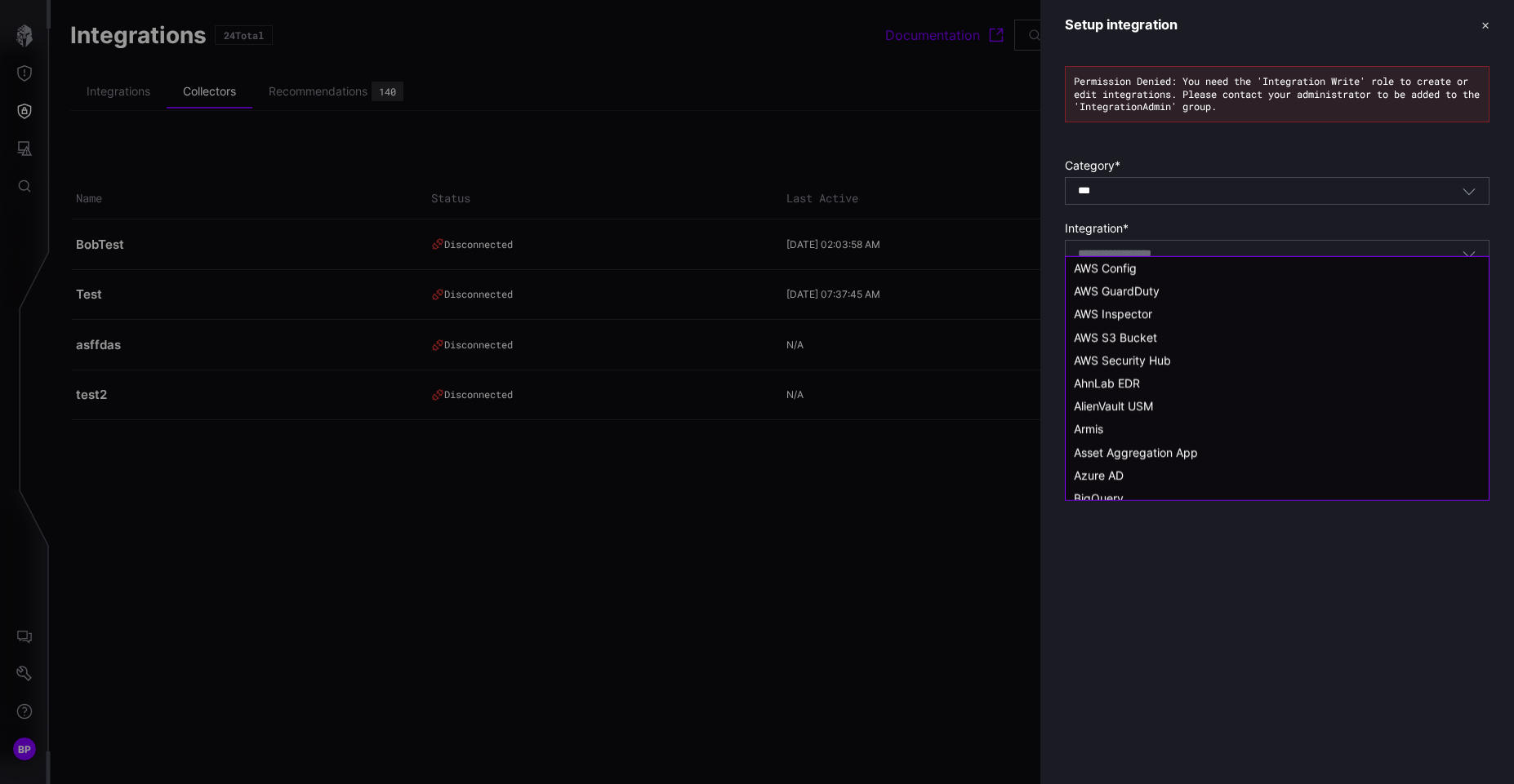
click at [1140, 248] on input at bounding box center [1135, 254] width 116 height 14
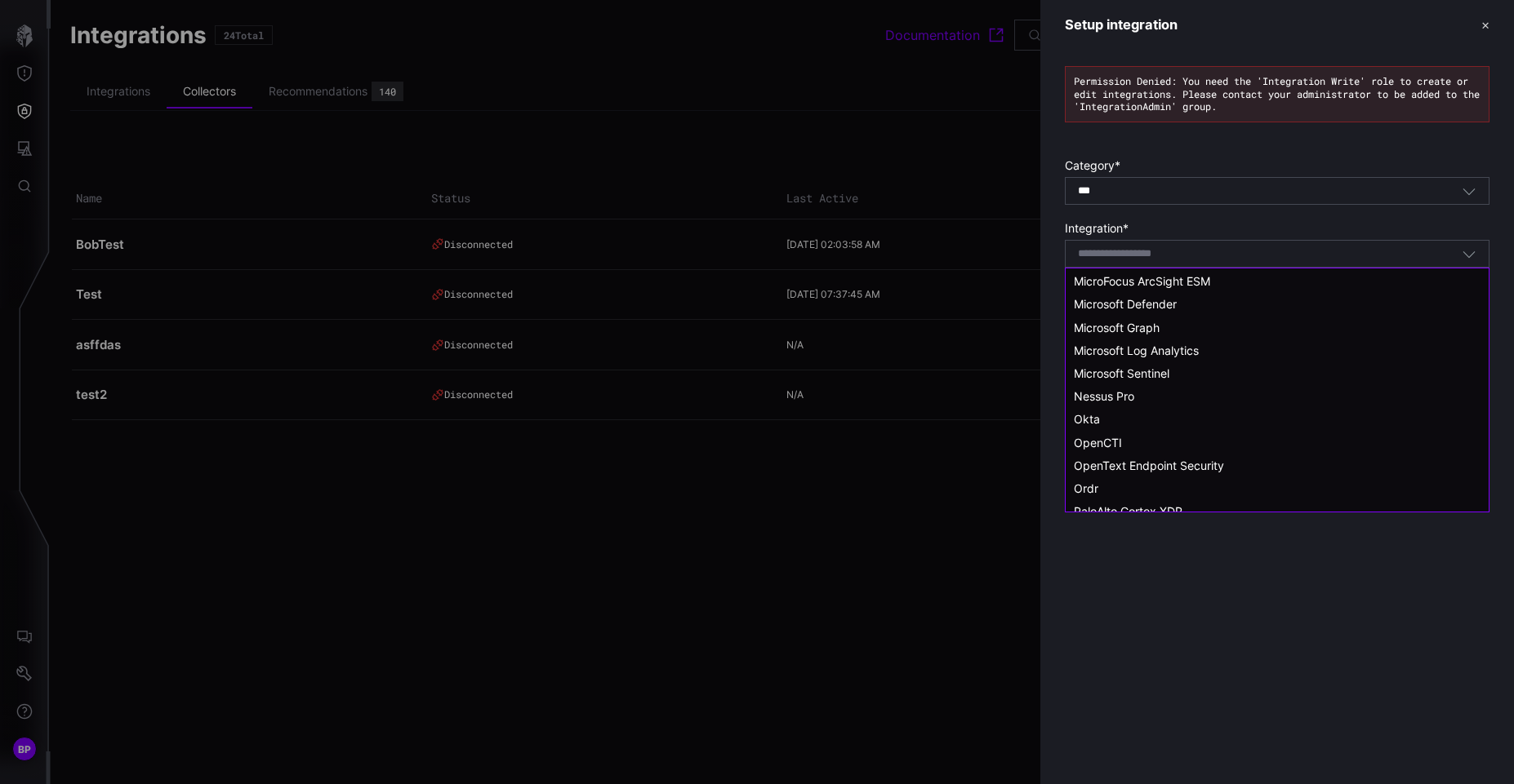
scroll to position [1807, 0]
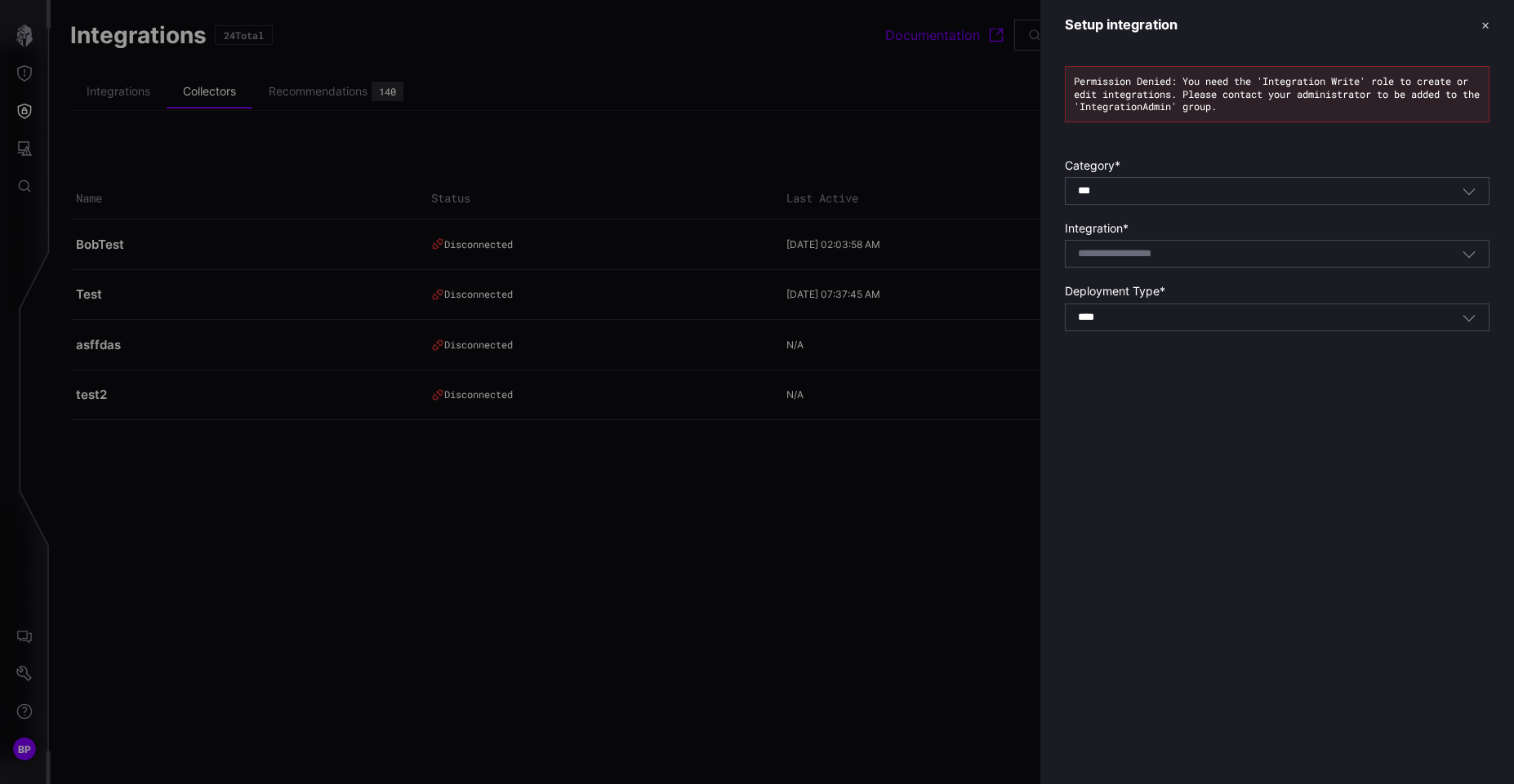
click at [1109, 642] on div "Setup integration ✕ Permission Denied: You need the 'Integration Write' role to…" at bounding box center [1277, 392] width 474 height 784
click at [1490, 24] on header "Setup integration ✕" at bounding box center [1277, 25] width 474 height 50
click at [148, 90] on div at bounding box center [757, 392] width 1514 height 784
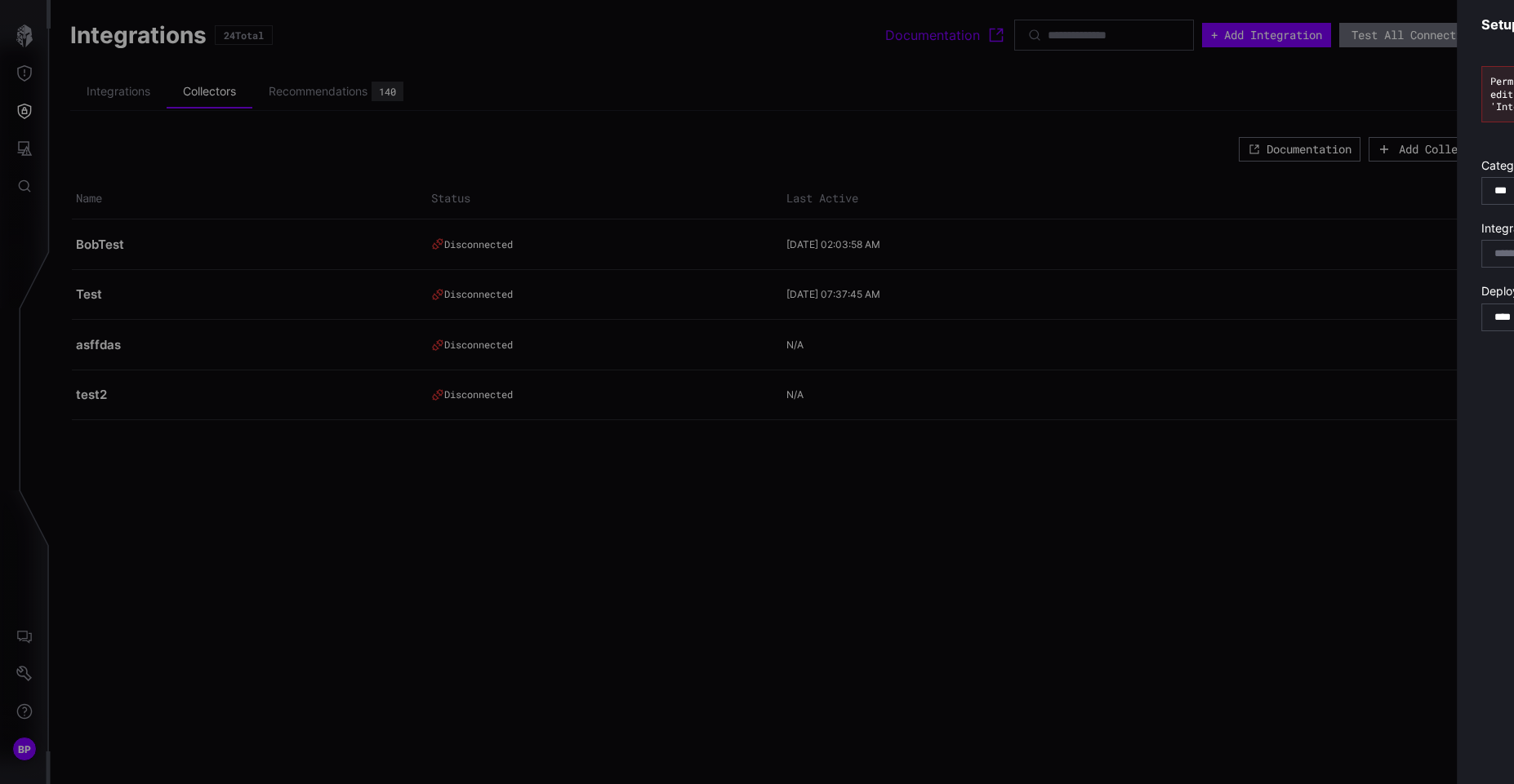
click at [148, 90] on div at bounding box center [757, 392] width 1514 height 784
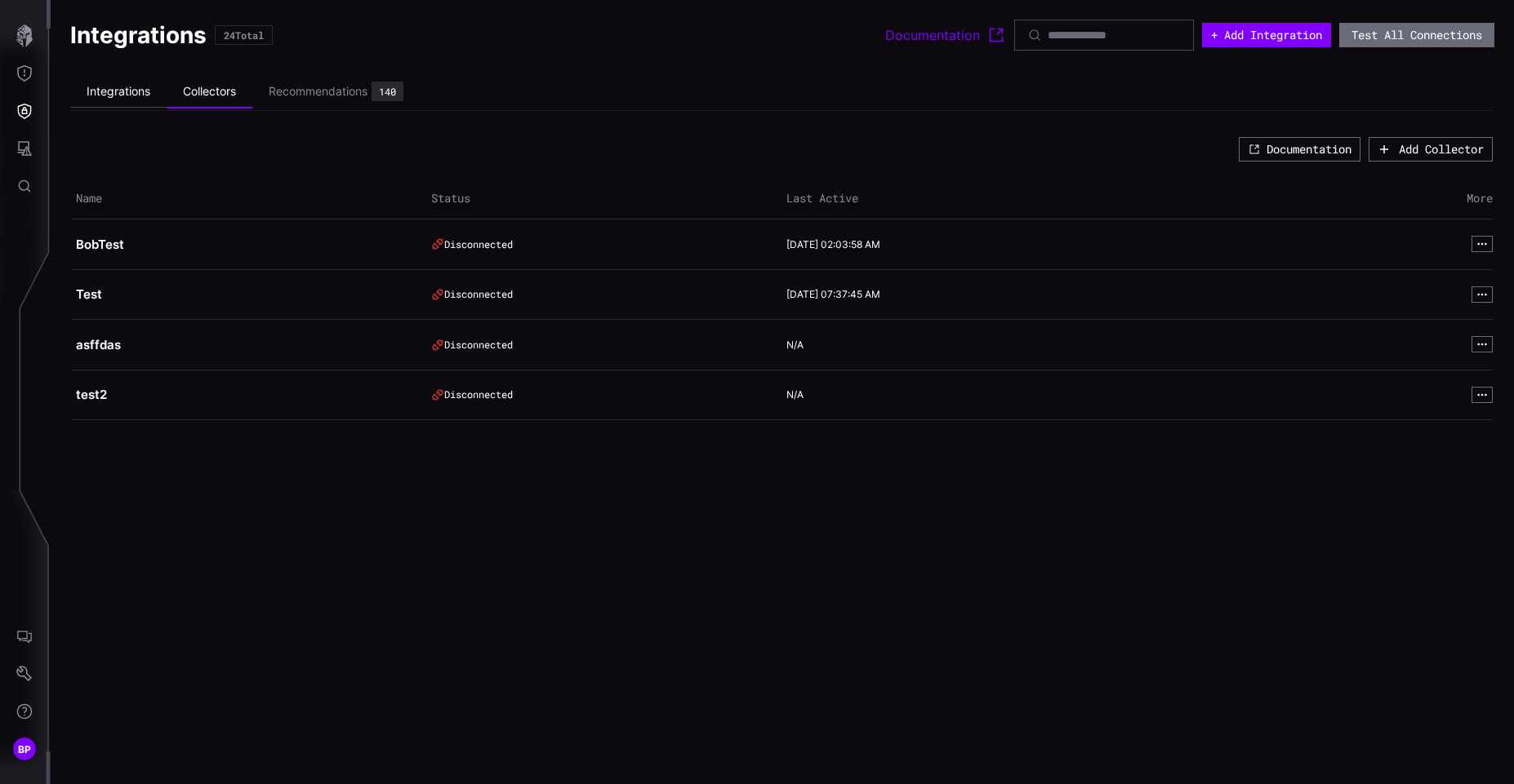
click at [124, 102] on li "Integrations" at bounding box center [118, 91] width 97 height 32
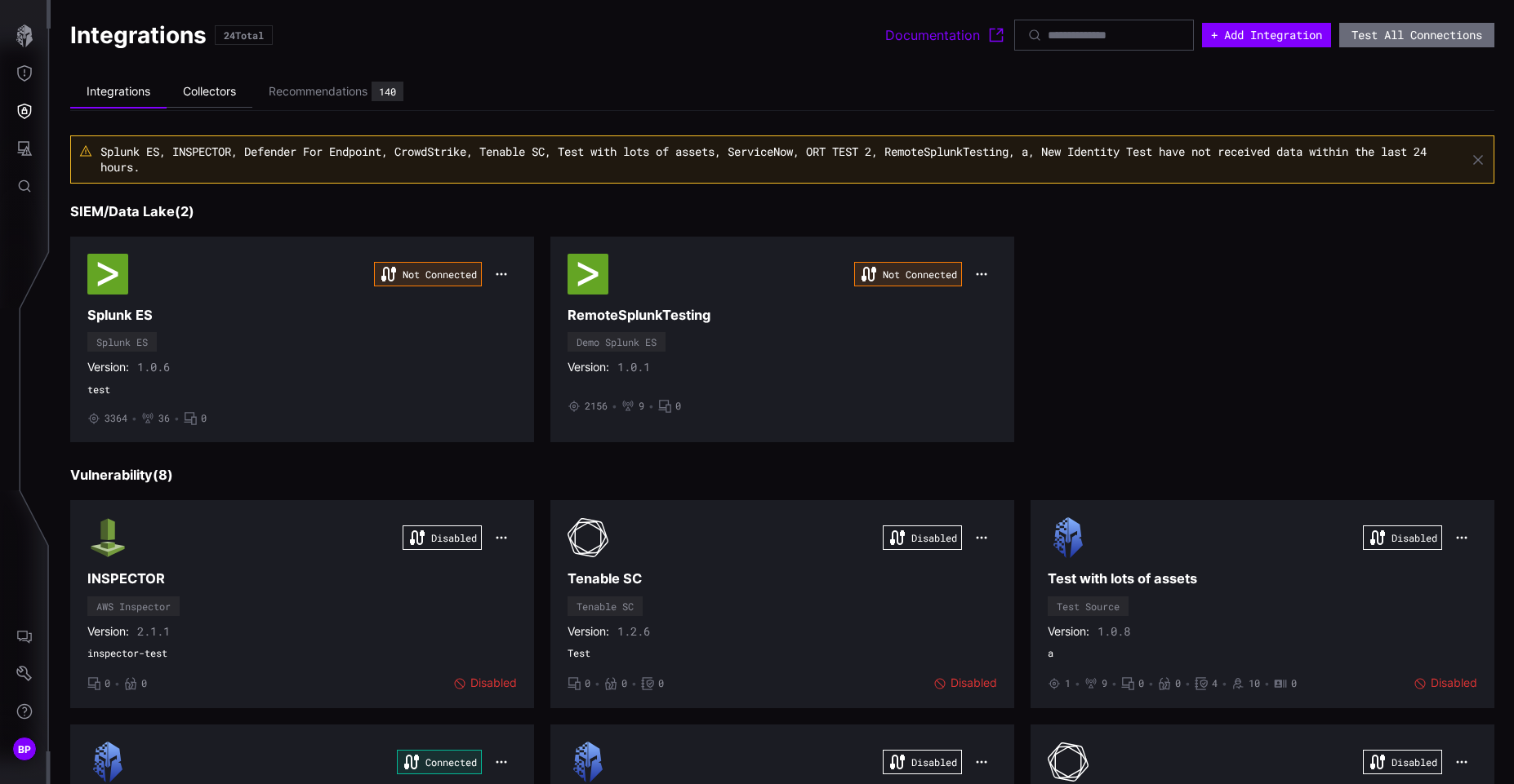
click at [216, 87] on li "Collectors" at bounding box center [210, 91] width 86 height 32
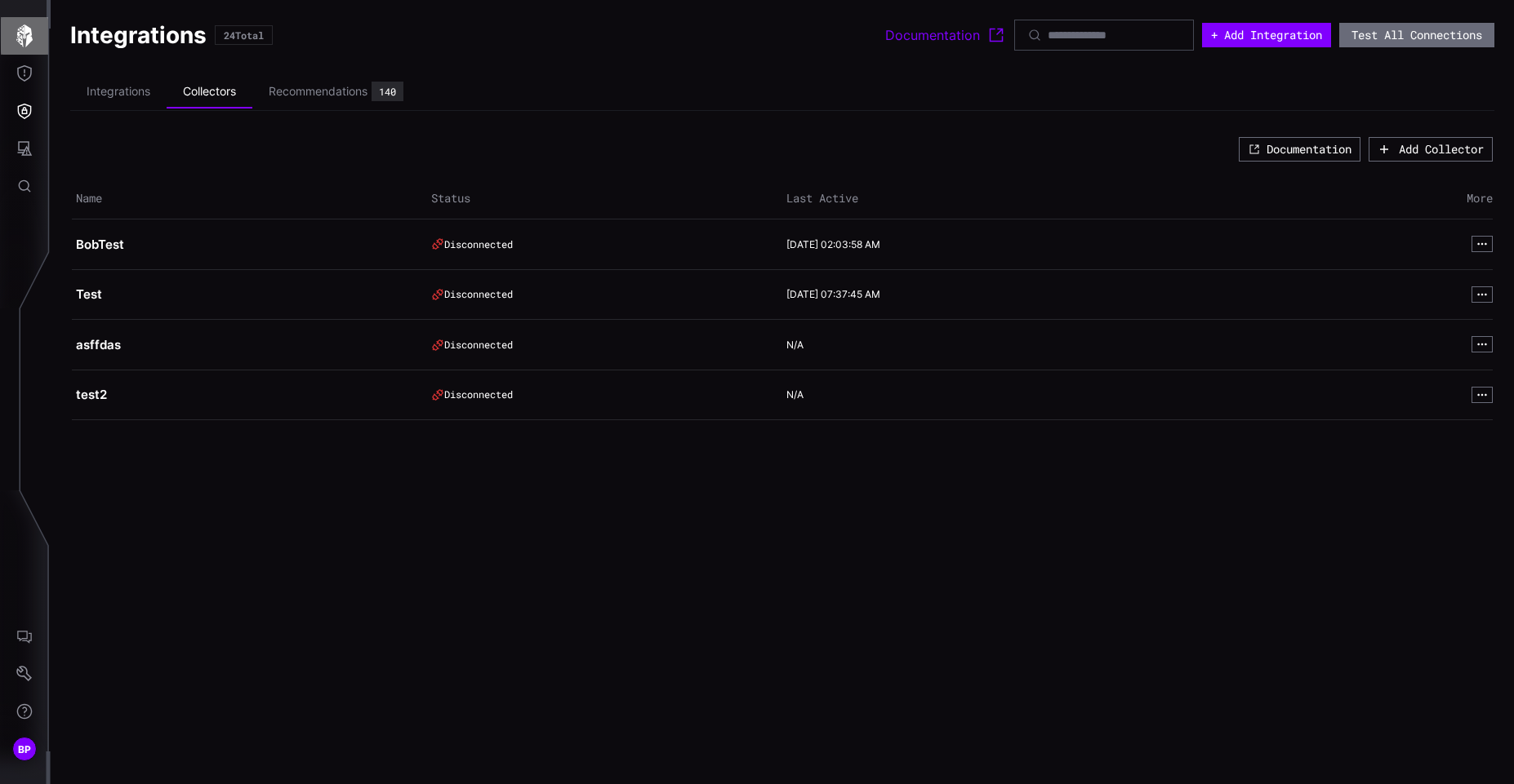
click at [27, 44] on icon "button" at bounding box center [25, 36] width 16 height 23
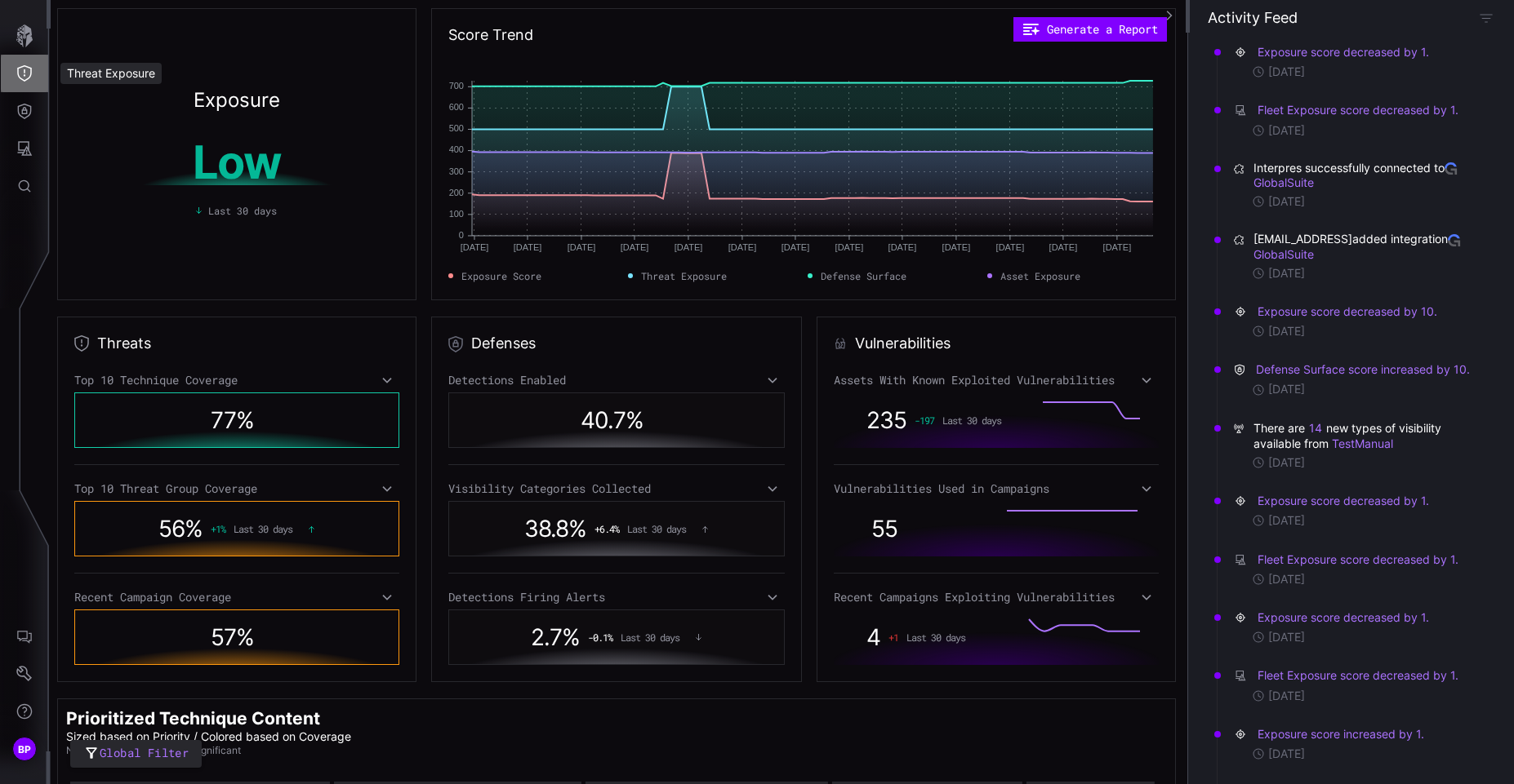
click at [26, 79] on icon "Threat Exposure" at bounding box center [25, 74] width 16 height 16
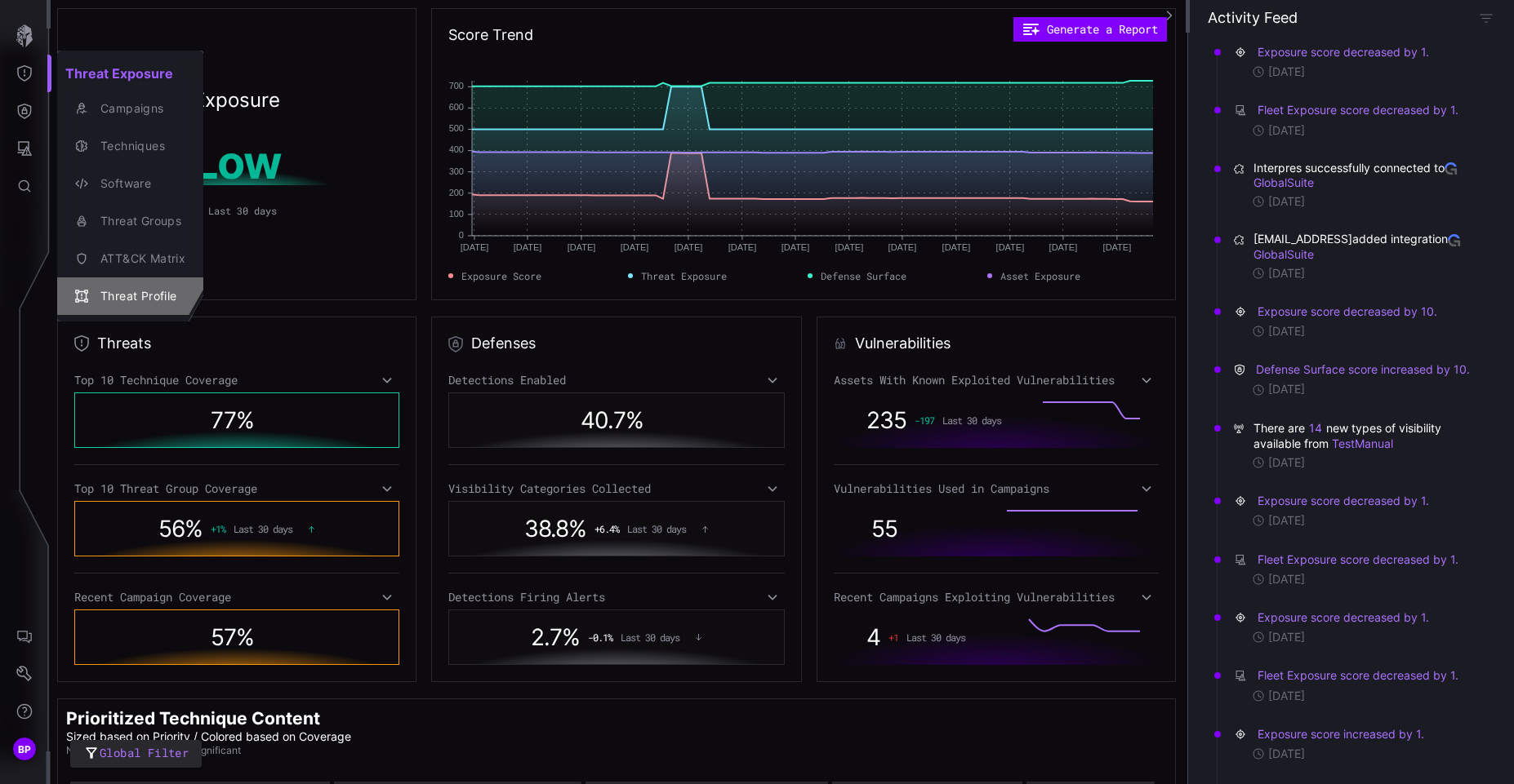
click at [144, 290] on div "Threat Profile" at bounding box center [138, 297] width 93 height 20
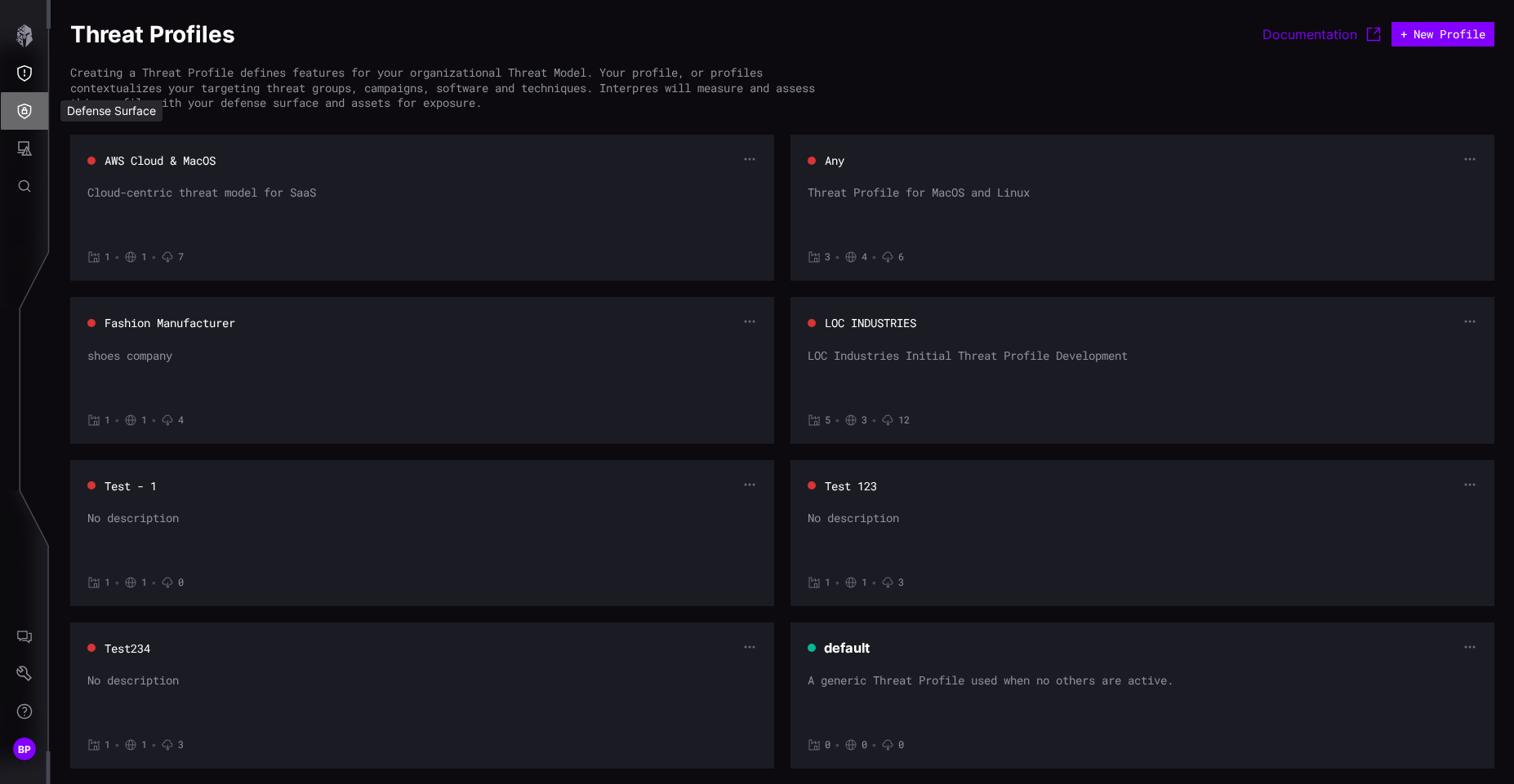
click at [24, 114] on icon "Defense Surface" at bounding box center [25, 111] width 14 height 15
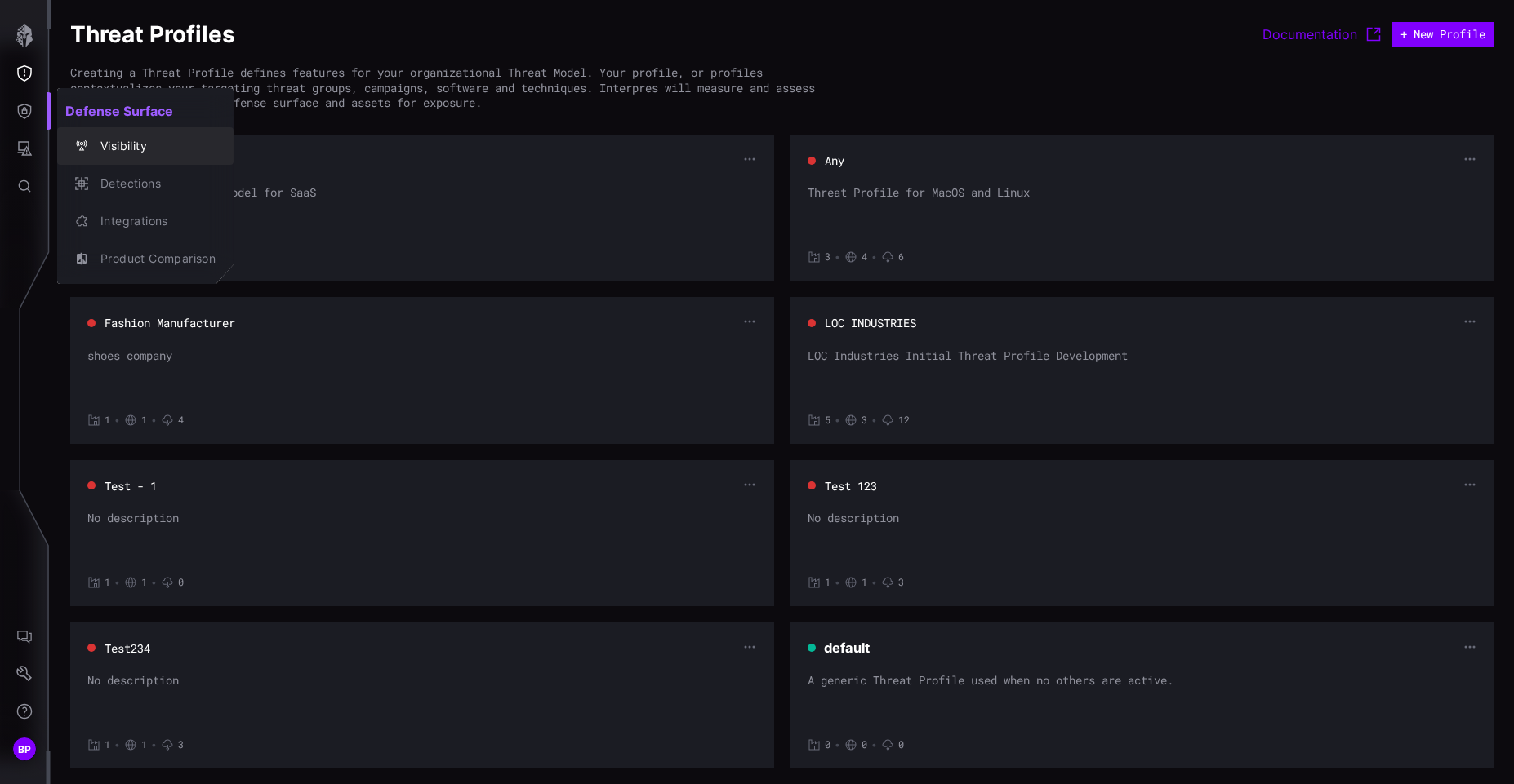
click at [155, 149] on div "Visibility" at bounding box center [153, 147] width 123 height 20
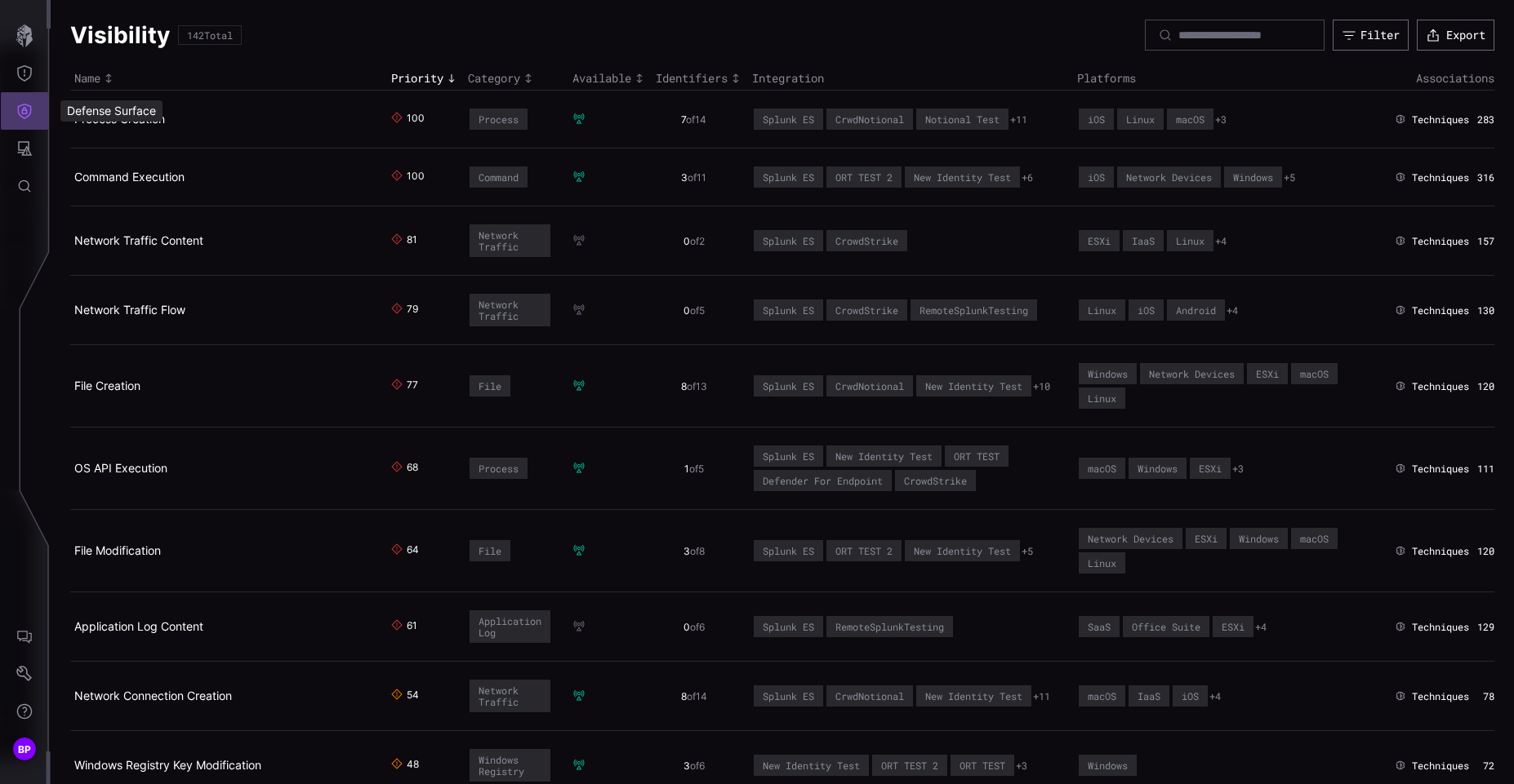
click at [32, 113] on icon "Defense Surface" at bounding box center [25, 111] width 16 height 16
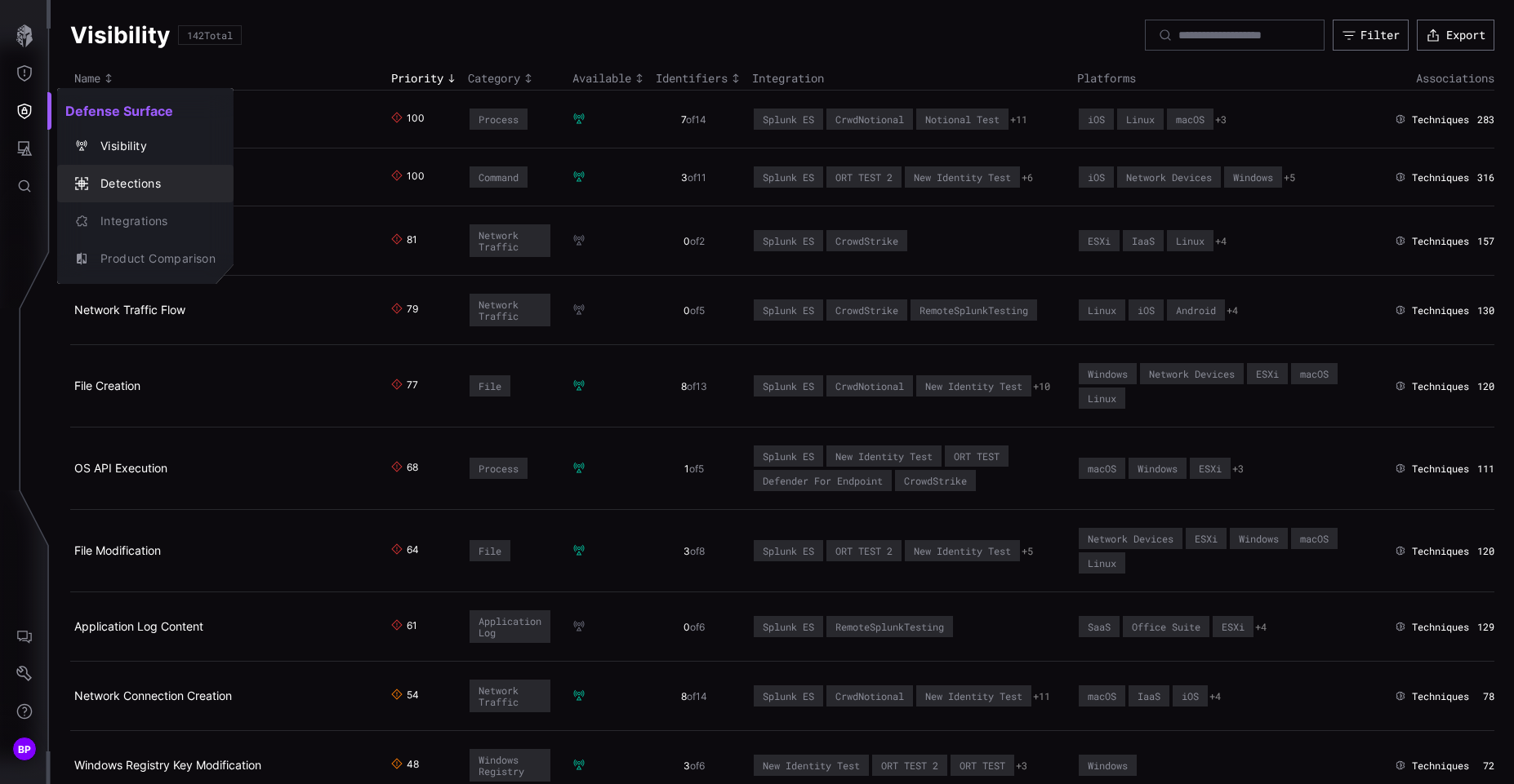
click at [119, 185] on div "Detections" at bounding box center [153, 184] width 123 height 20
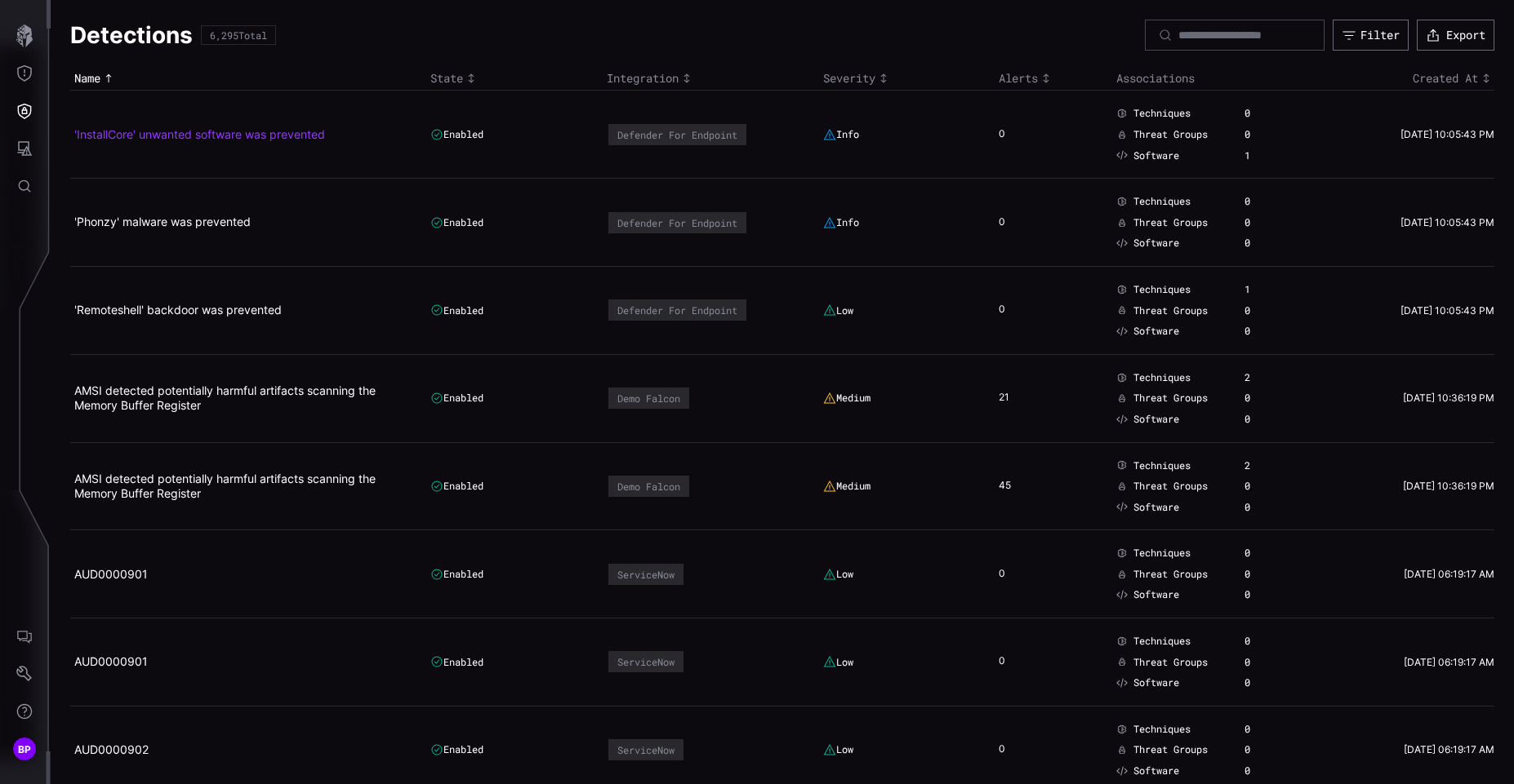
click at [201, 137] on link "'InstallCore' unwanted software was prevented" at bounding box center [199, 134] width 251 height 14
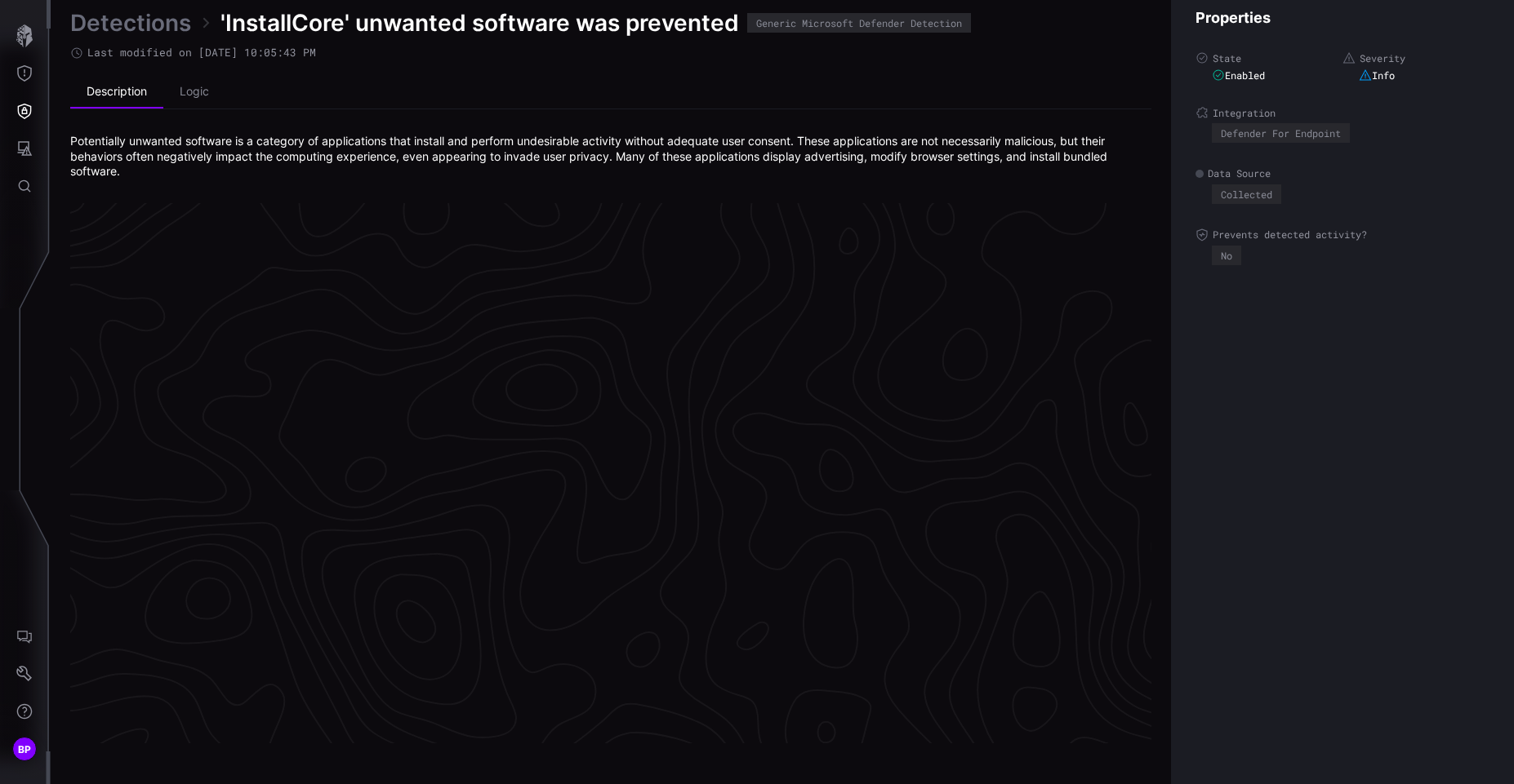
scroll to position [3409, 691]
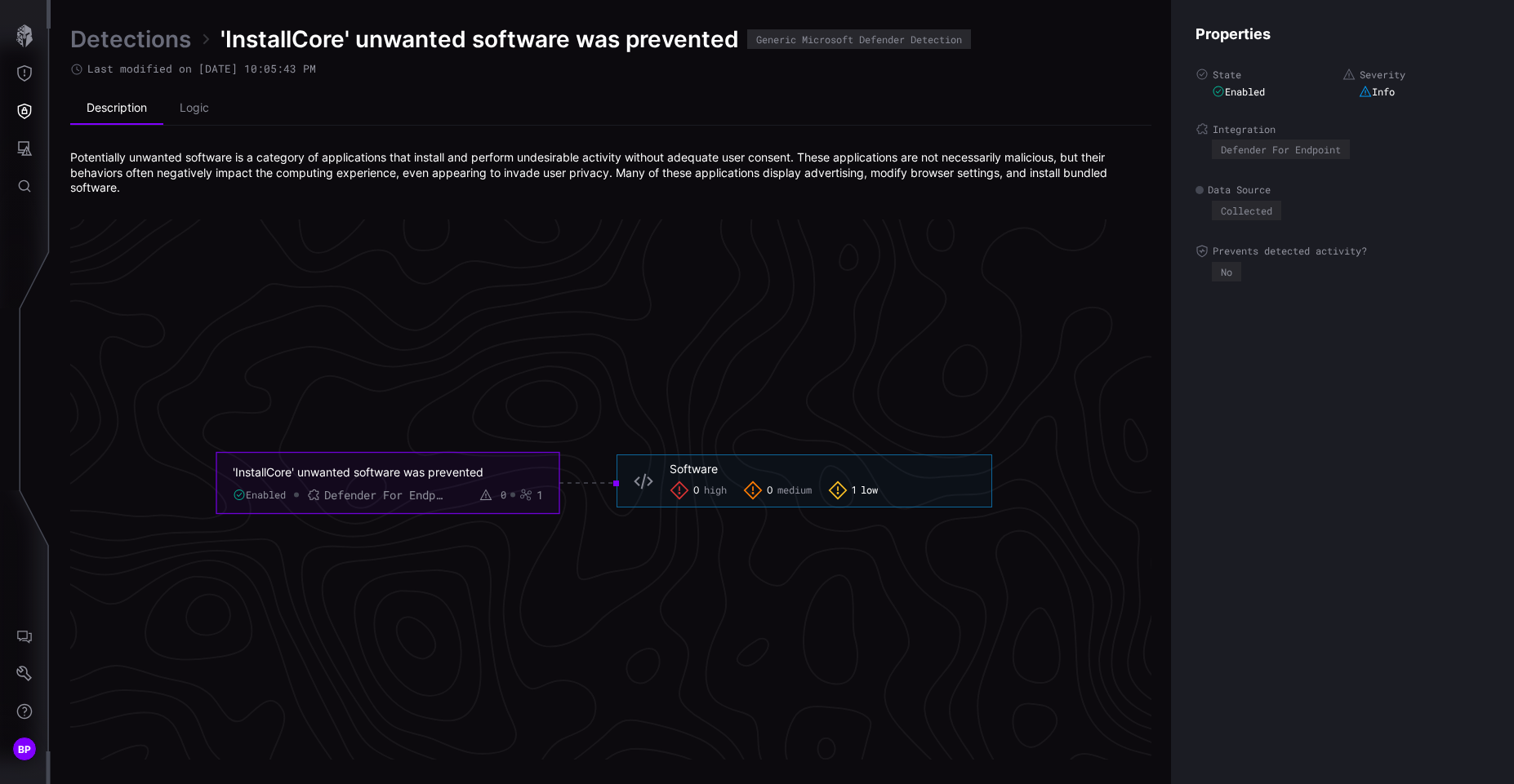
click at [866, 492] on span "low" at bounding box center [869, 491] width 17 height 13
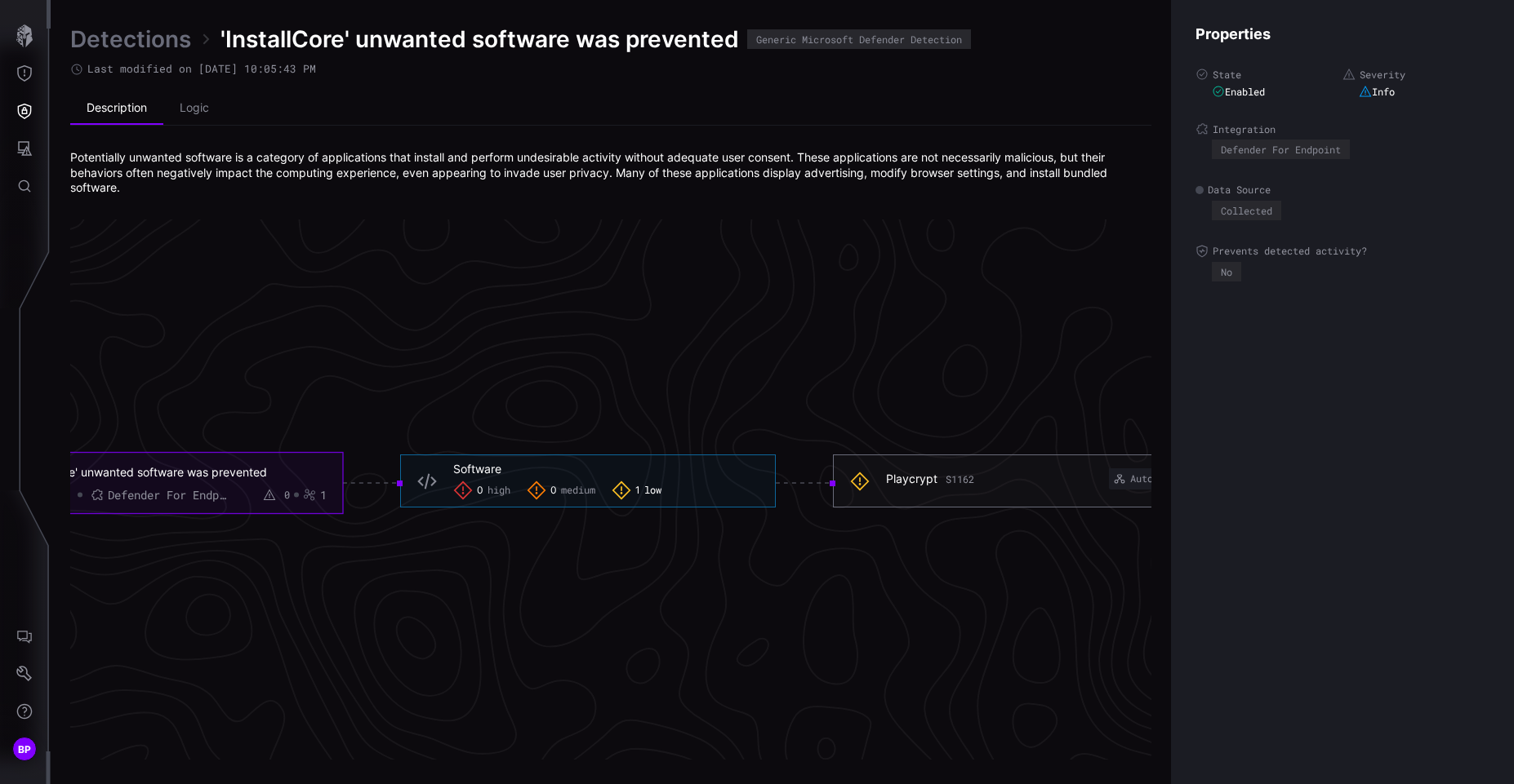
click at [920, 487] on h6 "Playcrypt S1162 Automapped" at bounding box center [1038, 479] width 305 height 21
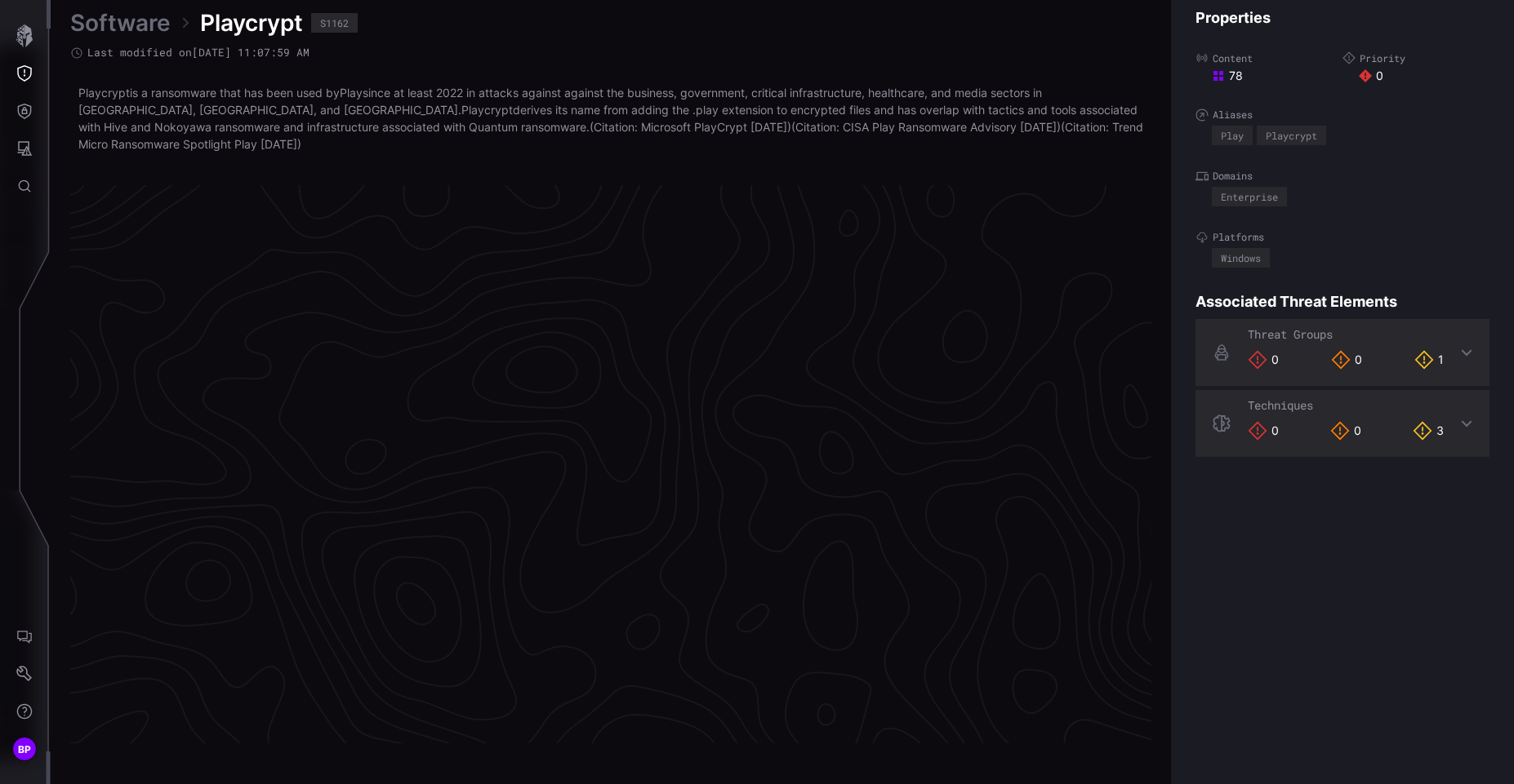
scroll to position [3400, 691]
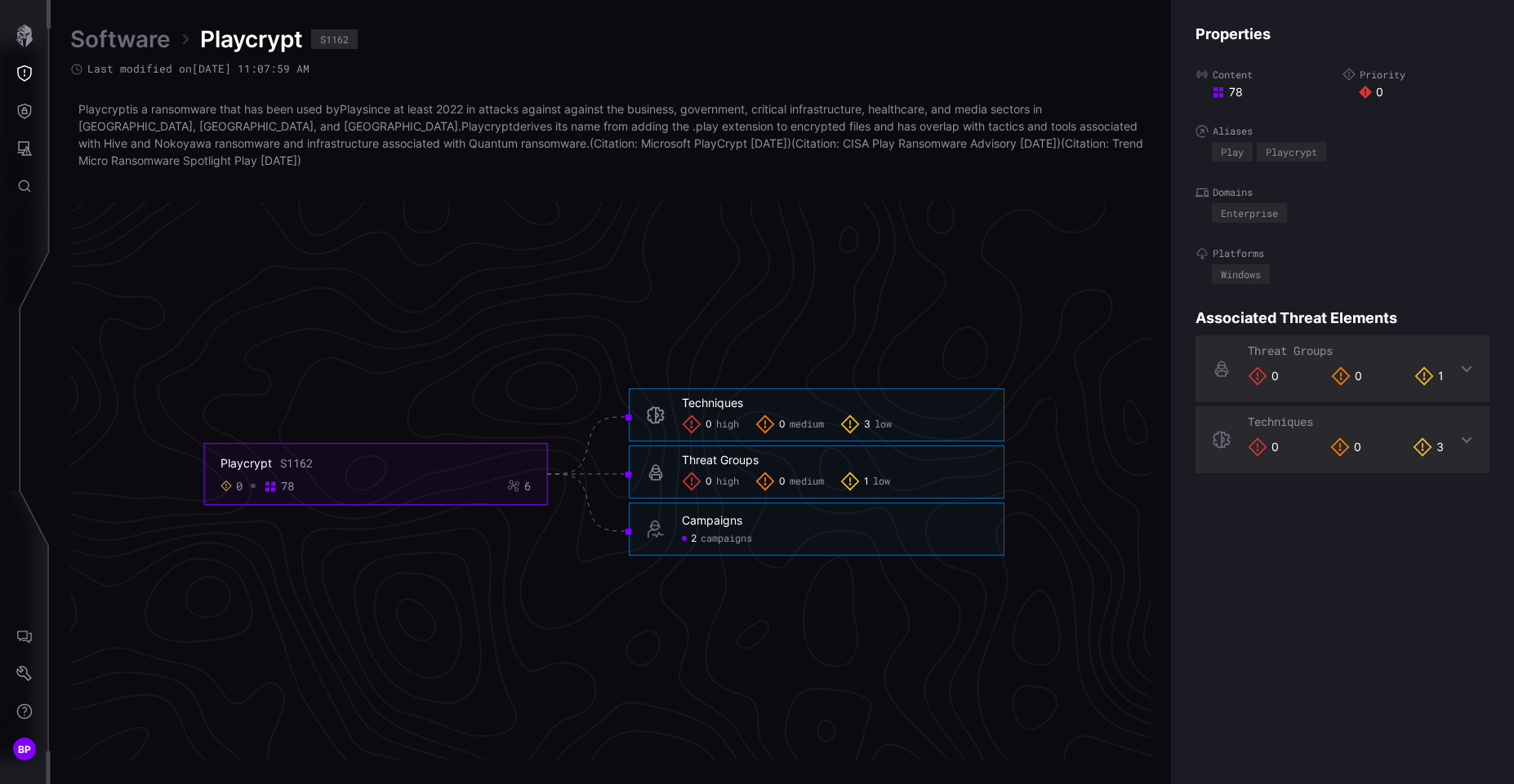
click at [878, 423] on span "low" at bounding box center [883, 425] width 17 height 13
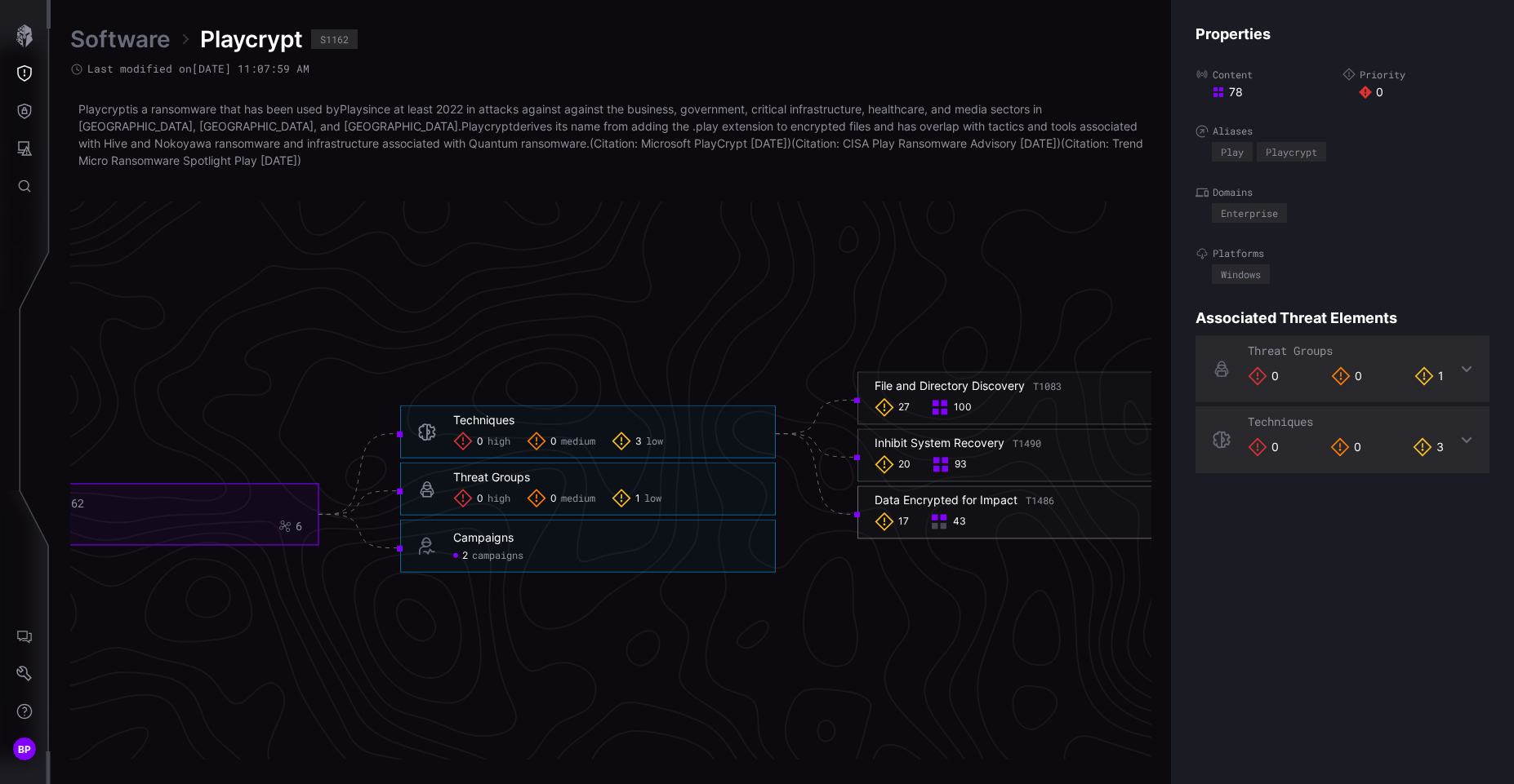
click at [946, 494] on div "Data Encrypted for Impact T1486" at bounding box center [964, 501] width 179 height 15
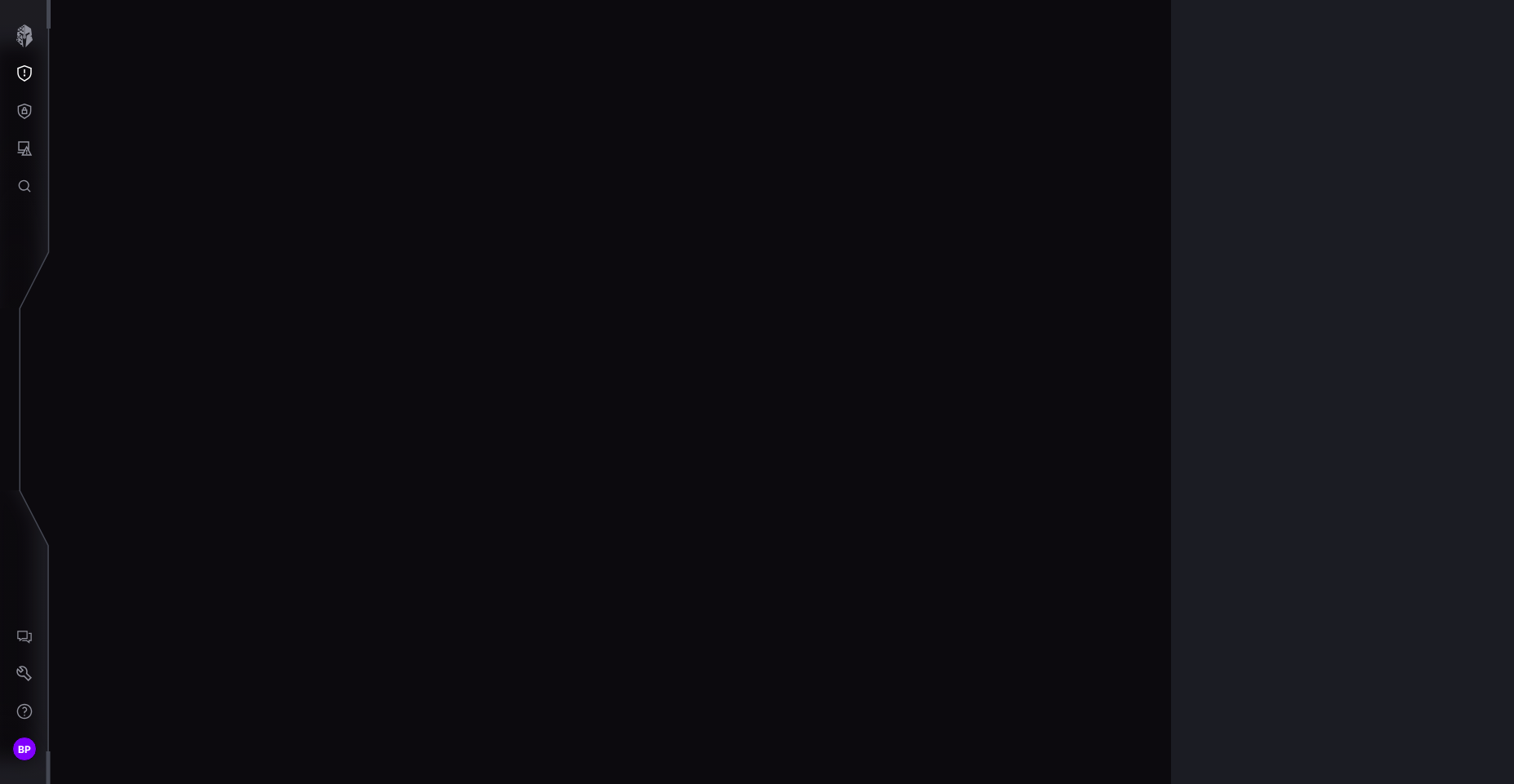
scroll to position [3413, 691]
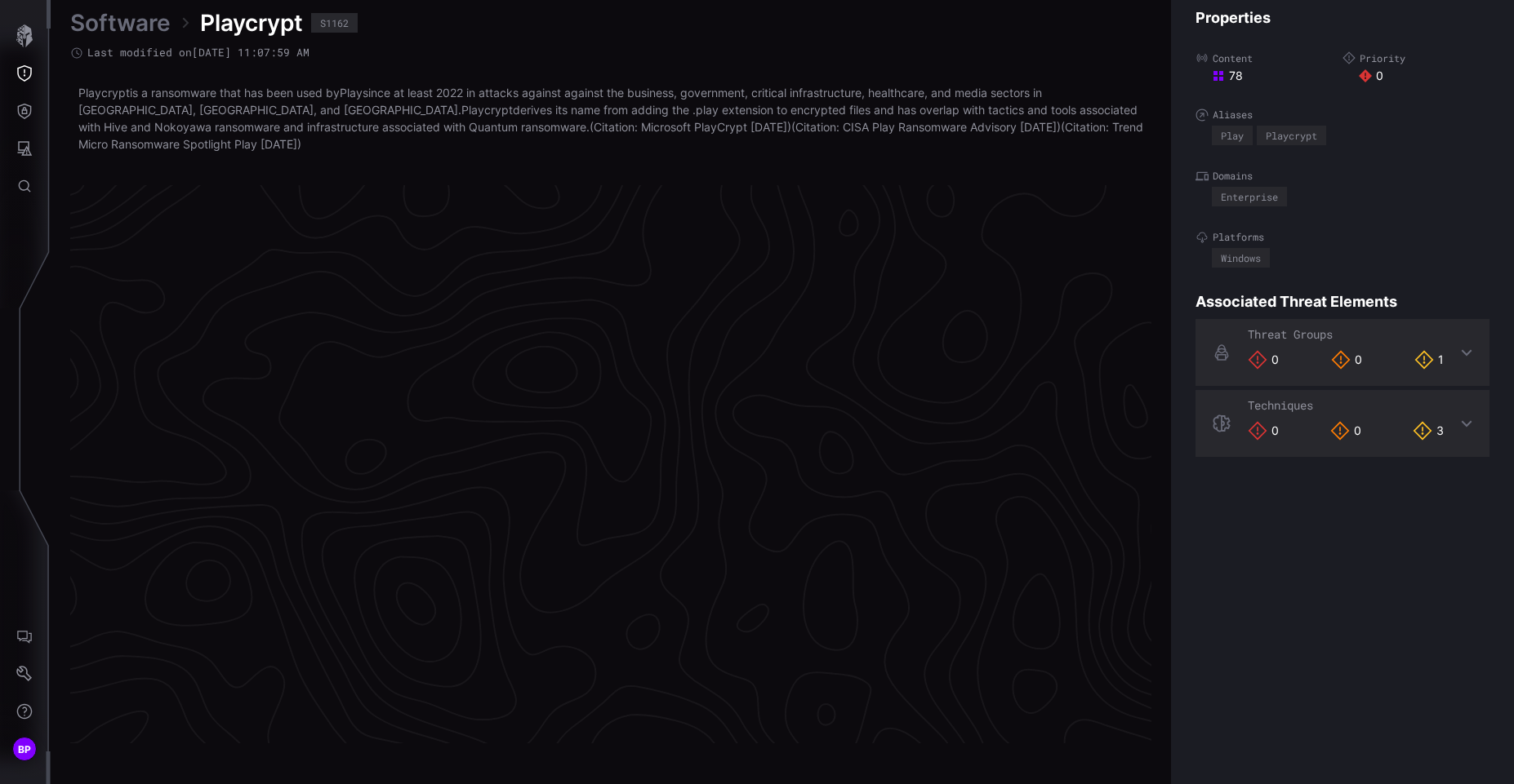
scroll to position [3400, 691]
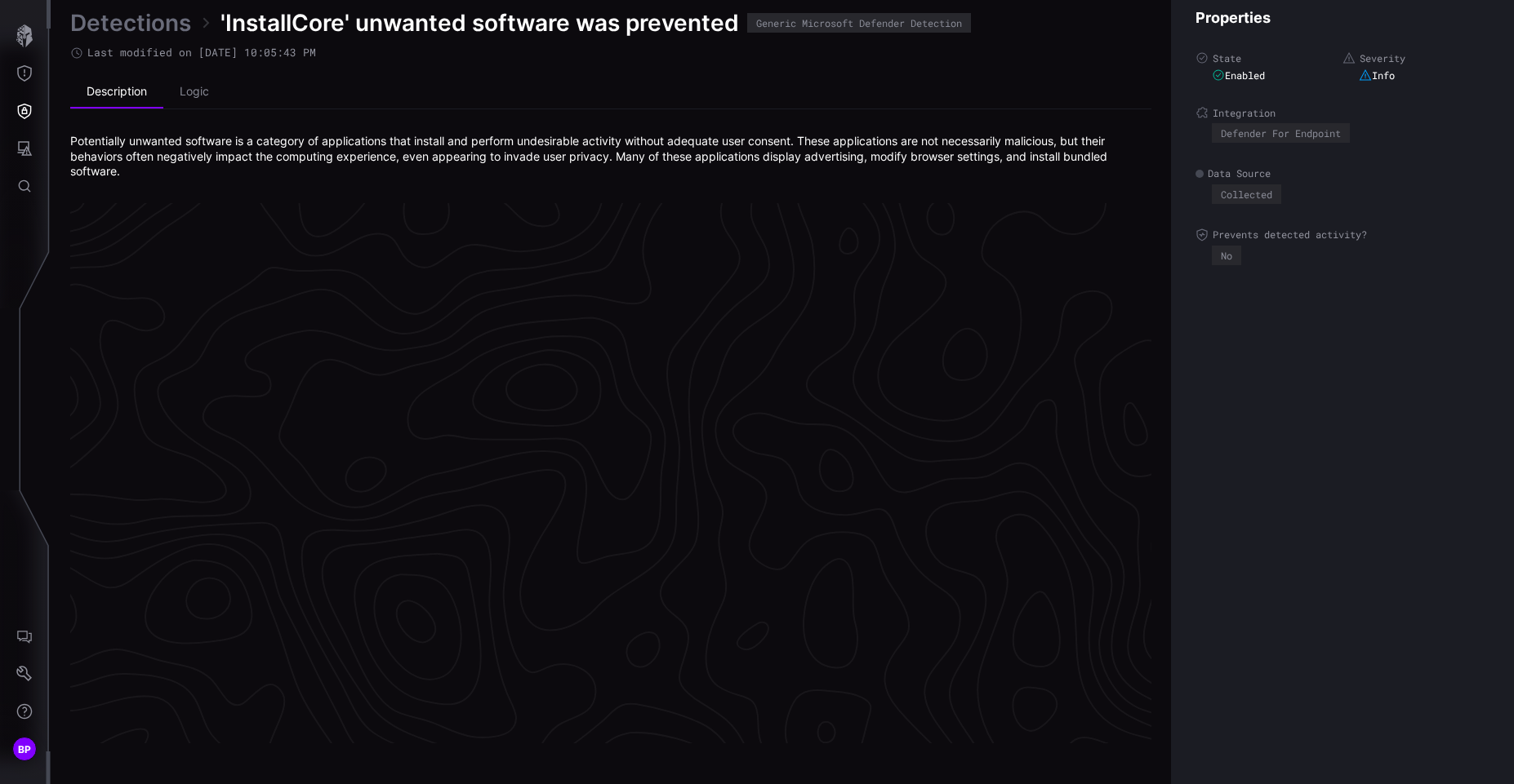
scroll to position [3409, 691]
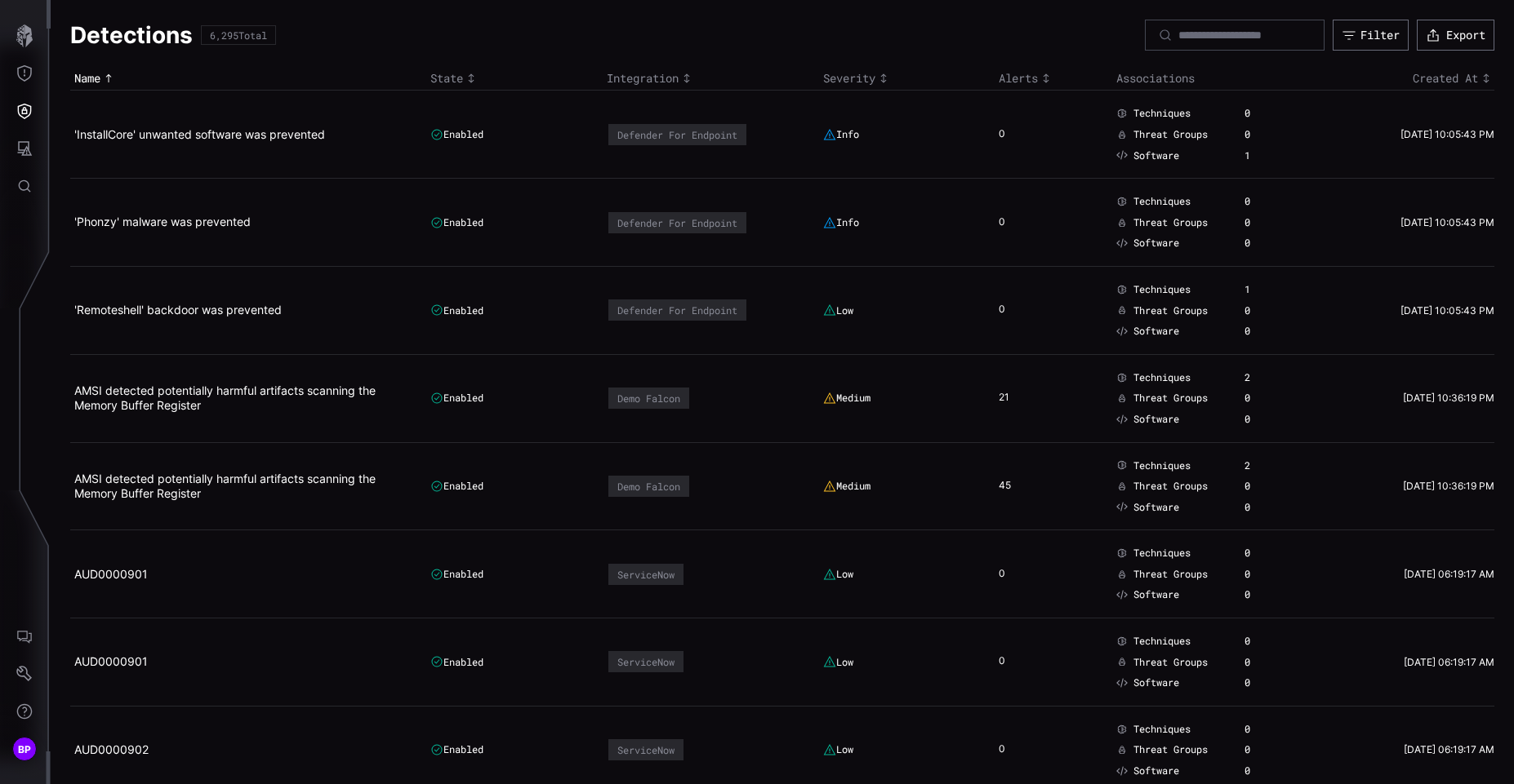
scroll to position [546, 0]
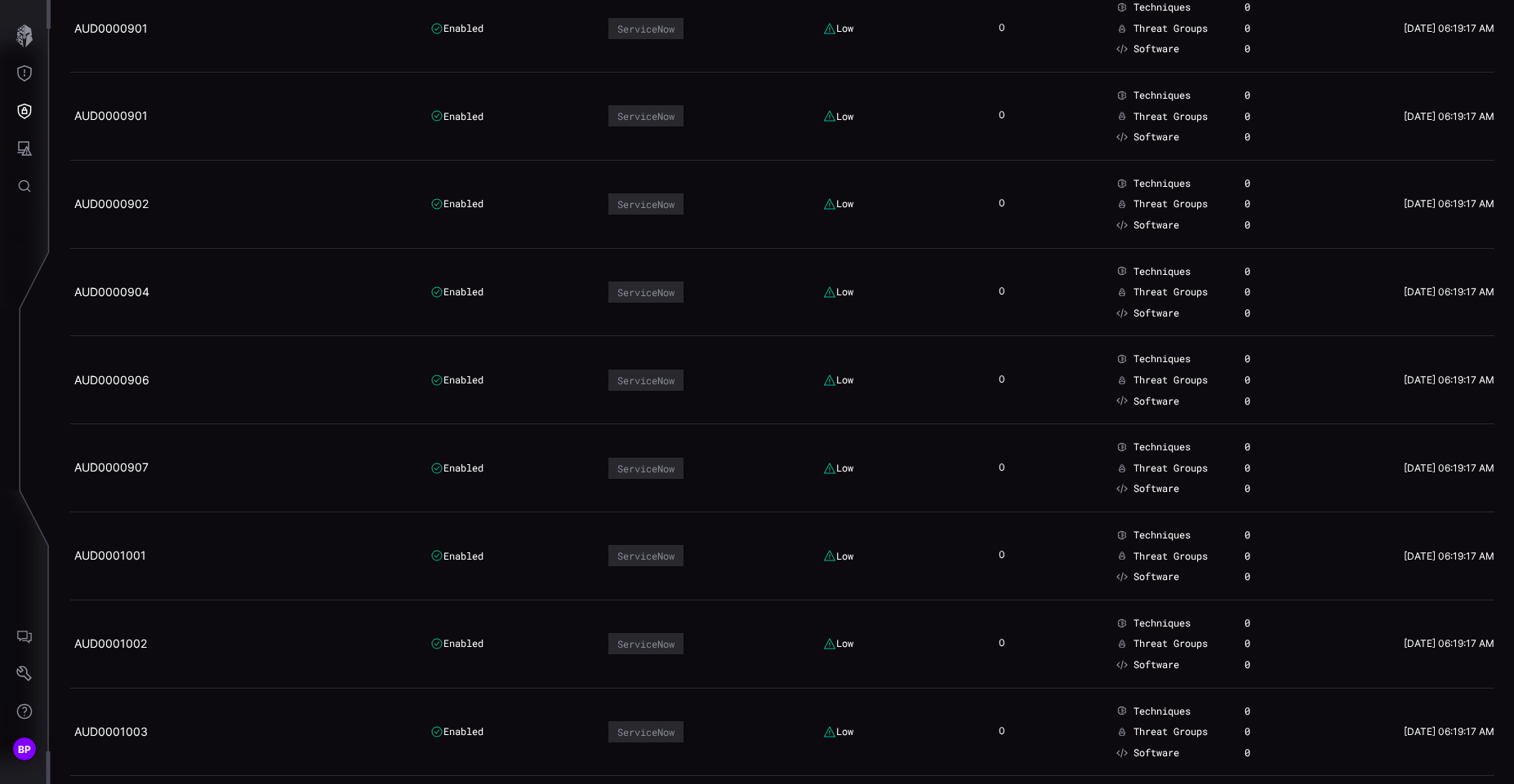
click at [128, 459] on td "AUD0000907" at bounding box center [248, 468] width 356 height 88
click at [128, 463] on link "AUD0000907" at bounding box center [112, 467] width 75 height 14
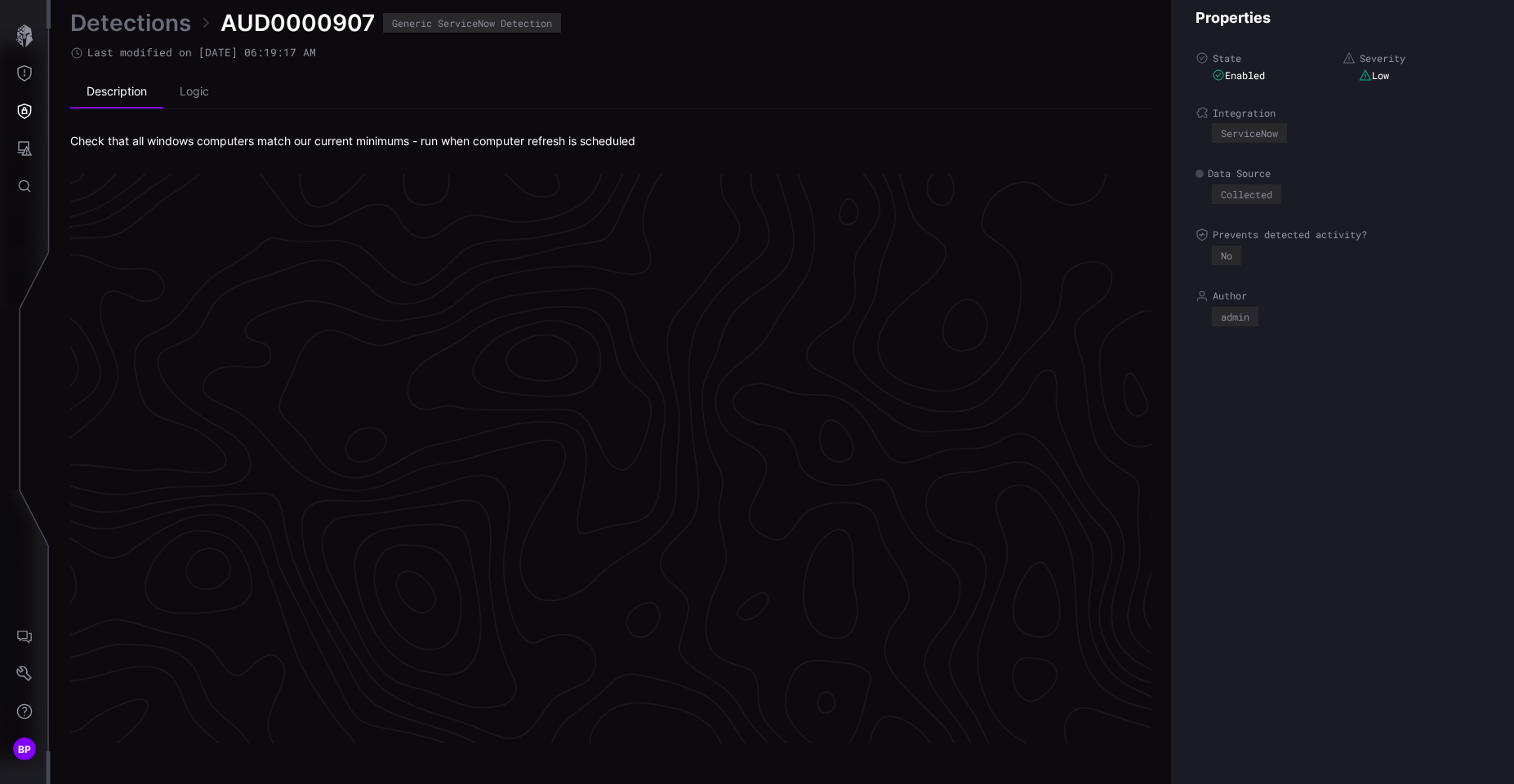
scroll to position [3394, 691]
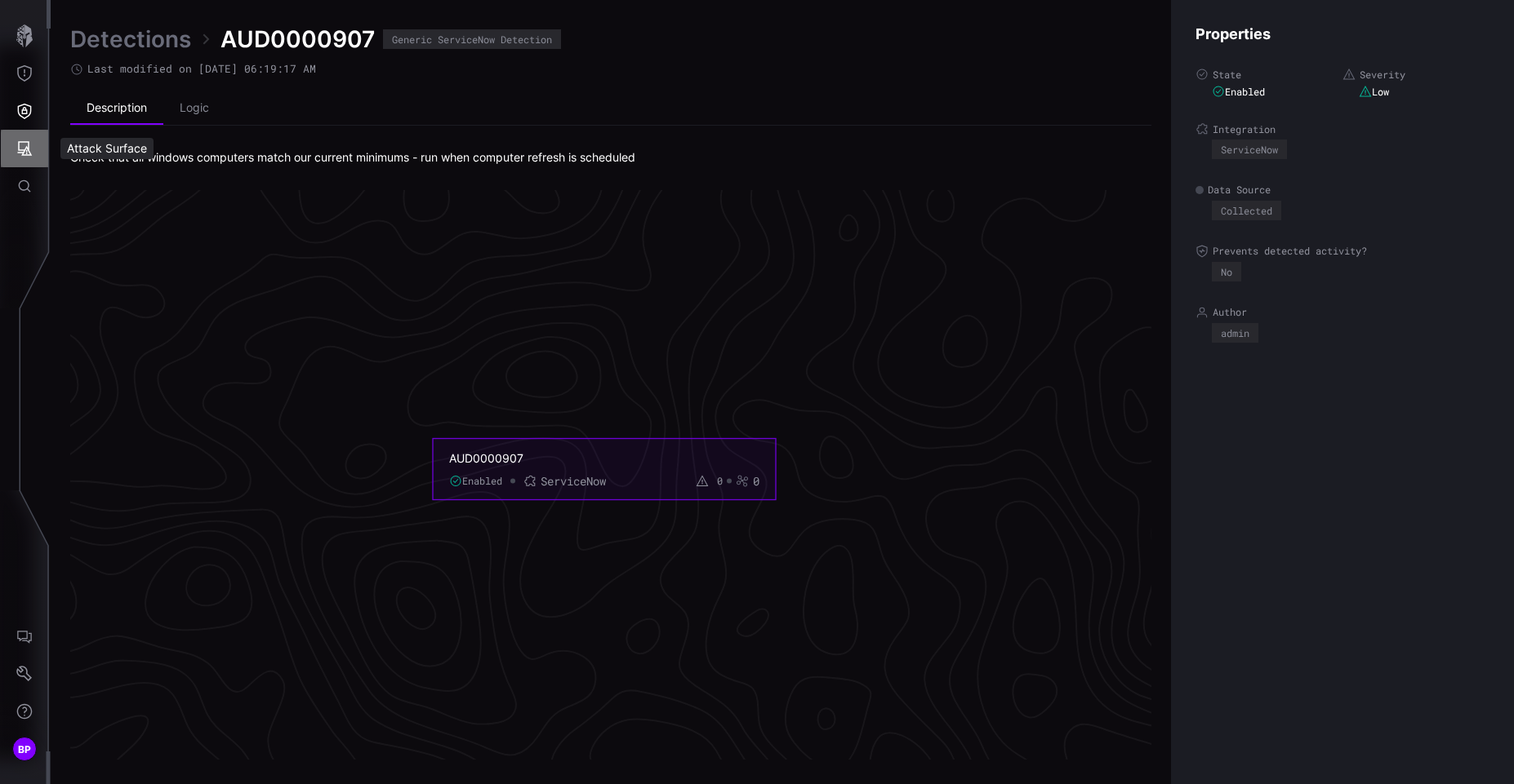
click at [21, 138] on button "Attack Surface" at bounding box center [25, 148] width 47 height 37
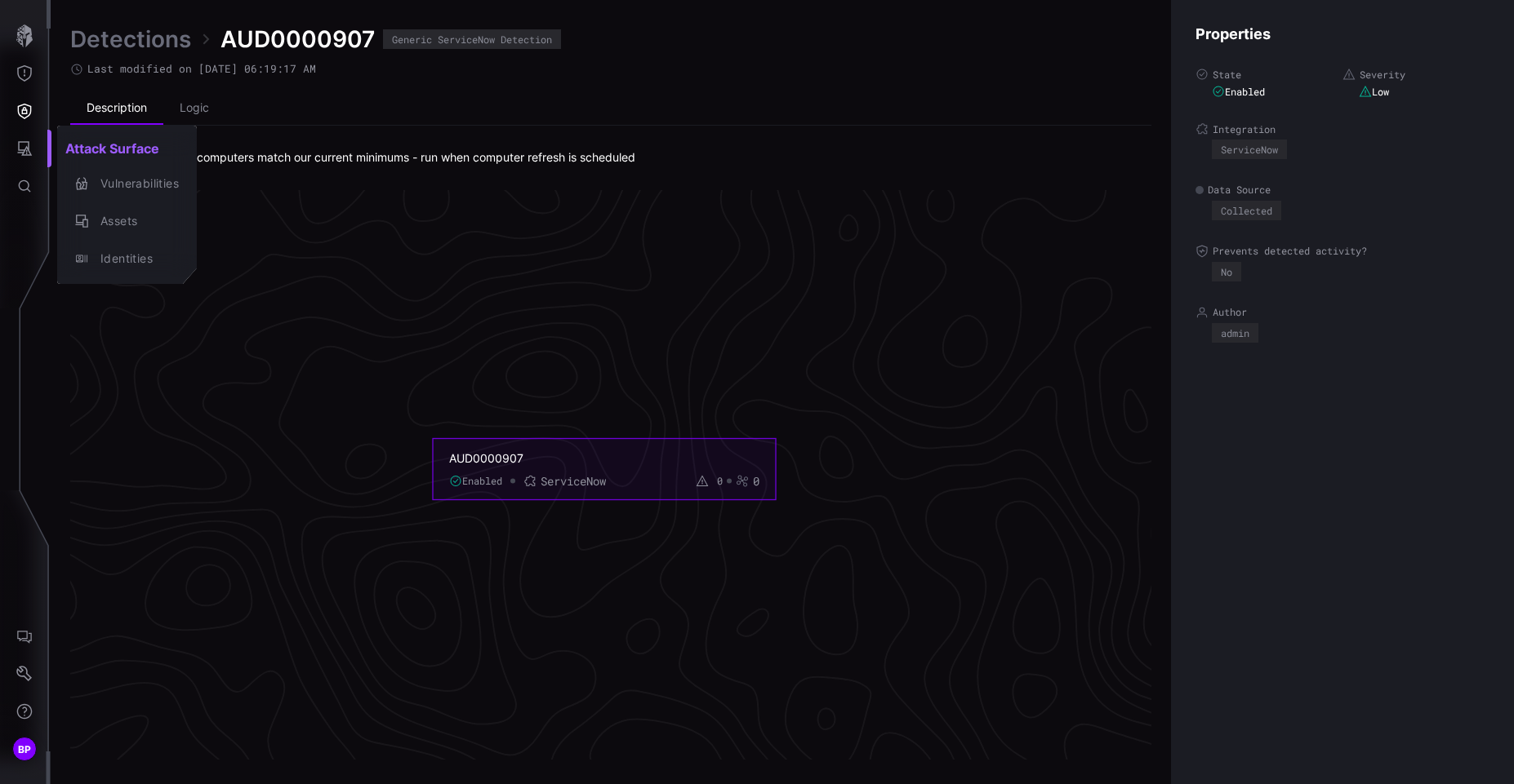
click at [26, 77] on div at bounding box center [757, 392] width 1514 height 784
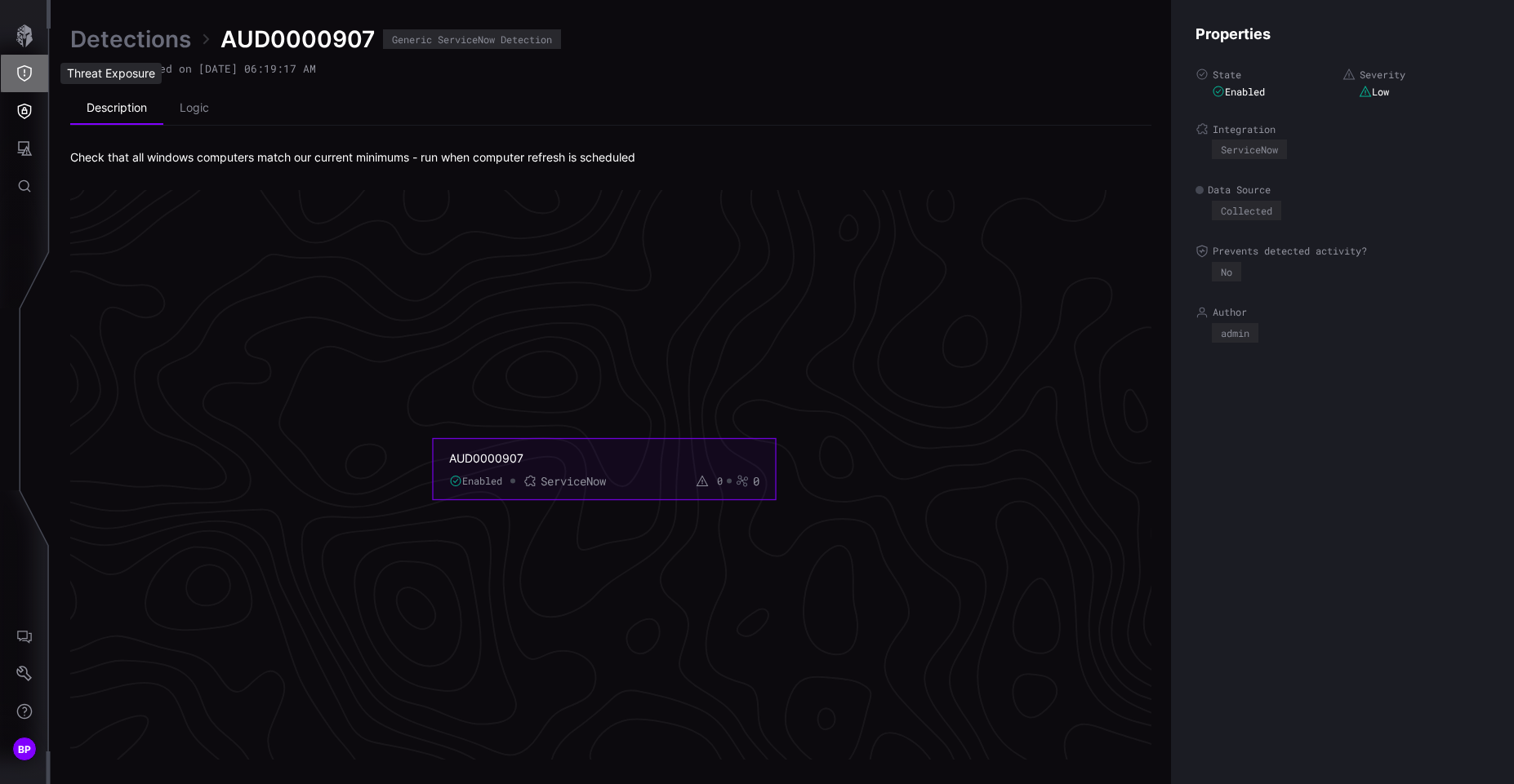
click at [26, 77] on icon "Threat Exposure" at bounding box center [25, 74] width 16 height 16
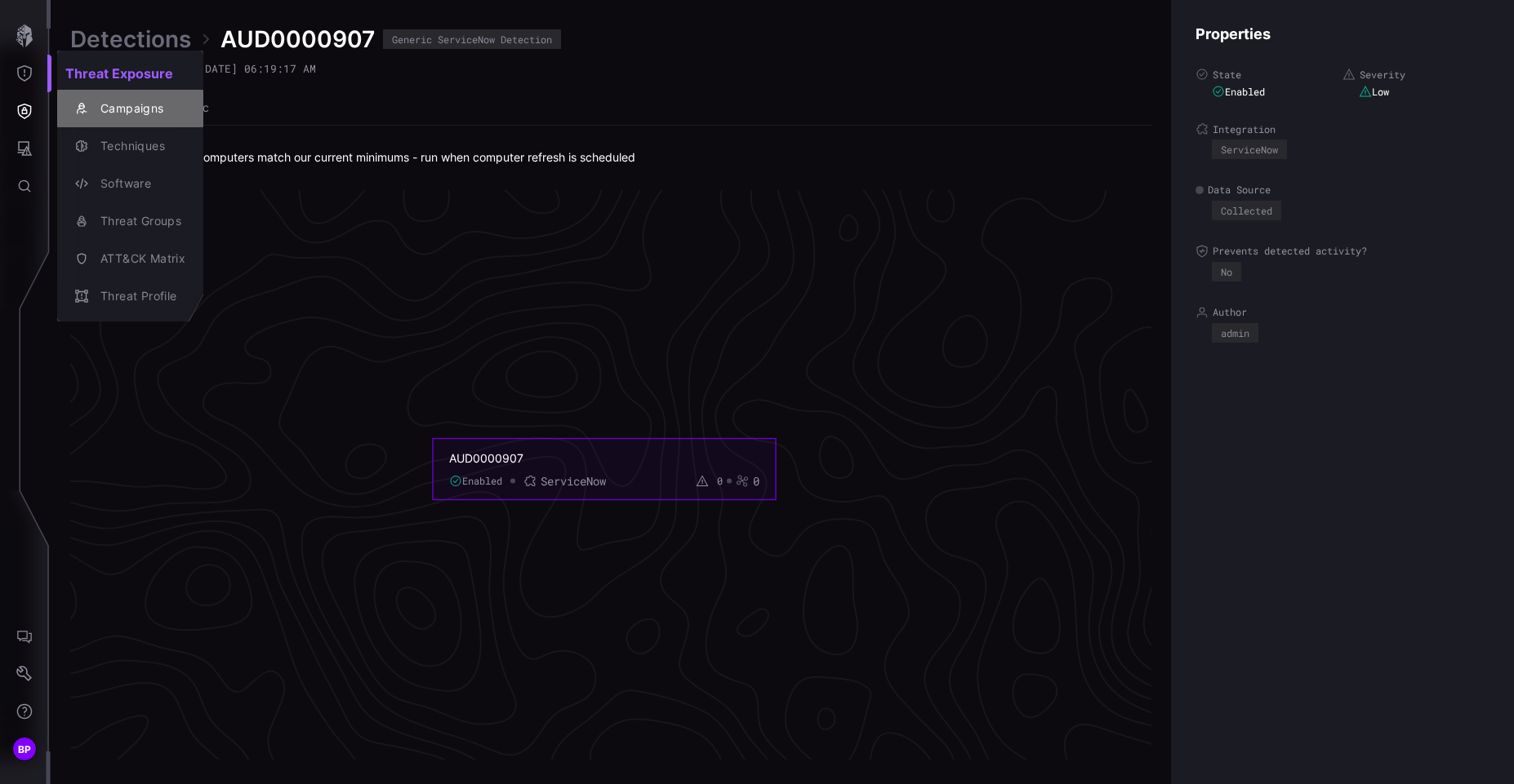
click at [143, 114] on div "Campaigns" at bounding box center [138, 108] width 93 height 20
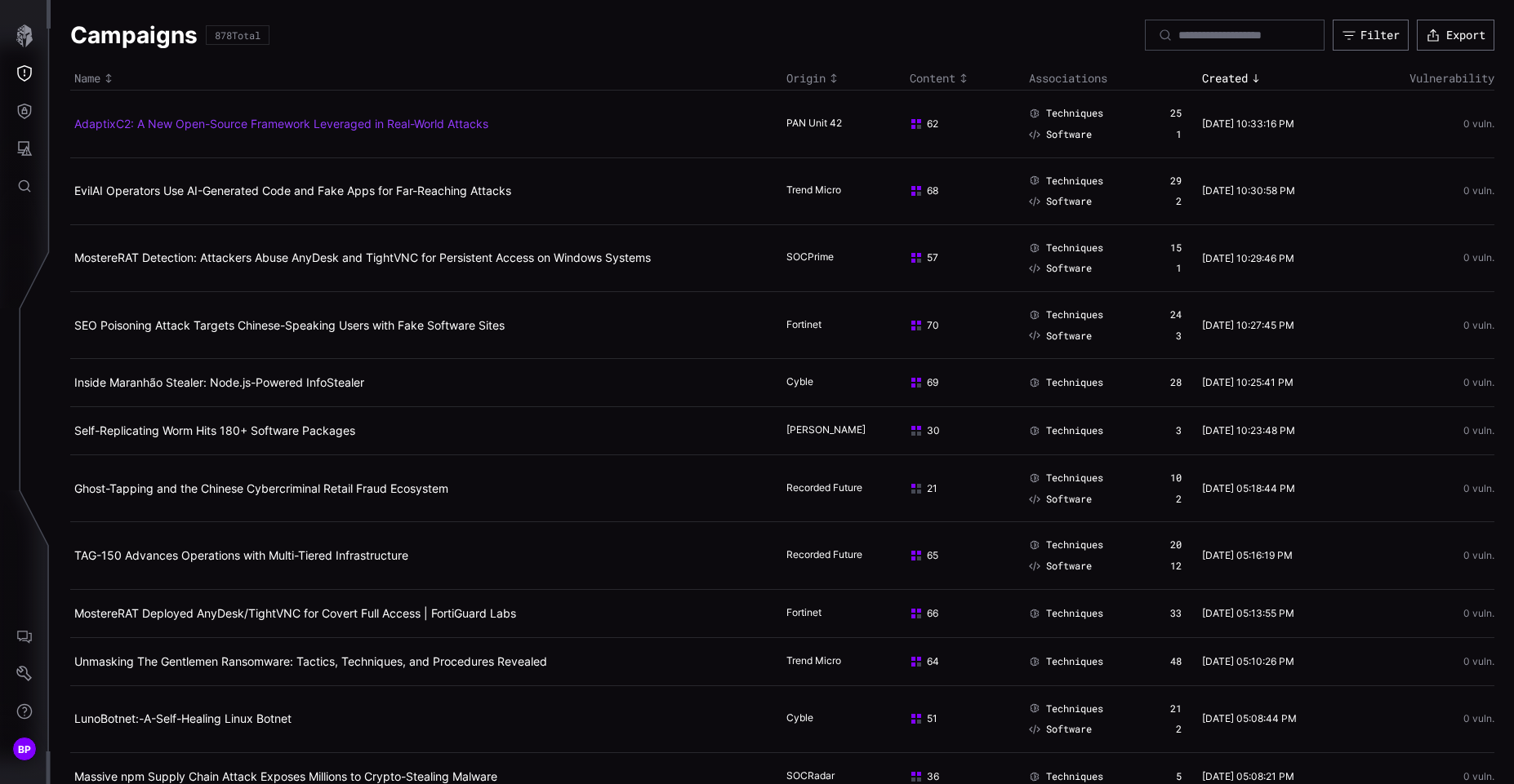
click at [311, 127] on link "AdaptixC2: A New Open-Source Framework Leveraged in Real-World Attacks" at bounding box center [281, 123] width 414 height 14
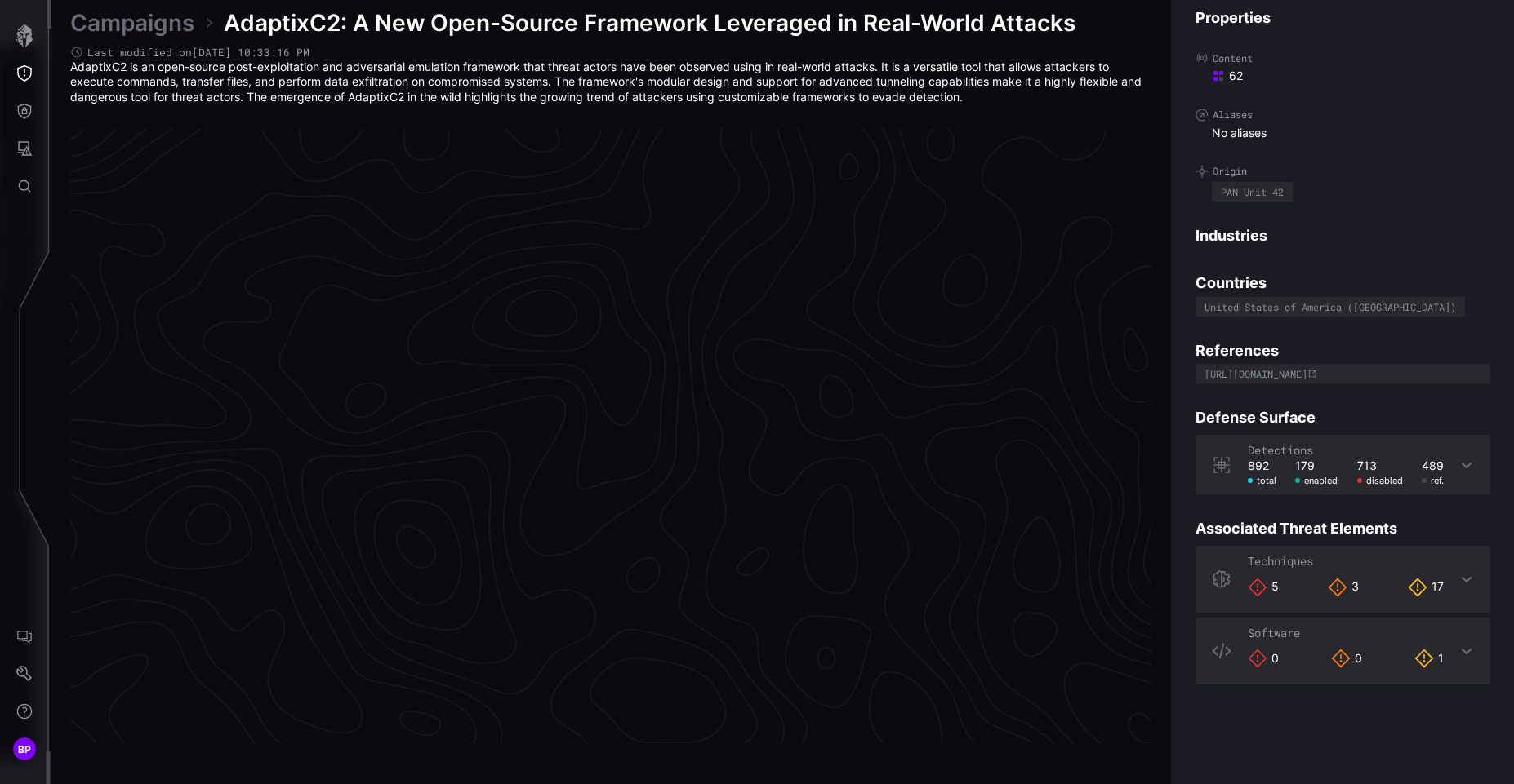
scroll to position [3372, 691]
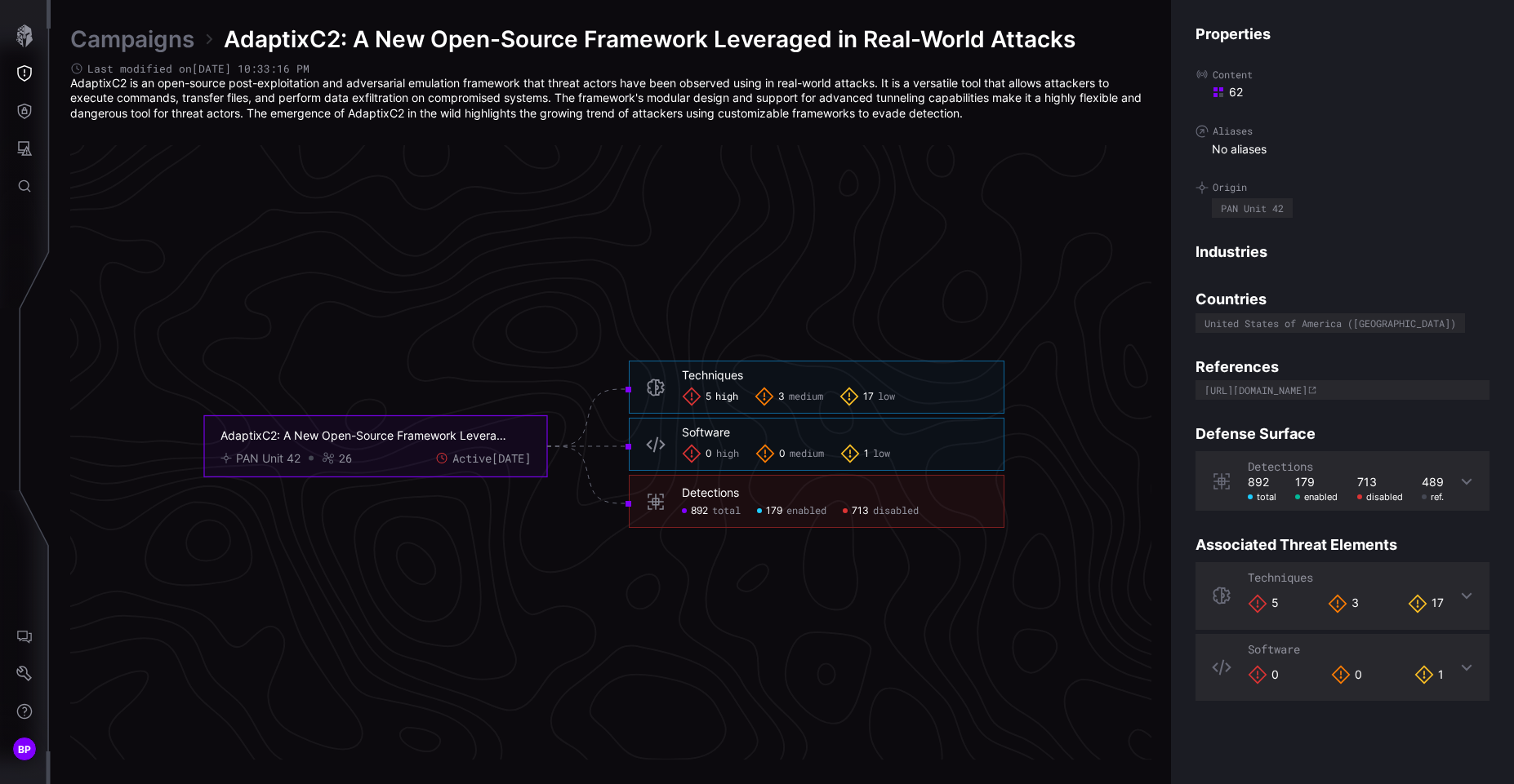
click at [718, 392] on span "high" at bounding box center [726, 396] width 23 height 13
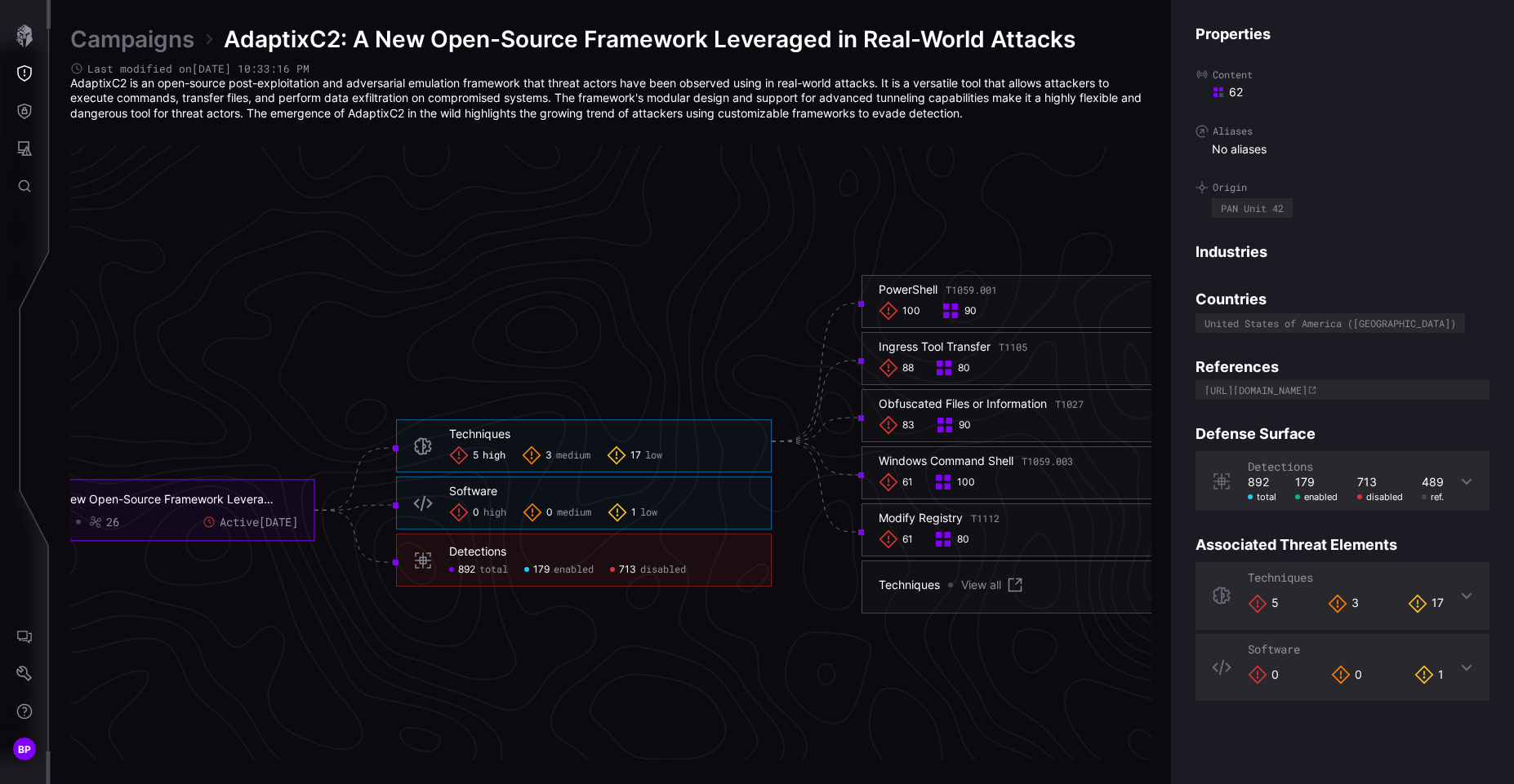
click at [488, 571] on span "total" at bounding box center [493, 569] width 28 height 13
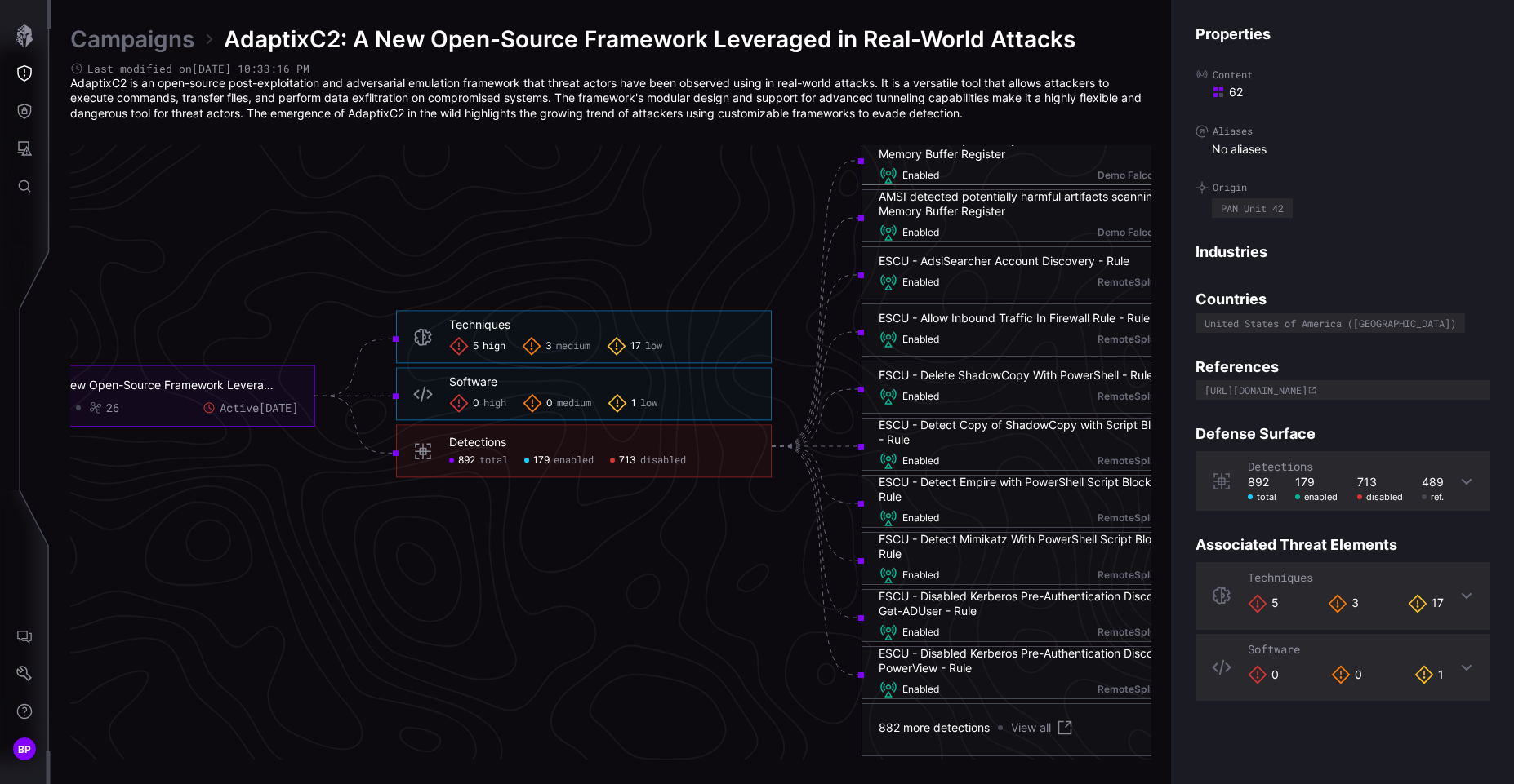
click at [962, 160] on div "AMSI detected potentially harmful artifacts scanning the Memory Buffer Register" at bounding box center [1049, 147] width 342 height 29
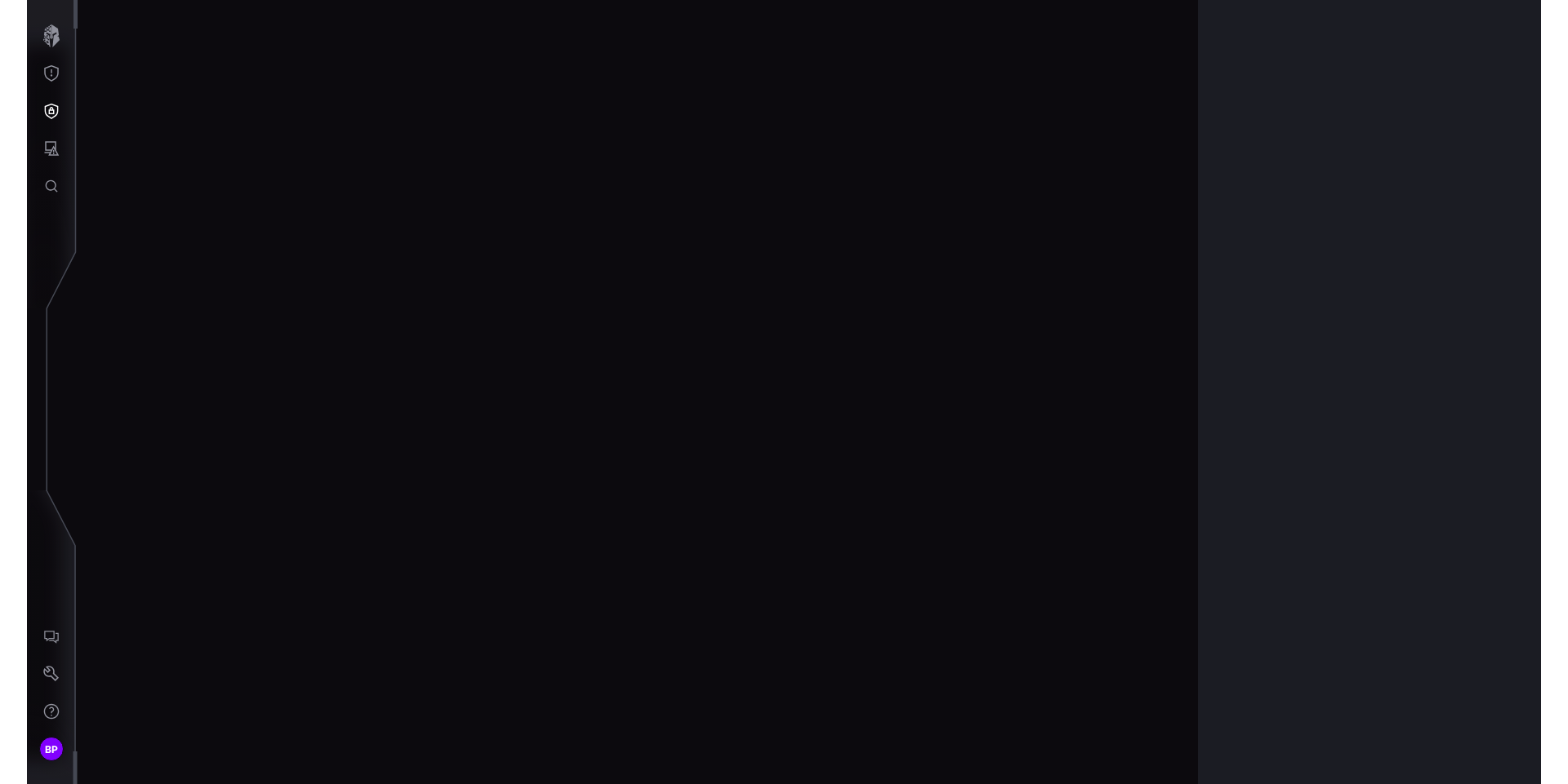
scroll to position [3394, 691]
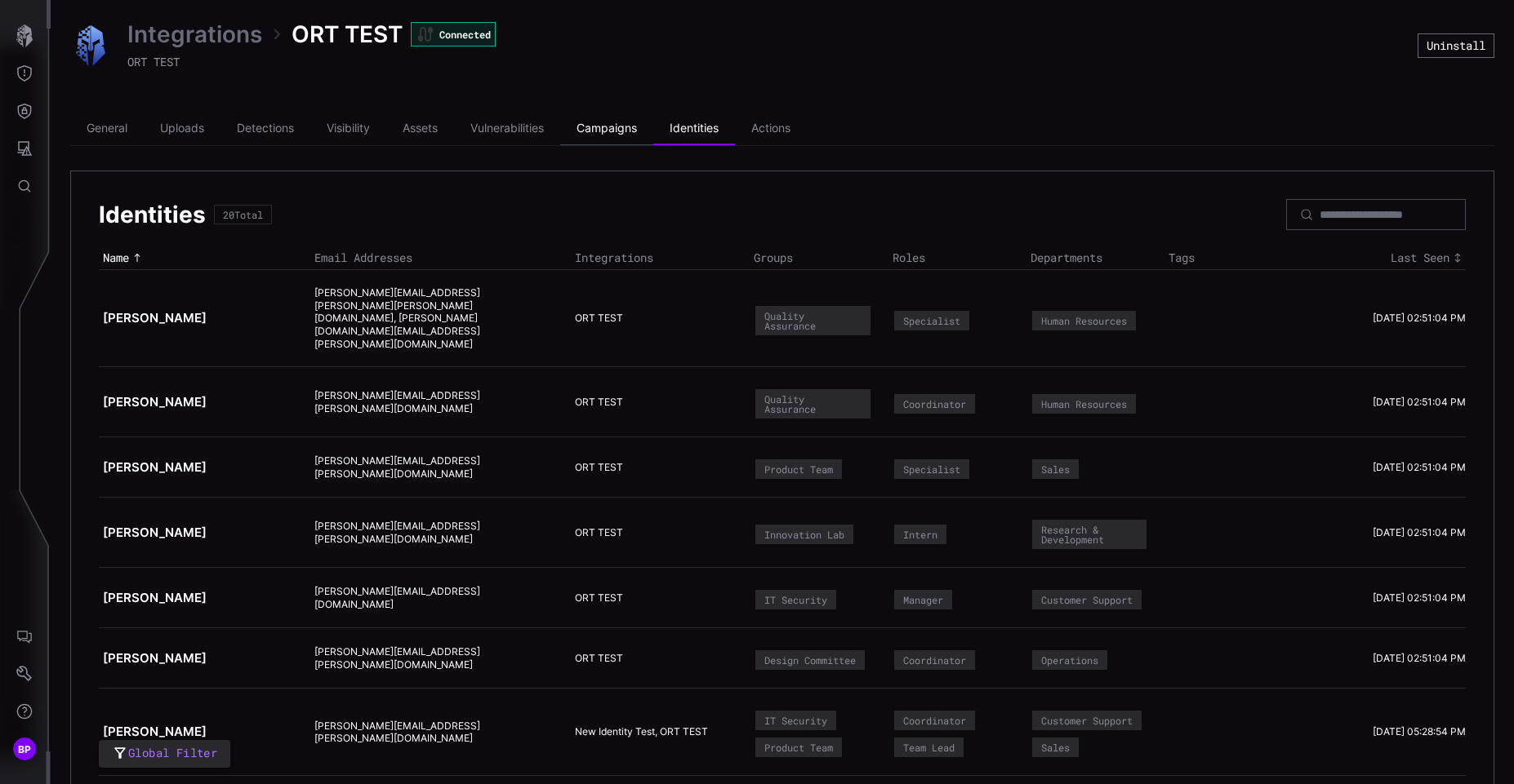
click at [611, 137] on li "Campaigns" at bounding box center [607, 129] width 93 height 33
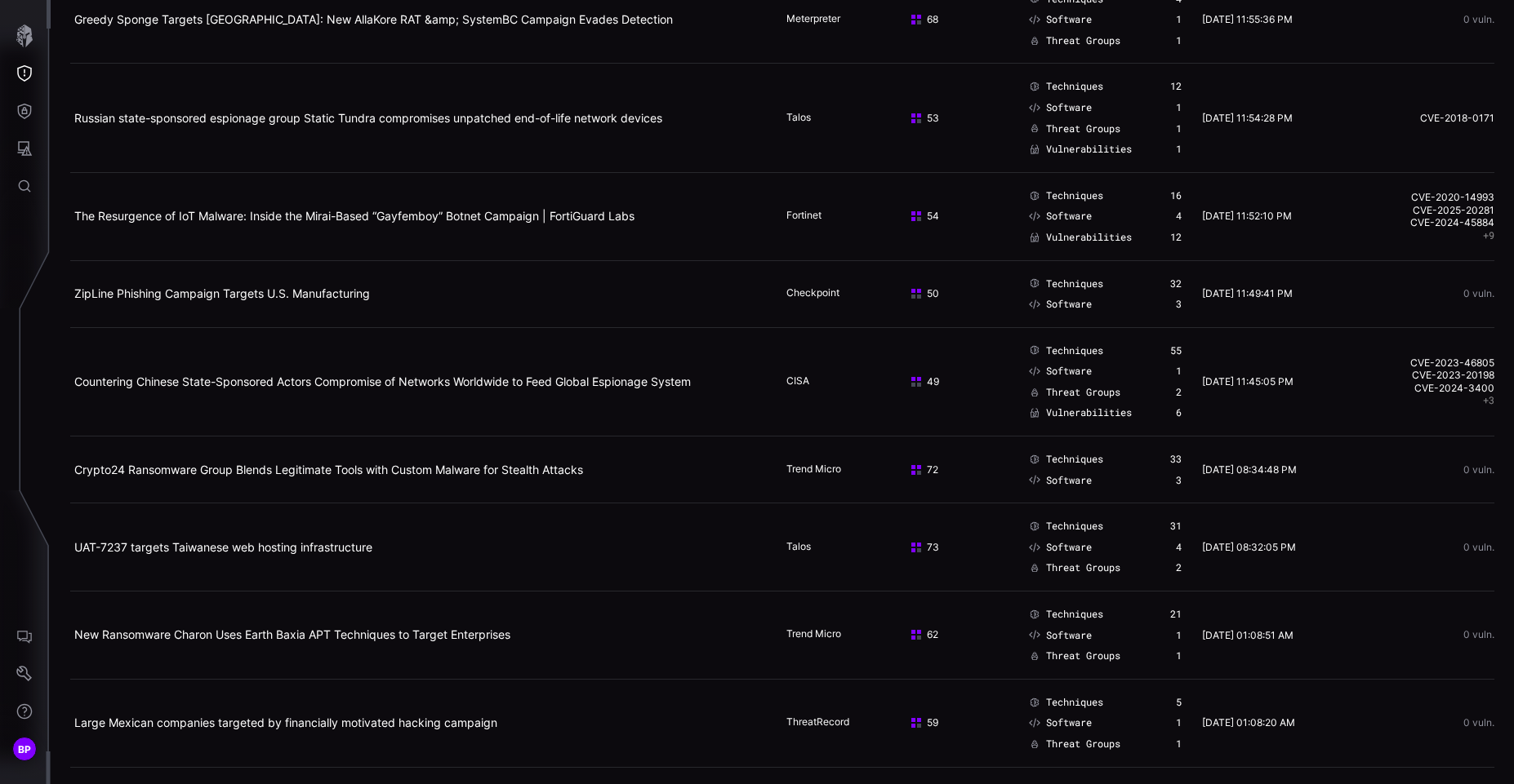
scroll to position [1729, 0]
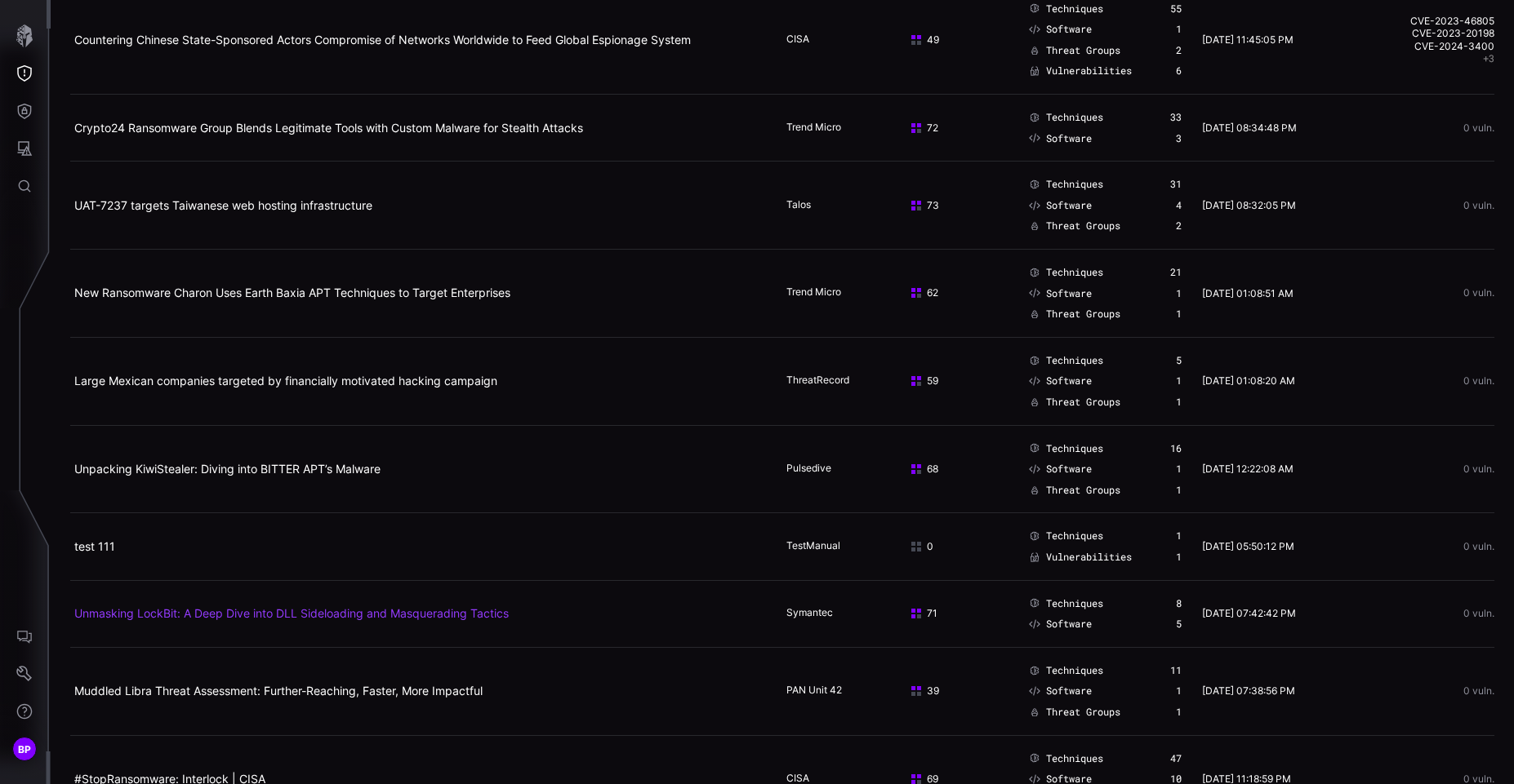
click at [190, 610] on link "Unmasking LockBit: A Deep Dive into DLL Sideloading and Masquerading Tactics" at bounding box center [292, 613] width 435 height 14
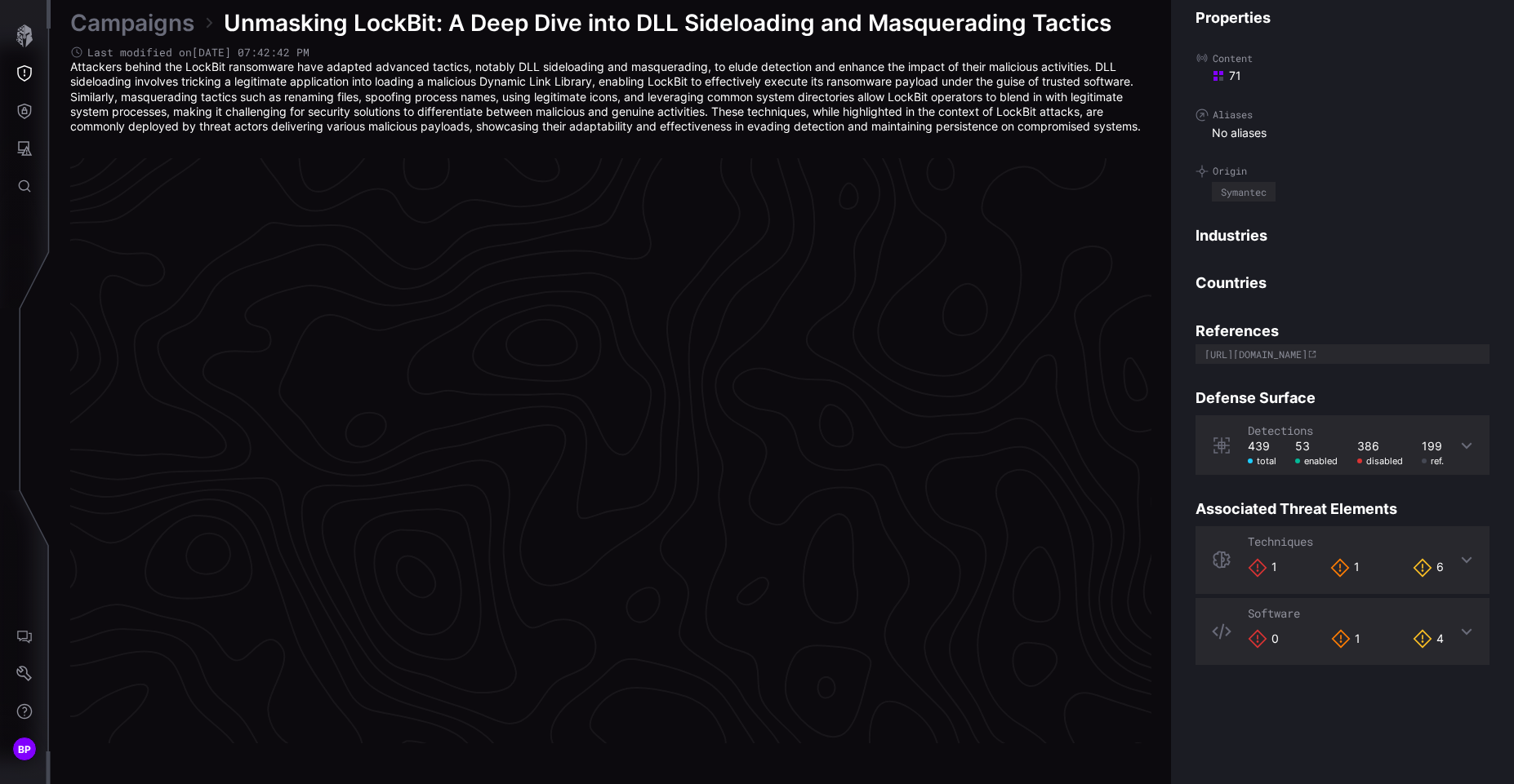
scroll to position [3386, 691]
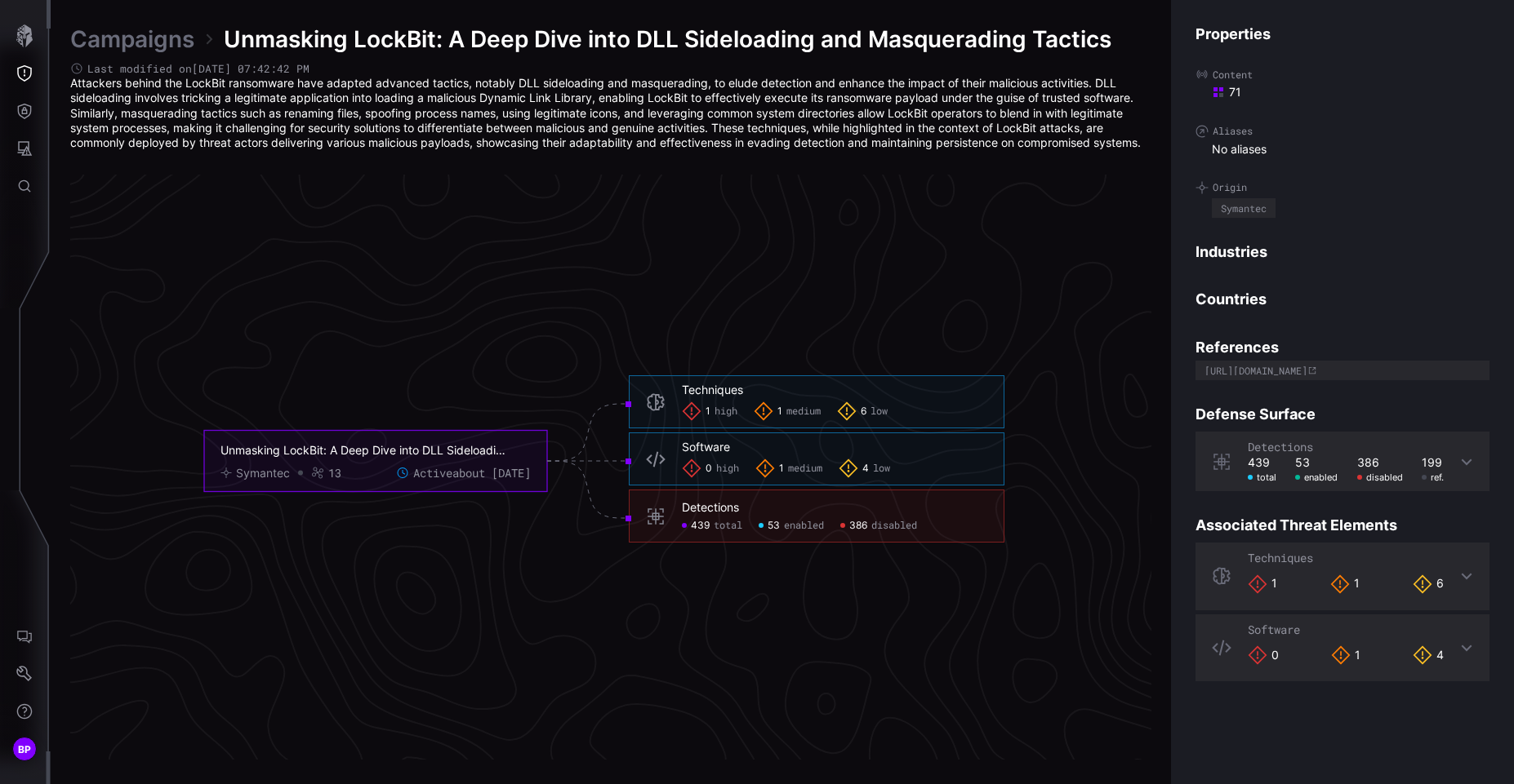
click at [1260, 458] on div "439" at bounding box center [1262, 463] width 28 height 15
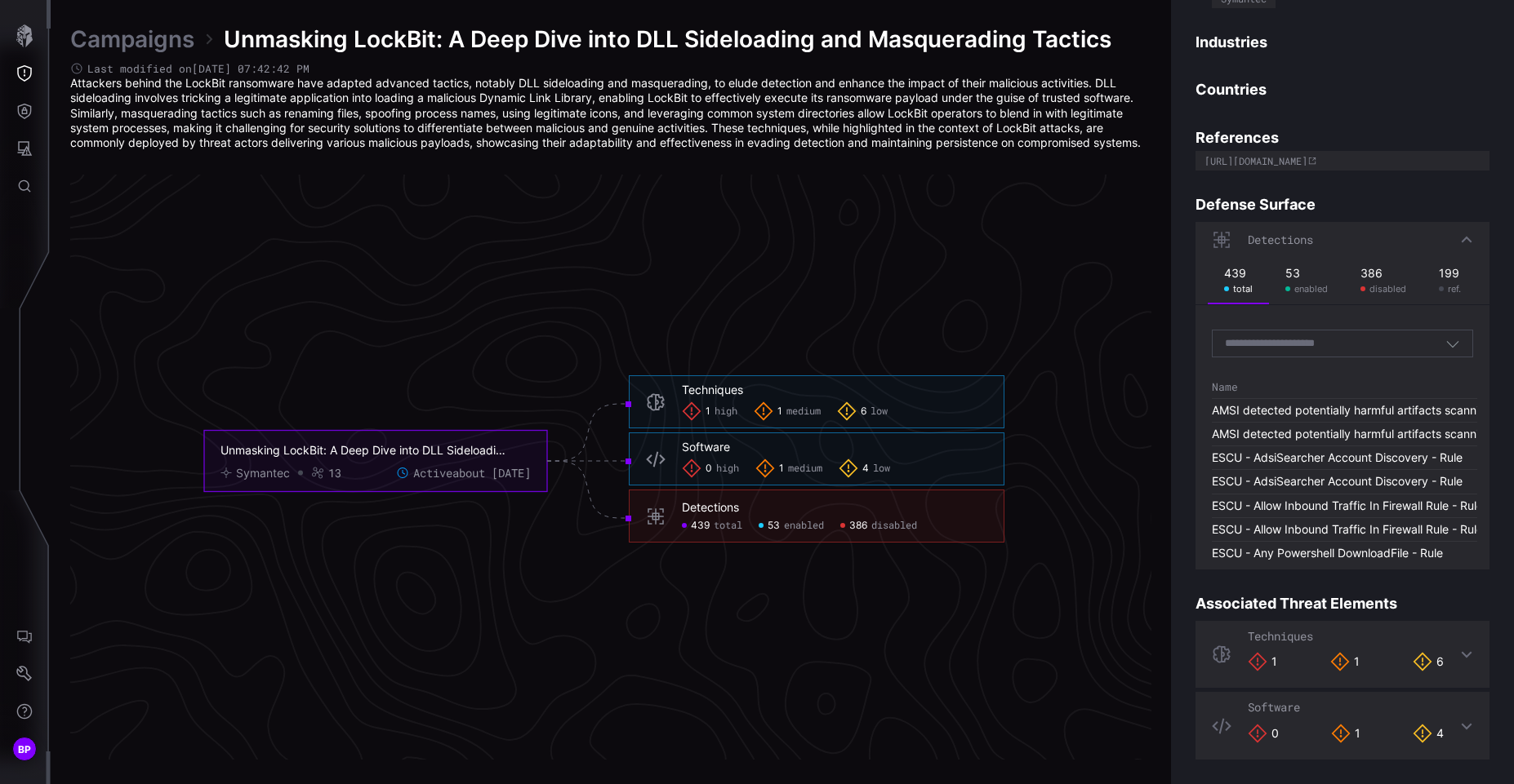
scroll to position [414, 0]
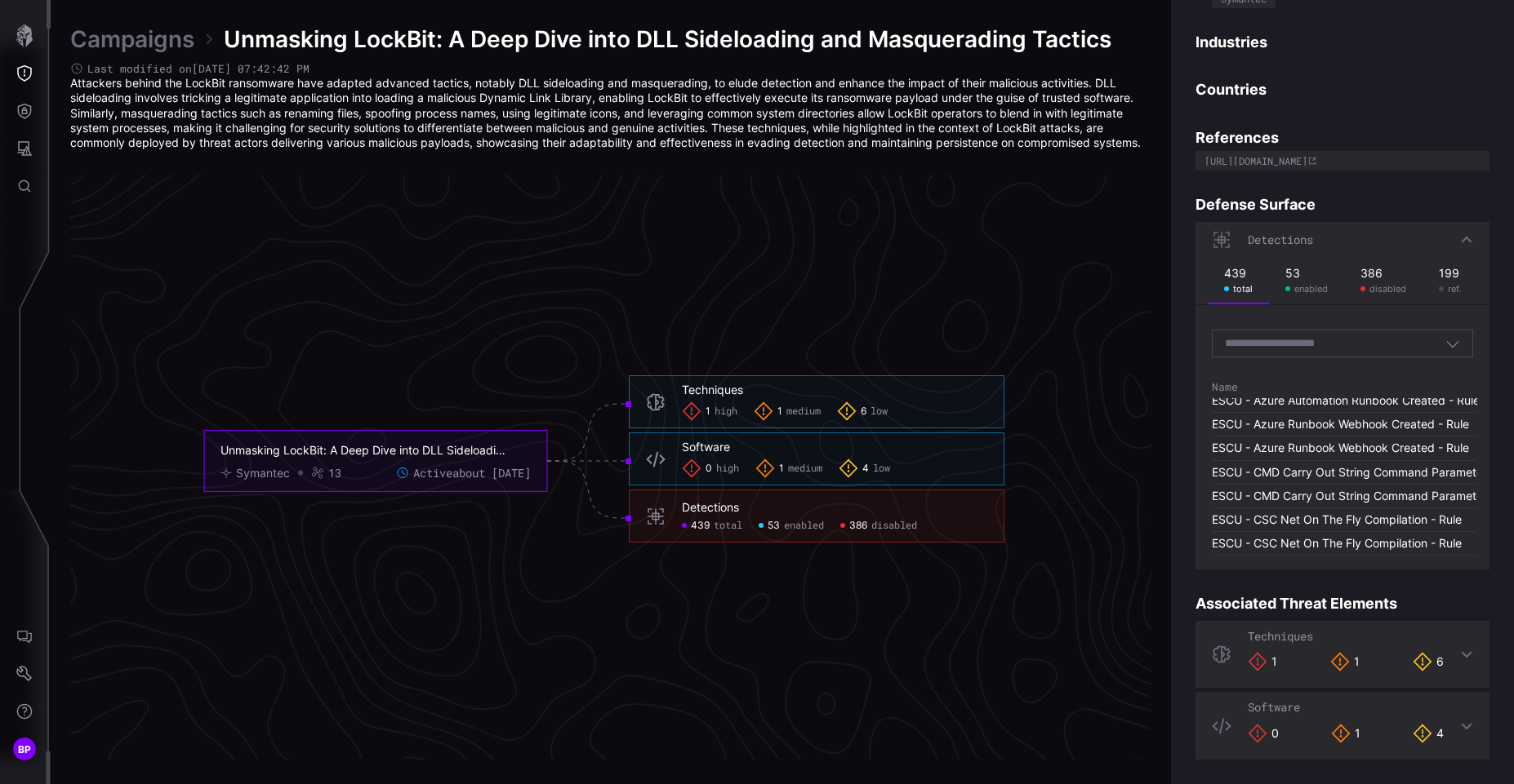
drag, startPoint x: 704, startPoint y: 386, endPoint x: 723, endPoint y: 413, distance: 33.0
click at [723, 413] on div "Techniques 1 high 1 medium 6 low" at bounding box center [834, 402] width 305 height 38
click at [727, 411] on span "high" at bounding box center [725, 412] width 23 height 13
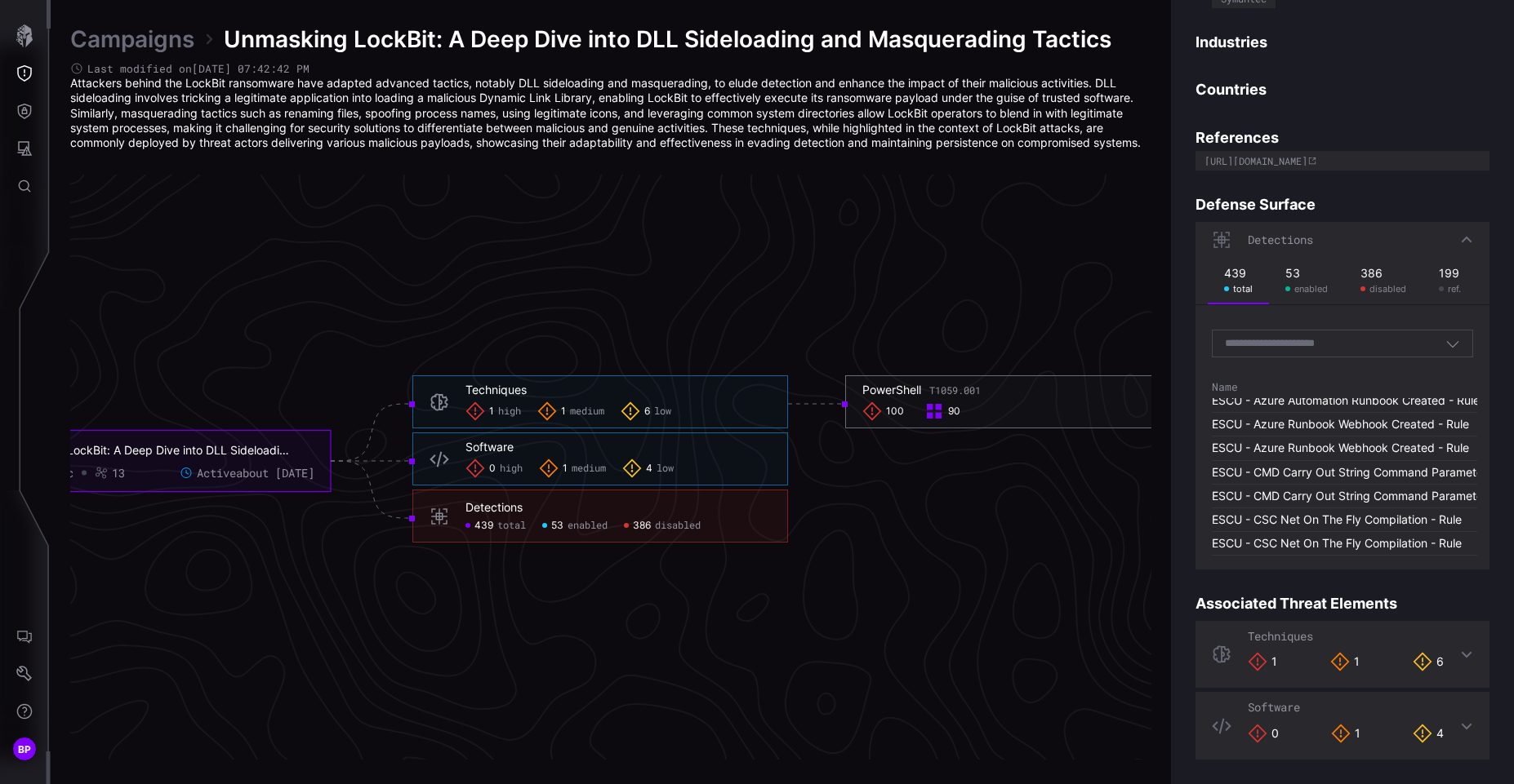
click at [889, 390] on div "PowerShell T1059.001" at bounding box center [922, 390] width 118 height 15
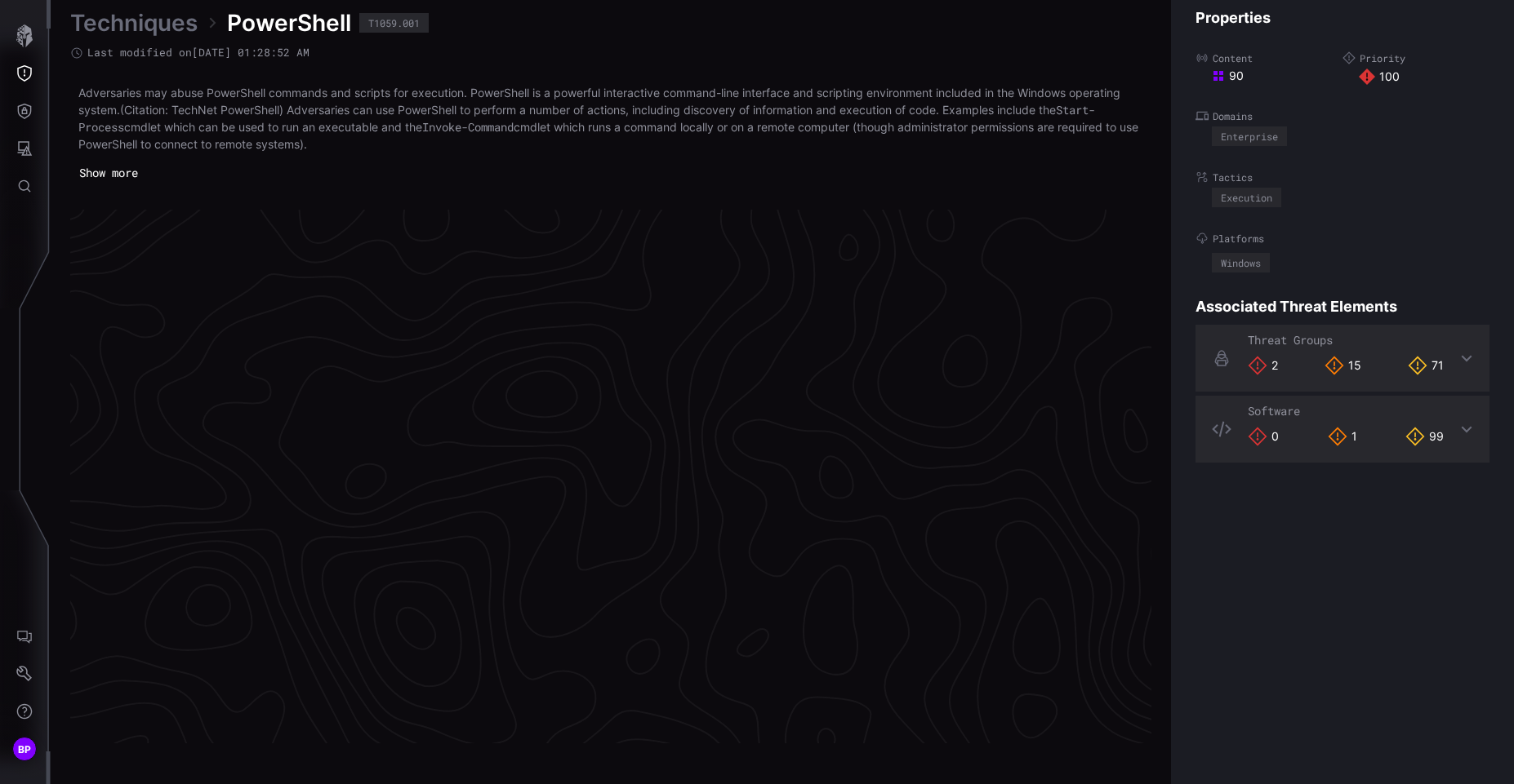
scroll to position [3413, 691]
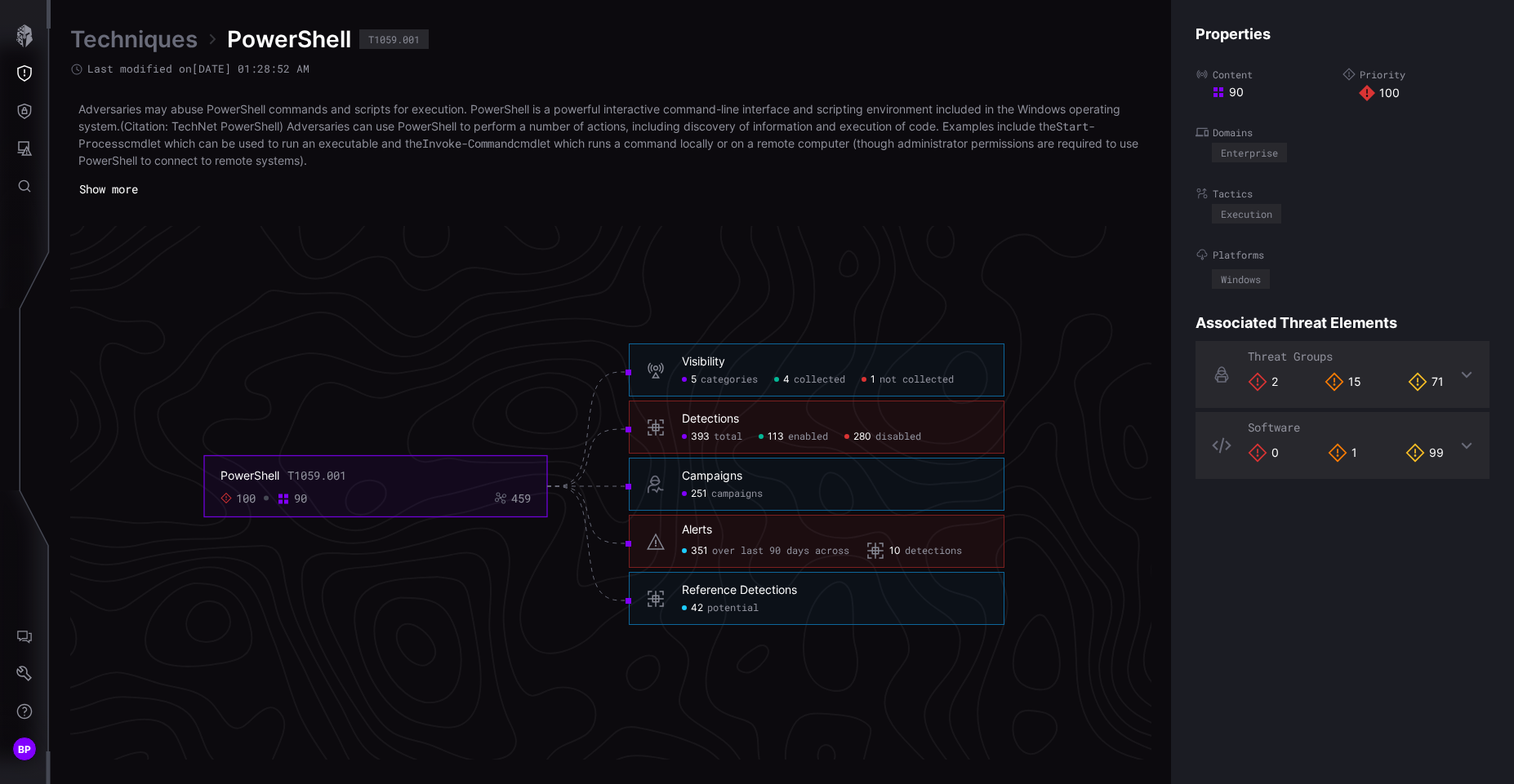
click at [1340, 461] on icon at bounding box center [1337, 453] width 20 height 20
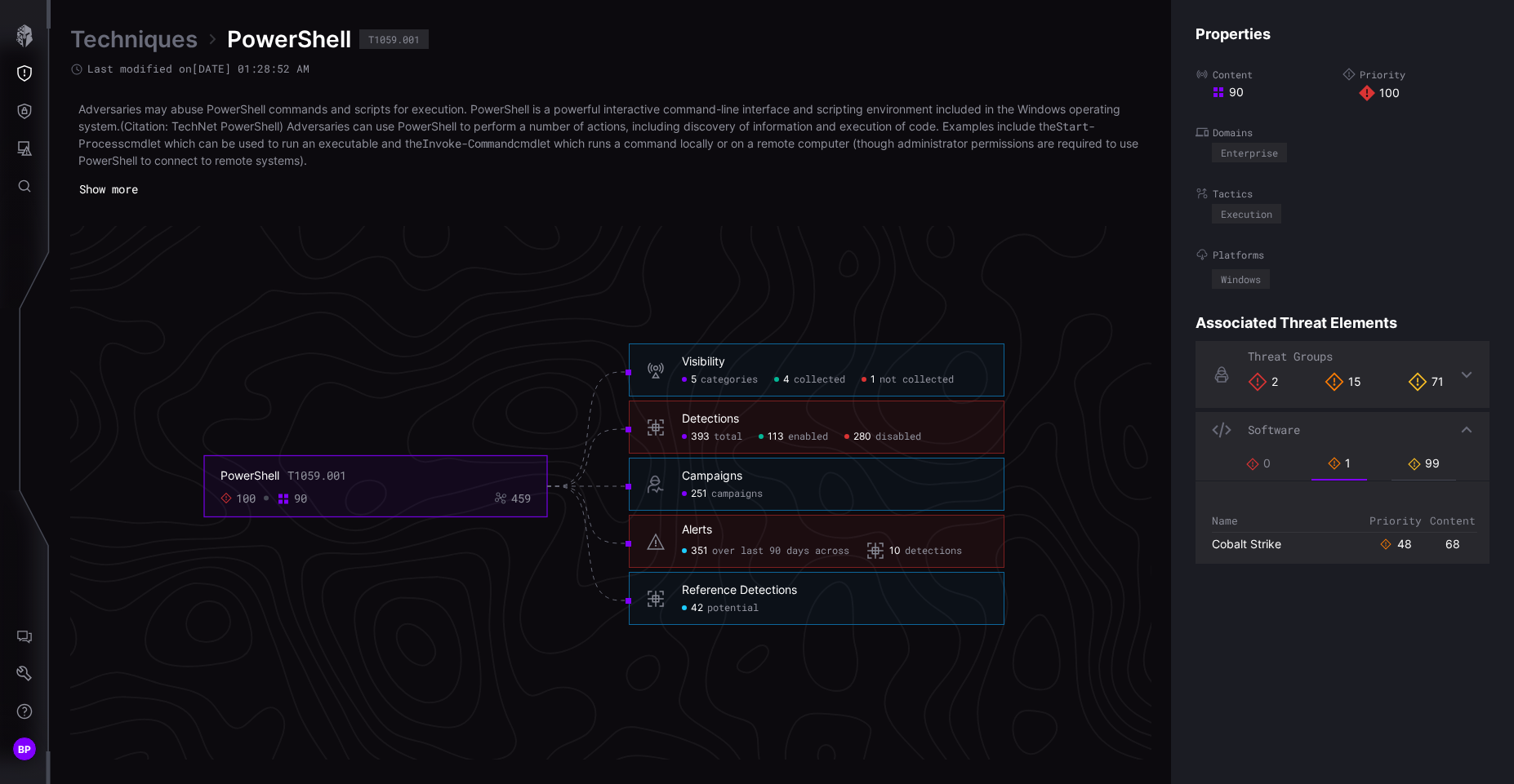
click at [1427, 464] on div "99" at bounding box center [1423, 463] width 32 height 15
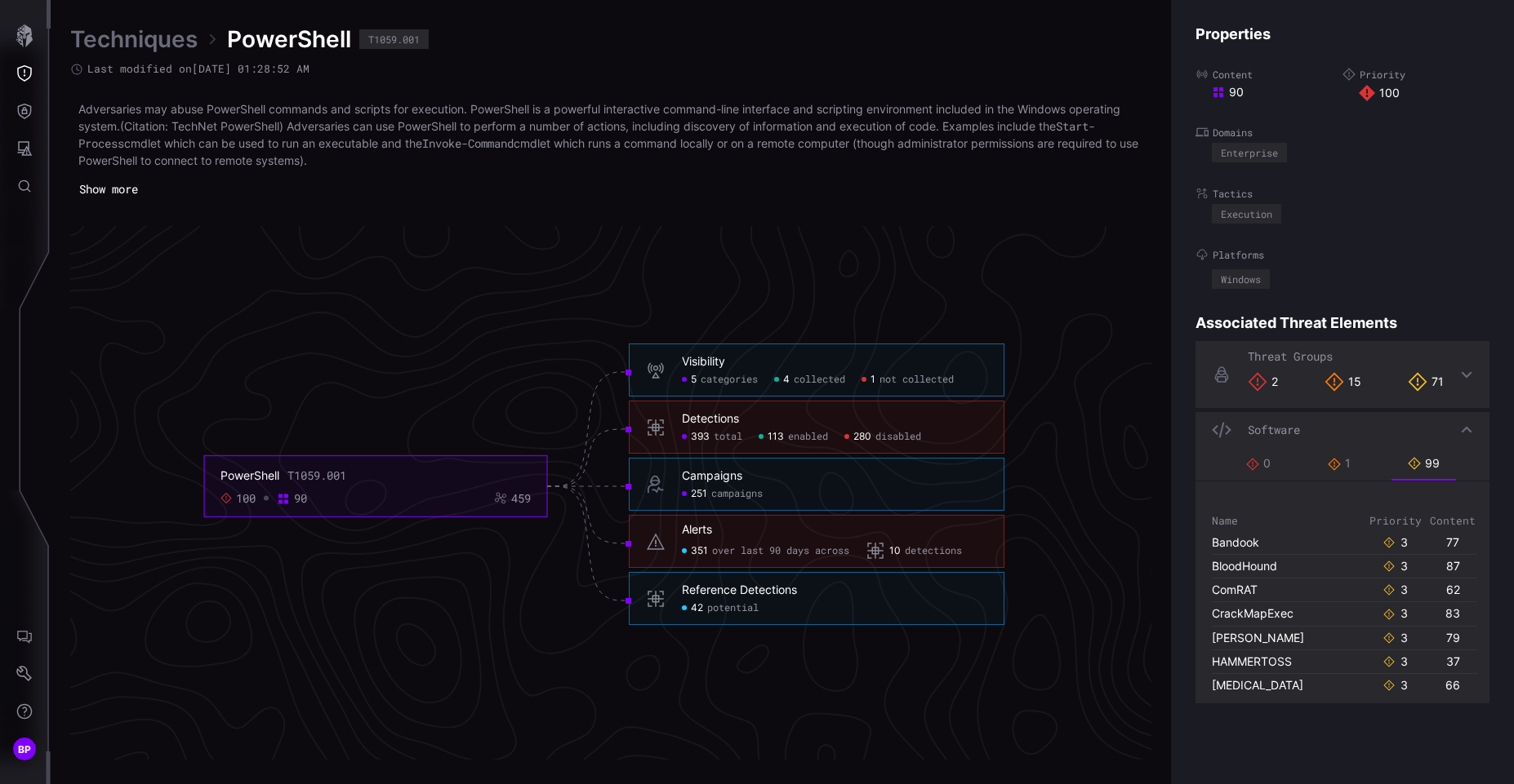
scroll to position [361, 0]
click at [1234, 586] on link "ComRAT" at bounding box center [1234, 587] width 46 height 14
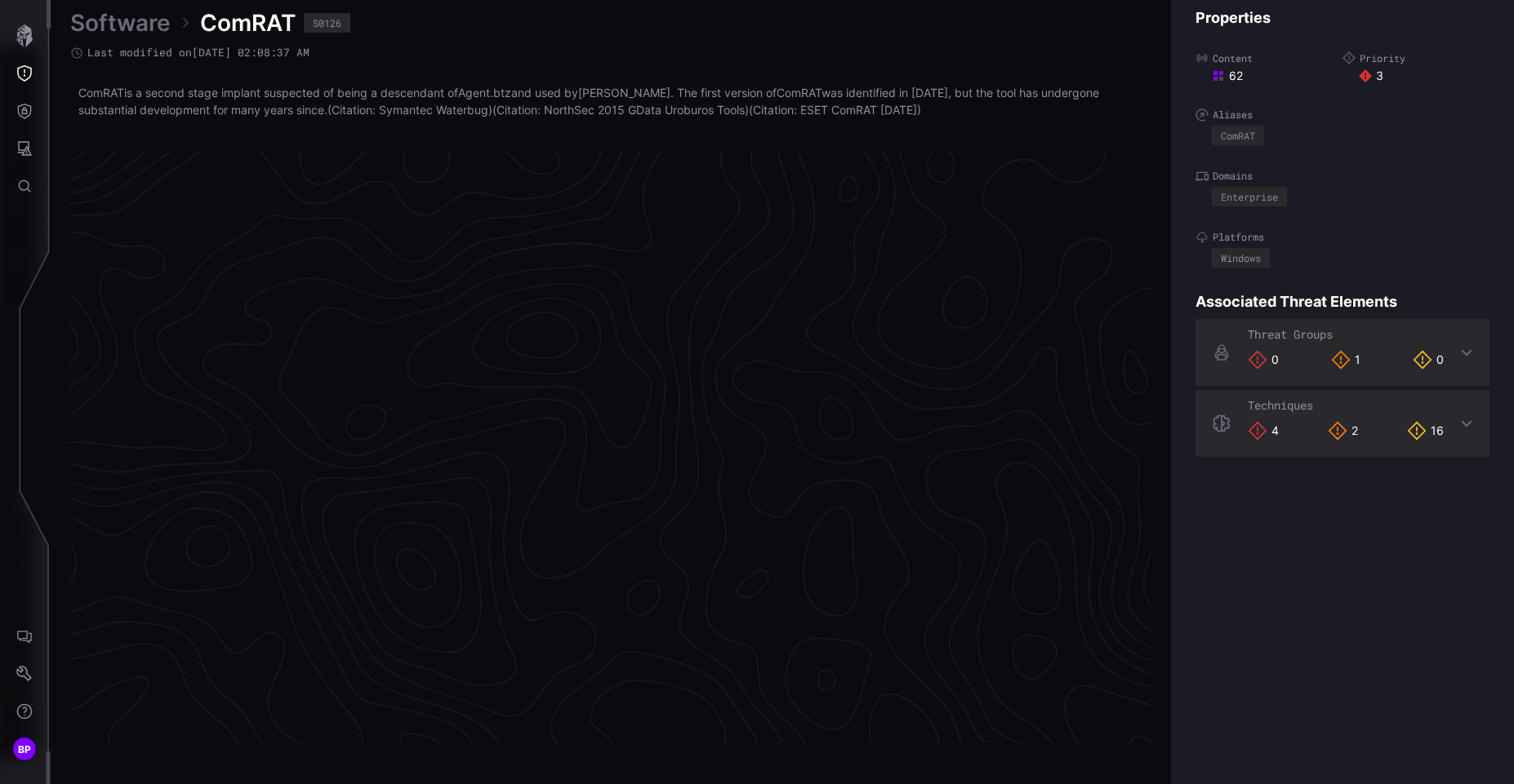
scroll to position [3383, 691]
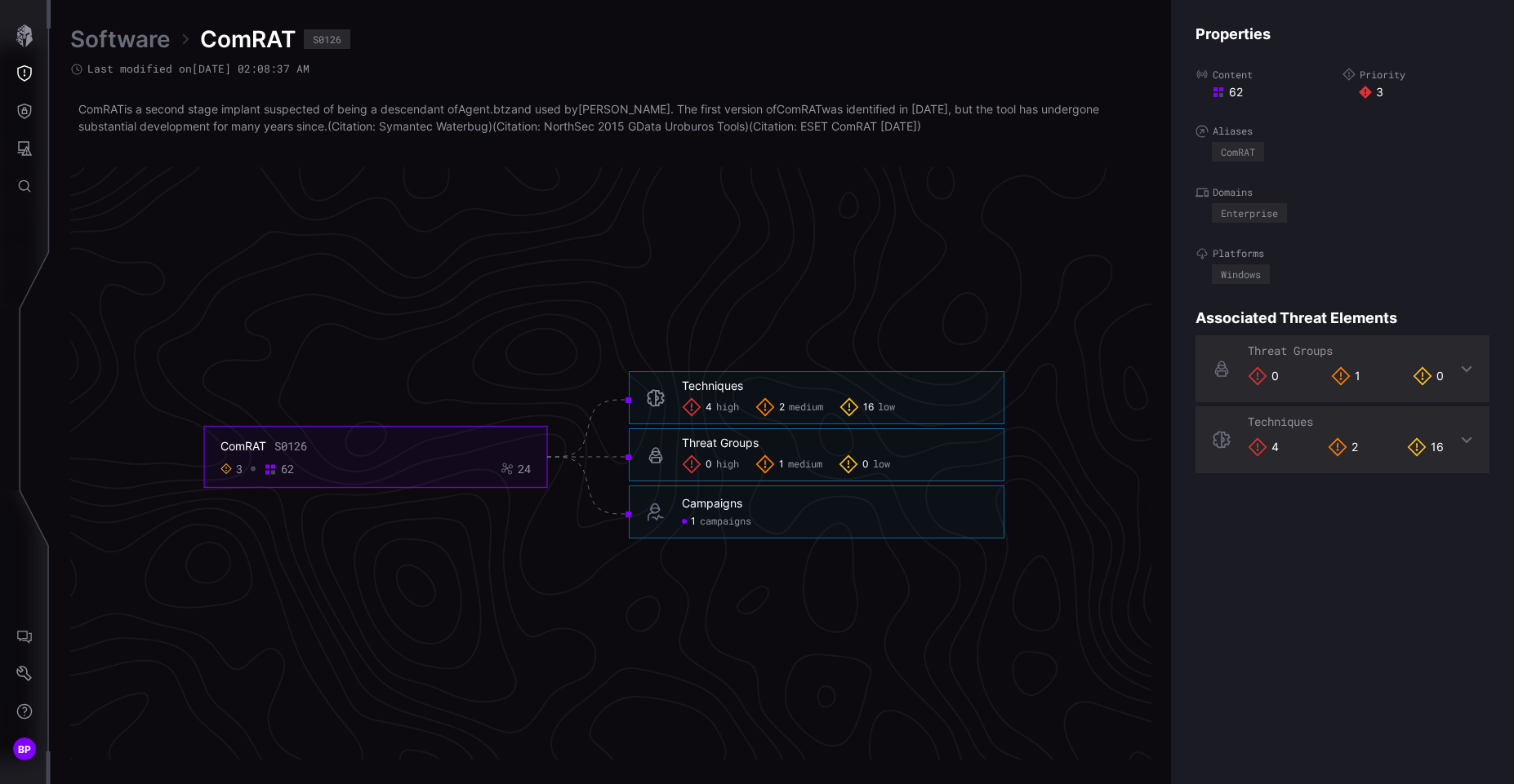
click at [721, 387] on div "Techniques" at bounding box center [711, 386] width 61 height 15
click at [728, 411] on span "high" at bounding box center [727, 408] width 23 height 13
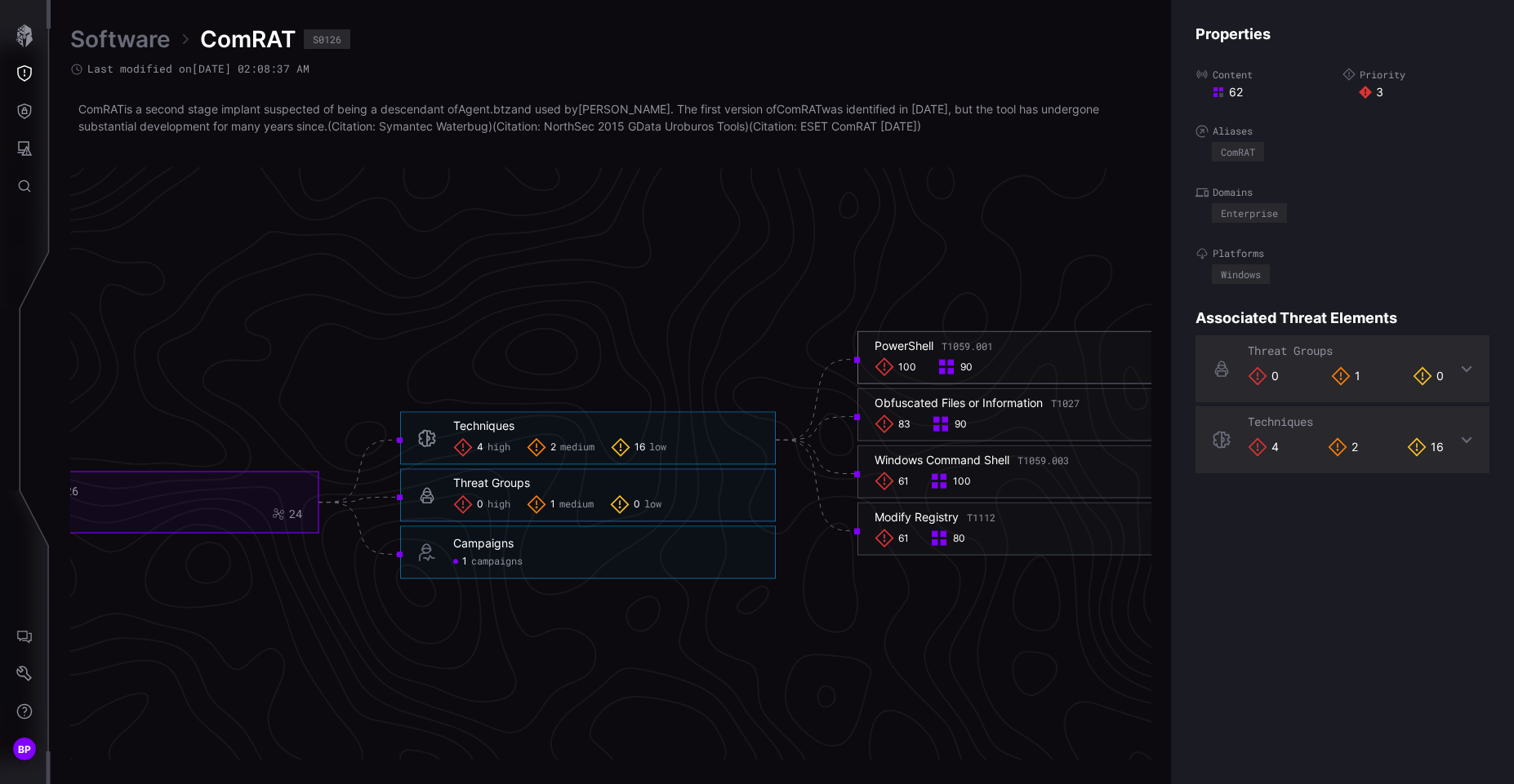
click at [902, 347] on div "PowerShell T1059.001" at bounding box center [934, 346] width 118 height 15
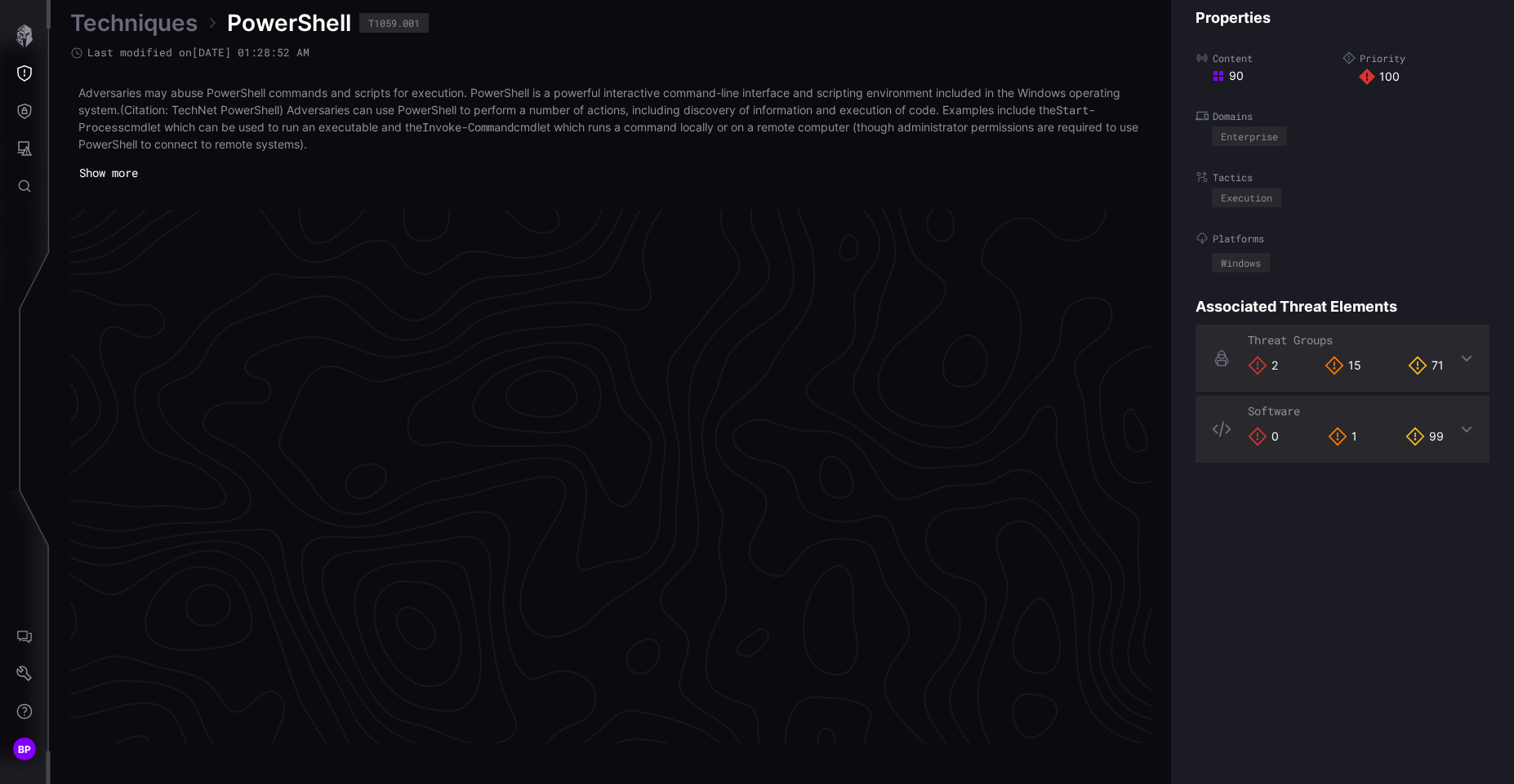
scroll to position [3413, 691]
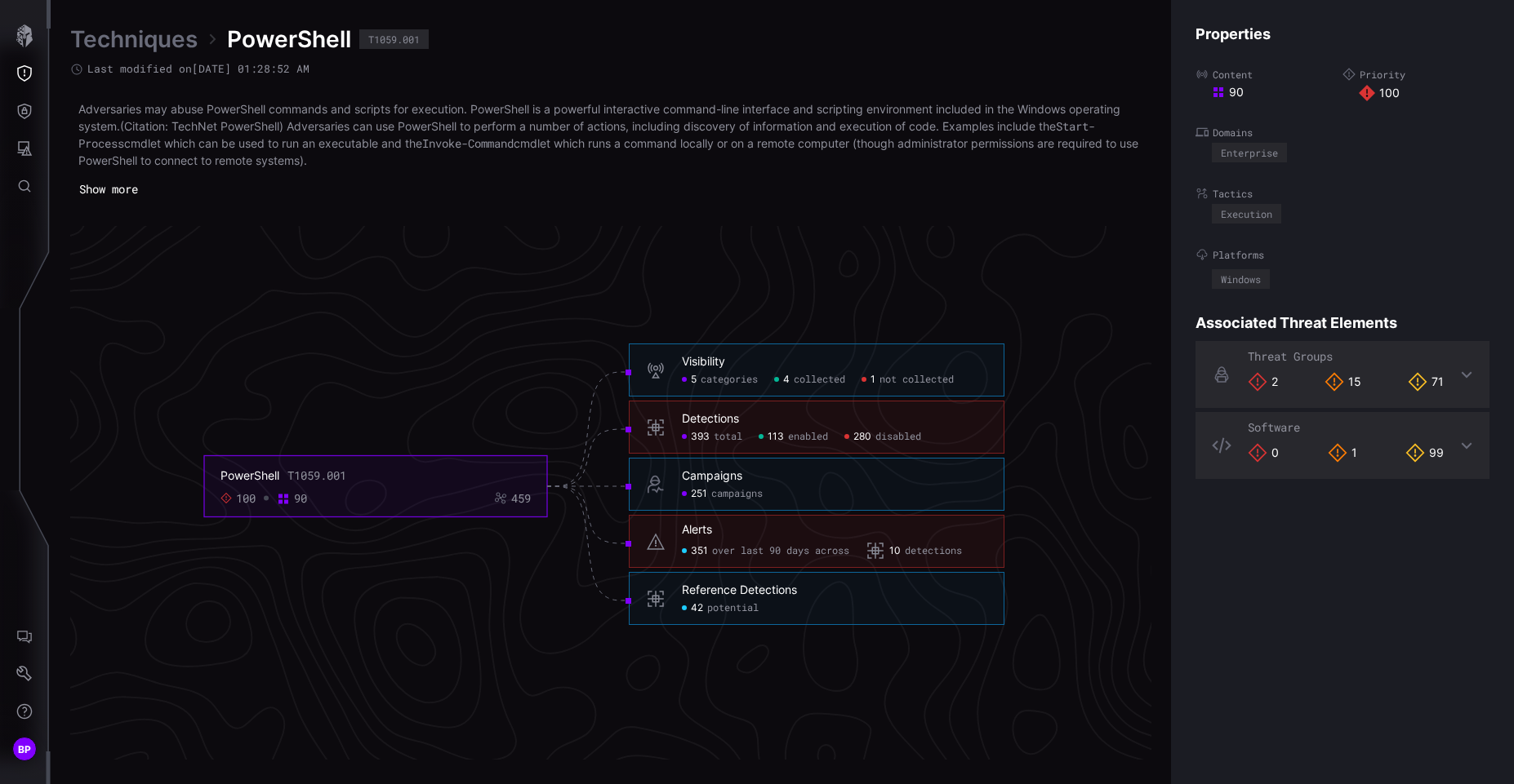
click at [1407, 453] on icon at bounding box center [1416, 453] width 19 height 19
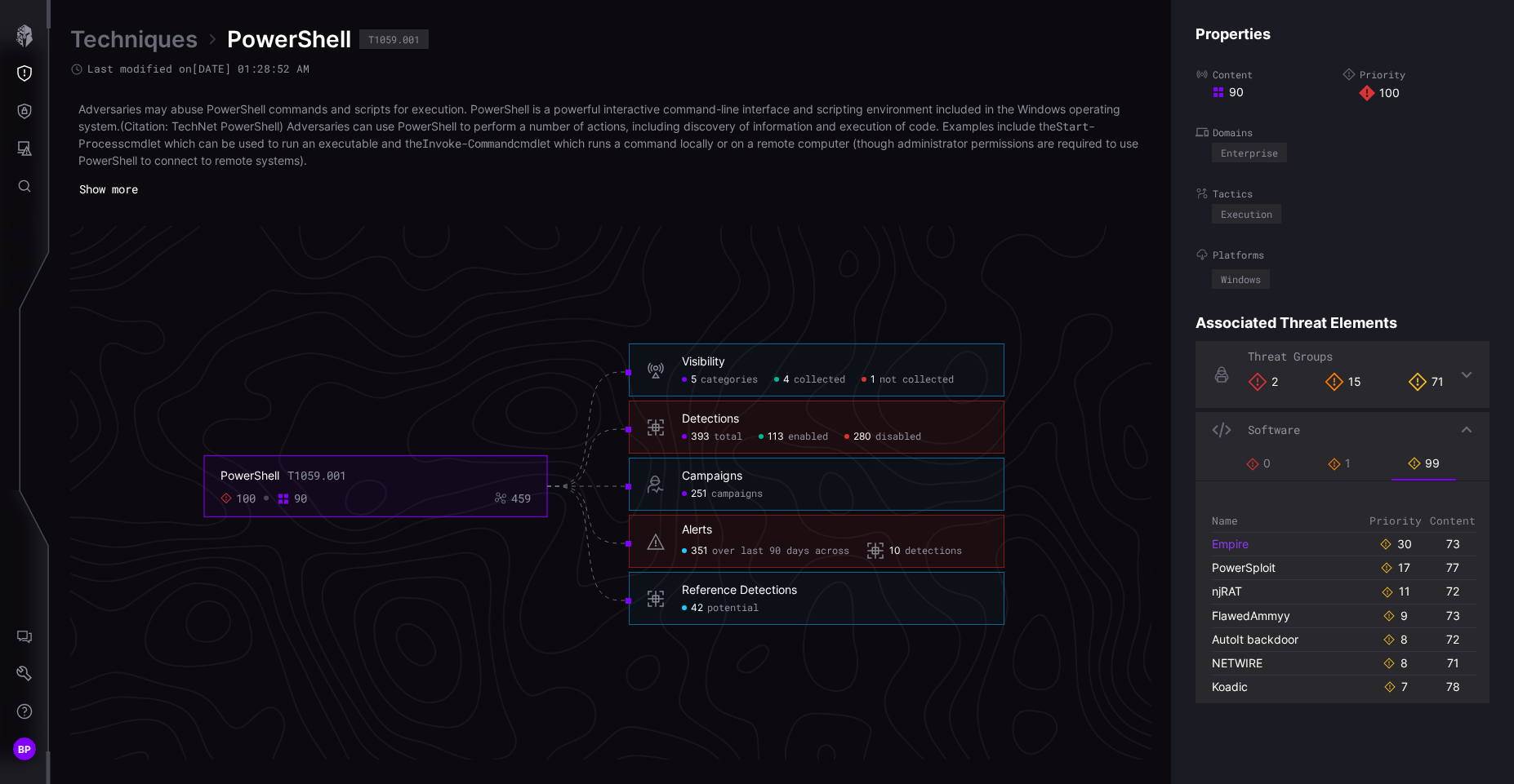
click at [1233, 539] on link "Empire" at bounding box center [1230, 544] width 36 height 14
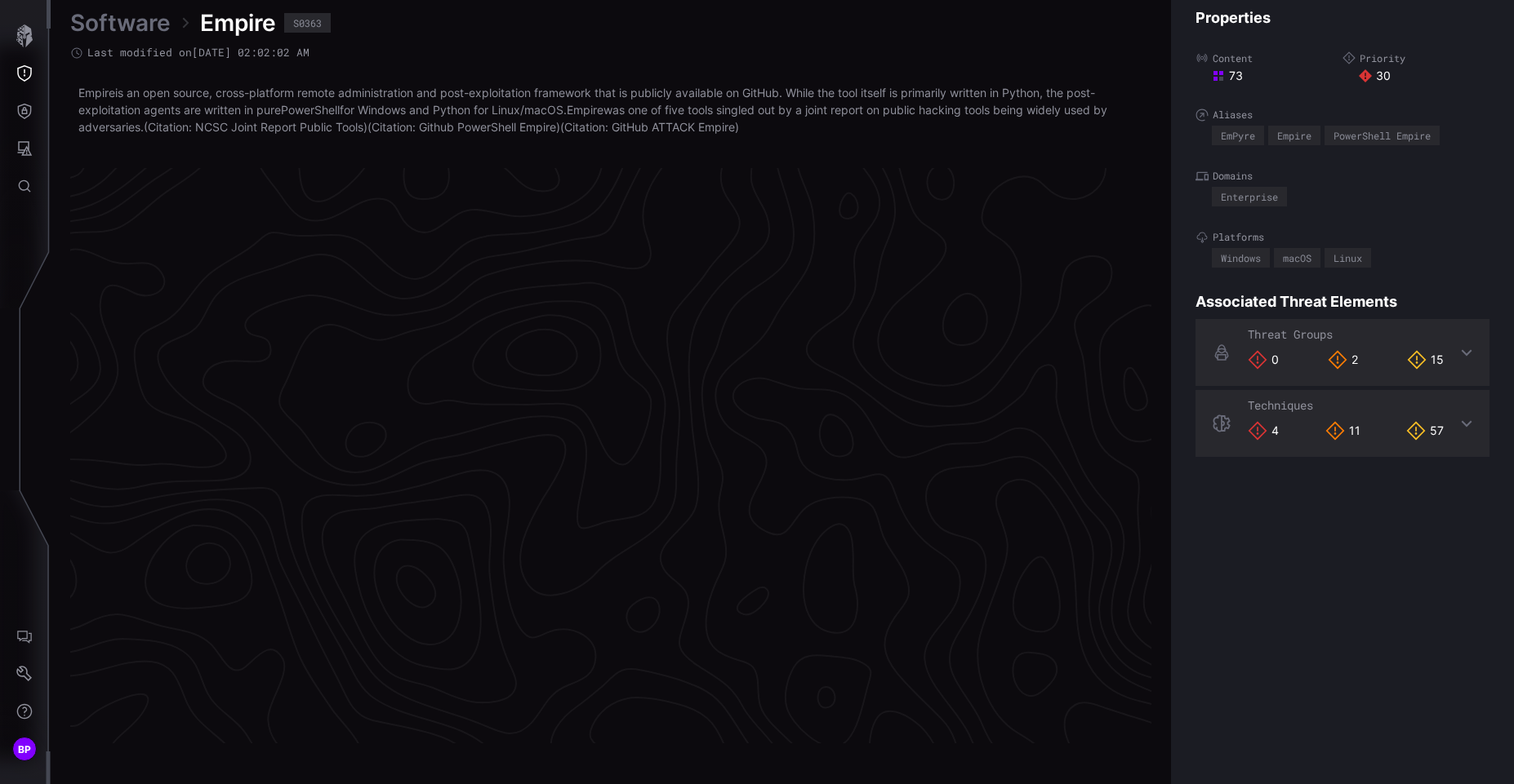
scroll to position [3391, 691]
